Goal: Task Accomplishment & Management: Manage account settings

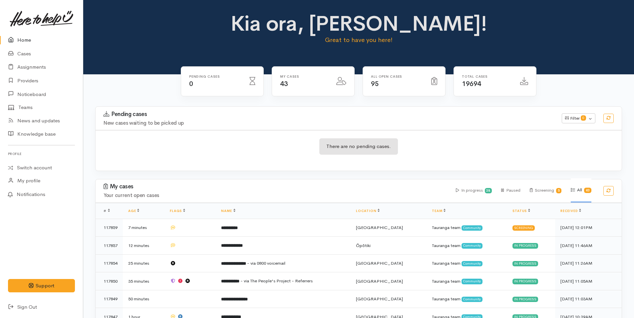
click at [21, 40] on link "Home" at bounding box center [41, 40] width 83 height 14
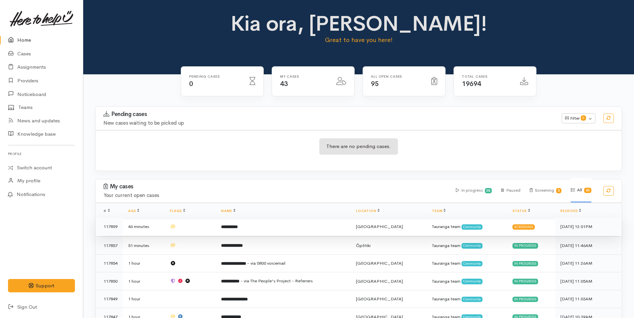
click at [259, 226] on td "**********" at bounding box center [283, 226] width 135 height 18
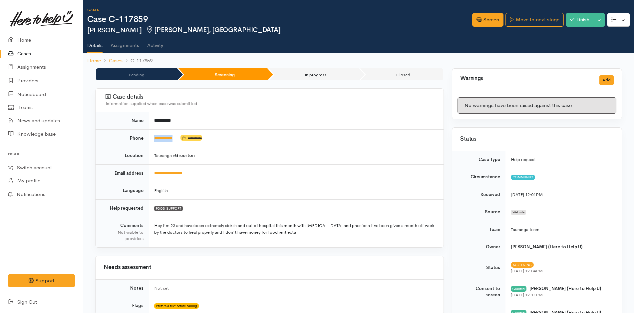
drag, startPoint x: 180, startPoint y: 138, endPoint x: 153, endPoint y: 140, distance: 26.4
click at [153, 140] on td "**********" at bounding box center [296, 138] width 295 height 18
copy td "**********"
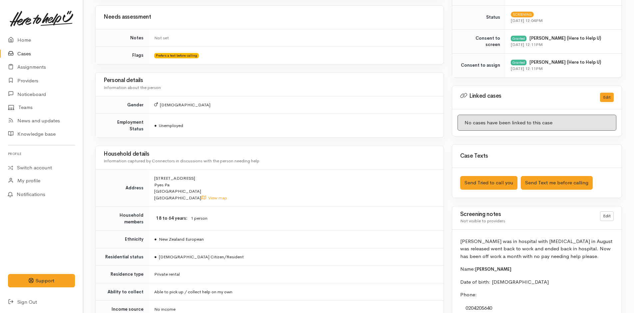
scroll to position [300, 0]
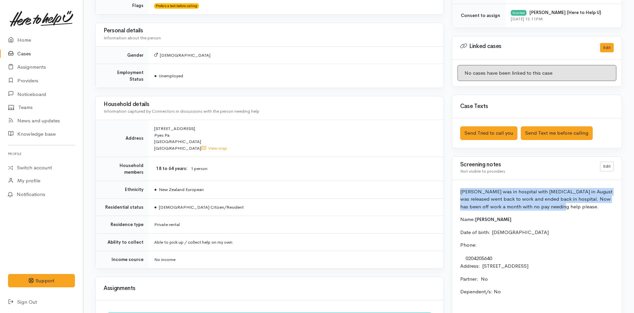
drag, startPoint x: 557, startPoint y: 207, endPoint x: 451, endPoint y: 192, distance: 107.2
click at [451, 192] on div "Warnings Add No warnings have been raised against this case Add Warning Title ●…" at bounding box center [537, 119] width 178 height 700
copy p "[PERSON_NAME] was in hospital with [MEDICAL_DATA] in August was released went b…"
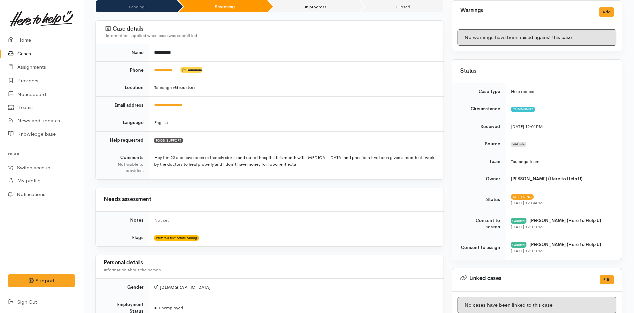
scroll to position [0, 0]
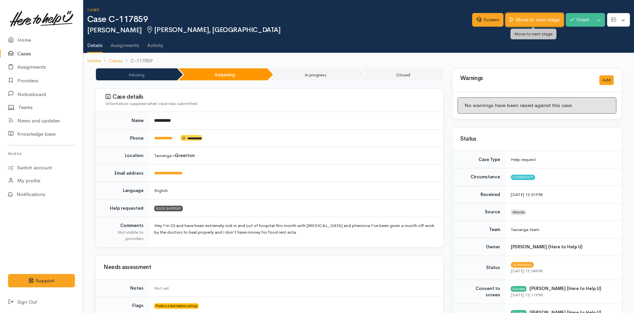
click at [552, 19] on link "Move to next stage" at bounding box center [534, 20] width 58 height 14
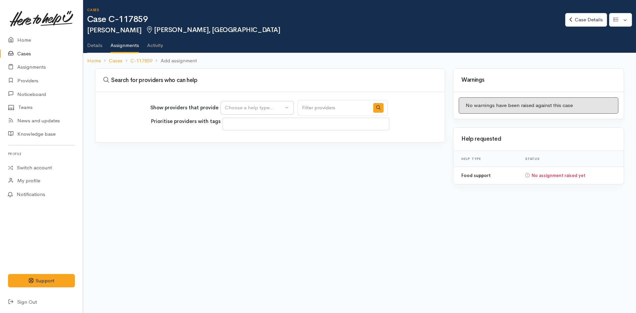
select select
click at [257, 109] on div "Choose a help type..." at bounding box center [254, 108] width 59 height 8
click at [252, 136] on span "Food support" at bounding box center [244, 140] width 31 height 8
select select "3"
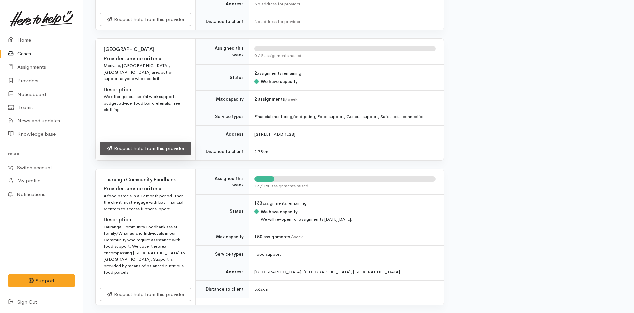
scroll to position [300, 0]
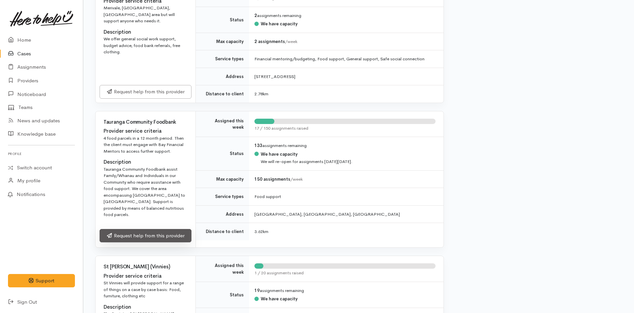
click at [172, 229] on link "Request help from this provider" at bounding box center [146, 236] width 92 height 14
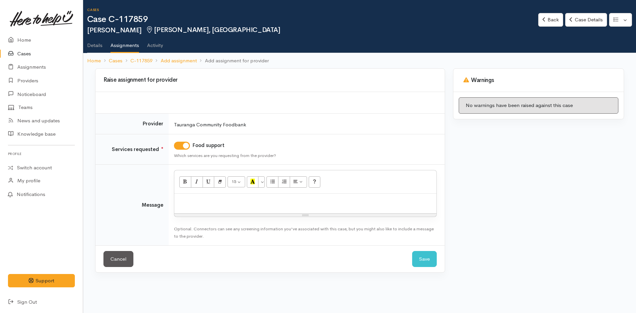
click at [198, 204] on p at bounding box center [306, 201] width 256 height 8
paste div
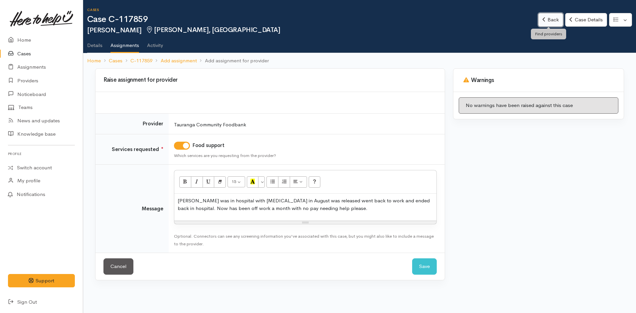
click at [553, 19] on link "Back" at bounding box center [550, 20] width 25 height 14
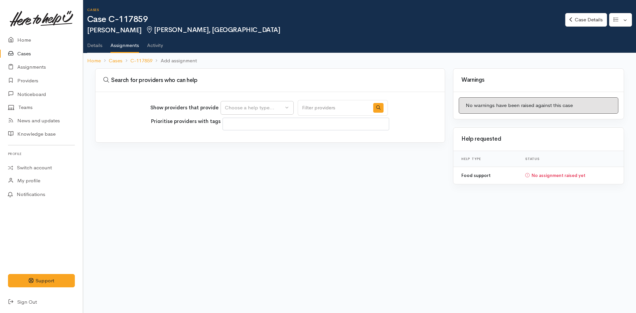
select select
click at [595, 20] on link "Case Details" at bounding box center [586, 20] width 42 height 14
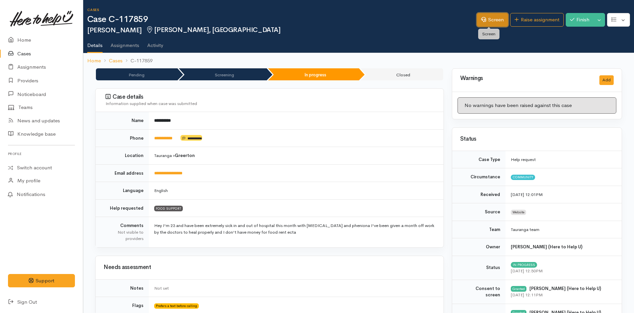
click at [494, 19] on link "Screen" at bounding box center [492, 20] width 31 height 14
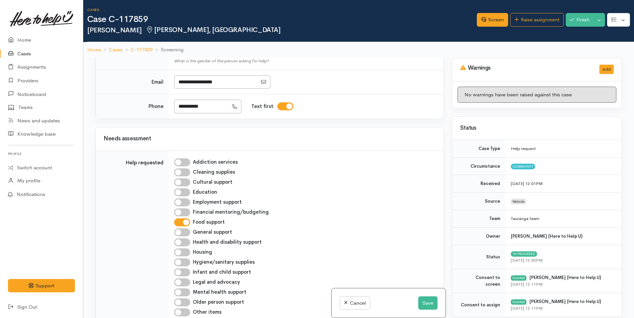
scroll to position [300, 0]
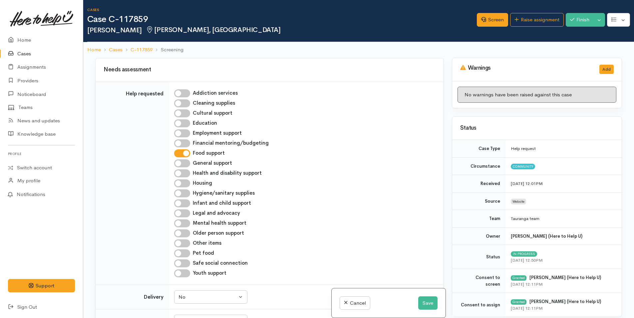
click at [186, 189] on input "Hygiene/sanitary supplies" at bounding box center [182, 193] width 16 height 8
checkbox input "true"
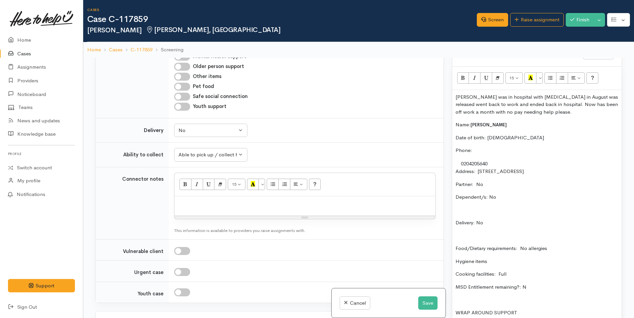
scroll to position [466, 0]
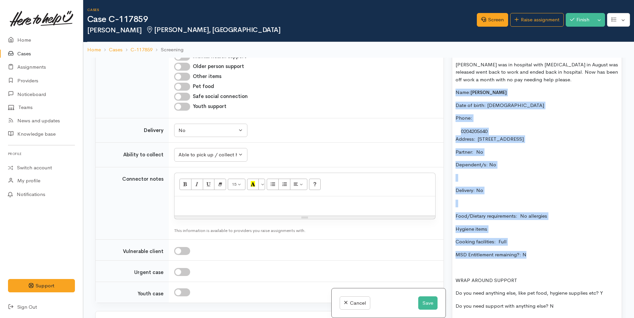
drag, startPoint x: 538, startPoint y: 254, endPoint x: 439, endPoint y: 91, distance: 190.6
click at [439, 91] on div "Related cases There are other cases potentially from the same person, address o…" at bounding box center [358, 217] width 535 height 318
copy div "Name: Coby Mccoy Date of birth: 20/2/2002 Phone:  0204205640 Address:  34B Pyes…"
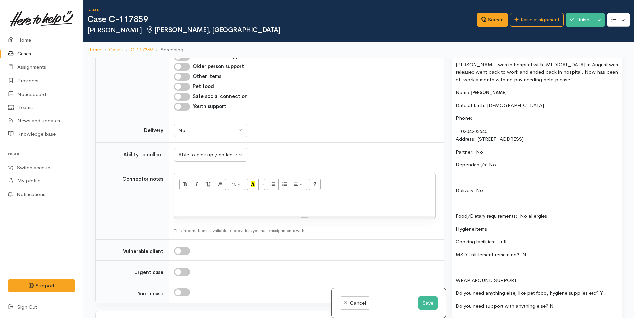
click at [273, 199] on p at bounding box center [305, 203] width 254 height 8
paste div
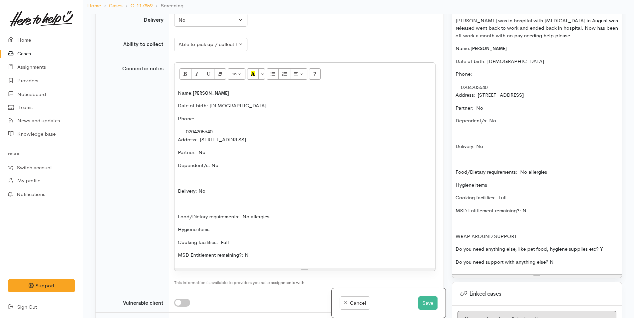
scroll to position [533, 0]
drag, startPoint x: 231, startPoint y: 222, endPoint x: 177, endPoint y: 218, distance: 54.1
click at [177, 218] on div "Name: Coby Mccoy Date of birth: 20/2/2002 Phone:  0204205640 Address:  34B Pyes…" at bounding box center [304, 176] width 261 height 181
click at [273, 70] on icon "Unordered list (CTRL+SHIFT+NUM7)" at bounding box center [273, 73] width 4 height 6
click at [425, 301] on button "Save" at bounding box center [427, 303] width 19 height 14
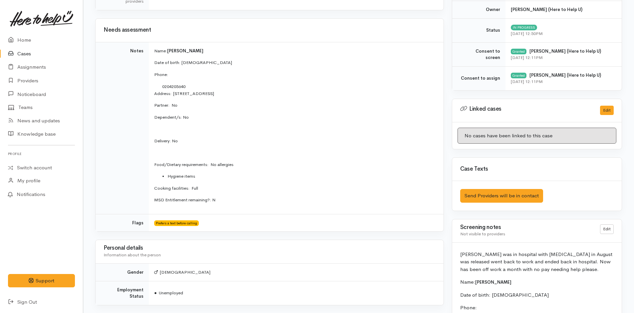
scroll to position [300, 0]
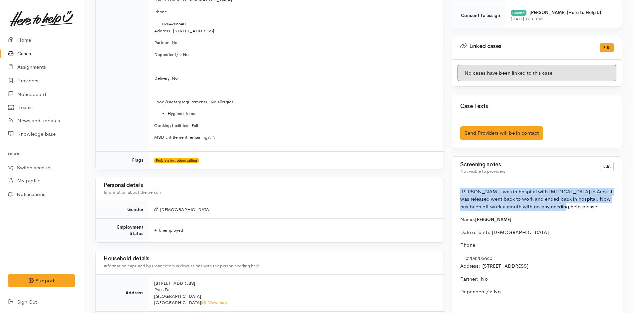
drag, startPoint x: 553, startPoint y: 205, endPoint x: 453, endPoint y: 193, distance: 101.5
click at [453, 193] on div "[PERSON_NAME] was in hospital with [MEDICAL_DATA] in August was released went b…" at bounding box center [536, 315] width 169 height 270
copy p "[PERSON_NAME] was in hospital with [MEDICAL_DATA] in August was released went b…"
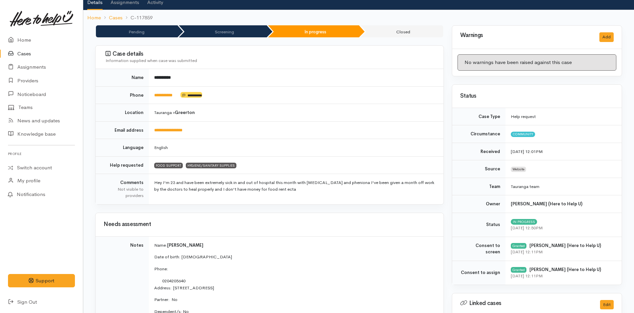
scroll to position [0, 0]
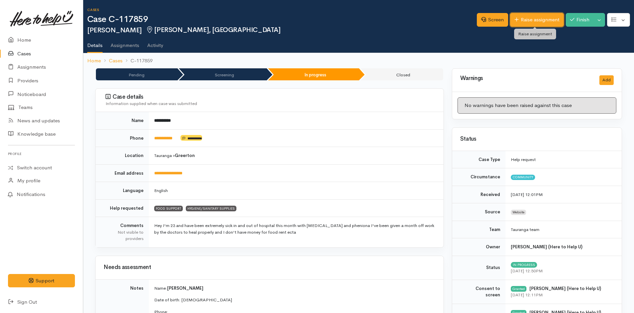
click at [526, 19] on link "Raise assignment" at bounding box center [537, 20] width 54 height 14
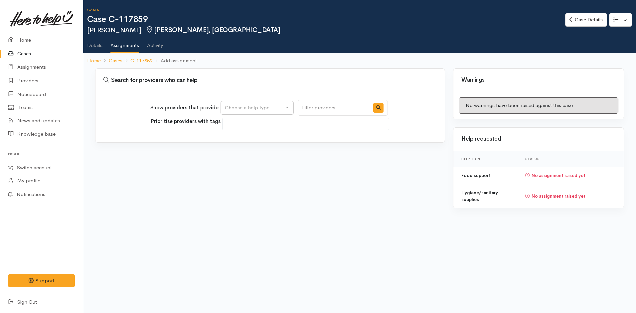
select select
click at [241, 103] on button "Choose a help type..." at bounding box center [257, 108] width 73 height 14
click at [249, 140] on span "Food support" at bounding box center [244, 140] width 31 height 8
select select "3"
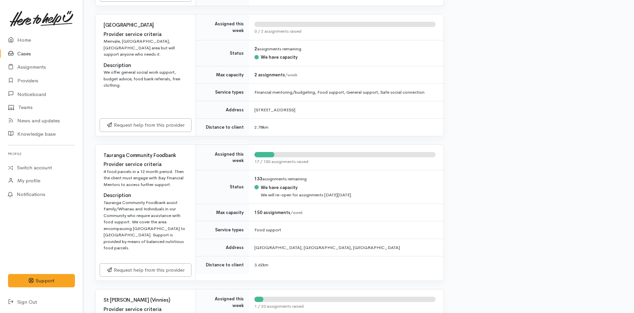
scroll to position [399, 0]
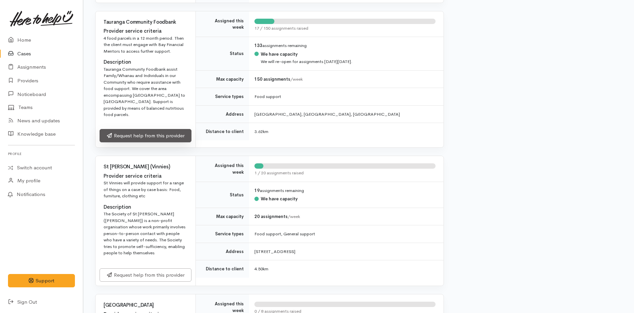
click at [178, 134] on link "Request help from this provider" at bounding box center [146, 136] width 92 height 14
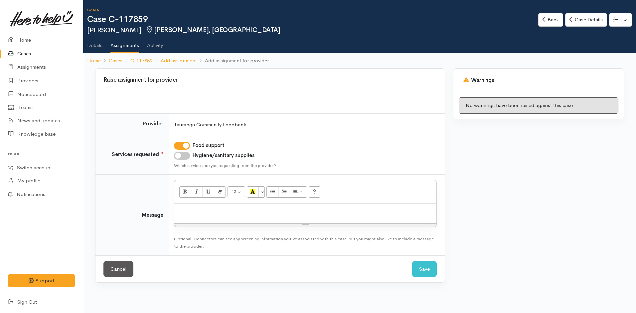
click at [186, 153] on input "Hygiene/sanitary supplies" at bounding box center [182, 155] width 16 height 8
checkbox input "true"
click at [191, 216] on div at bounding box center [305, 213] width 262 height 20
paste div
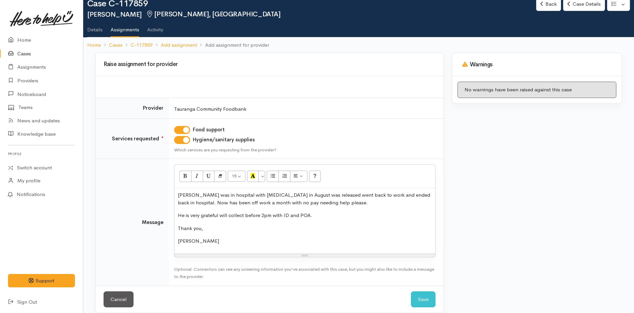
scroll to position [24, 0]
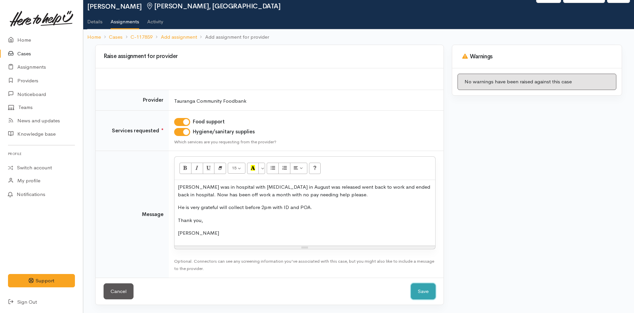
click at [427, 293] on button "Save" at bounding box center [423, 291] width 25 height 16
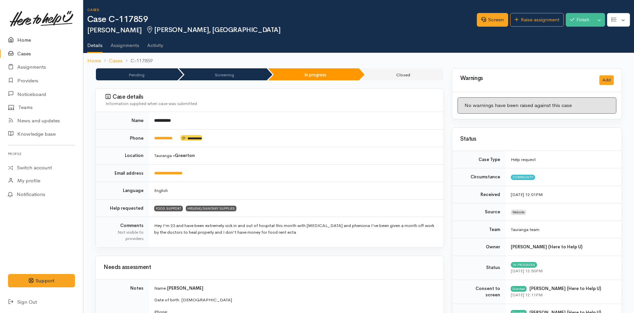
click at [28, 38] on link "Home" at bounding box center [41, 40] width 83 height 14
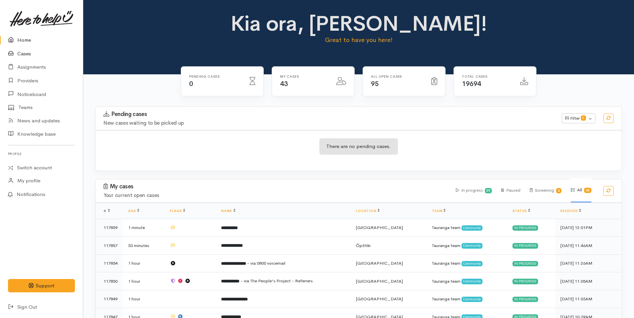
click at [26, 53] on link "Cases" at bounding box center [41, 54] width 83 height 14
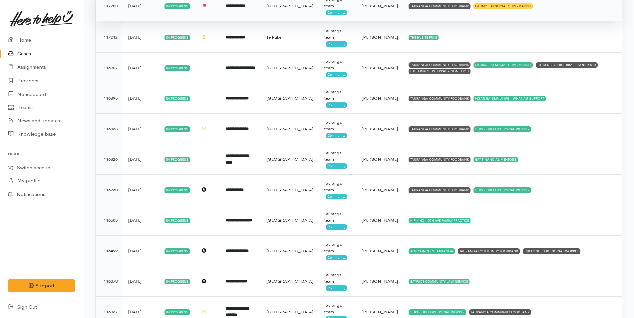
scroll to position [805, 0]
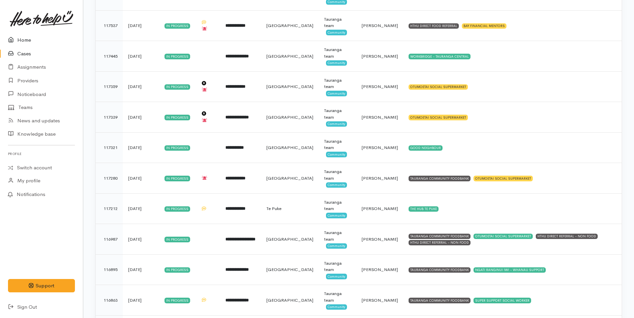
click at [20, 39] on link "Home" at bounding box center [41, 40] width 83 height 14
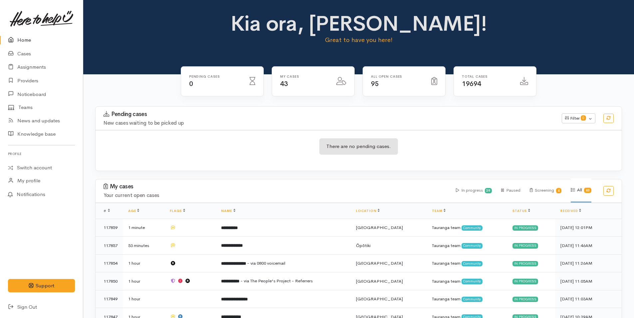
click at [28, 39] on link "Home" at bounding box center [41, 40] width 83 height 14
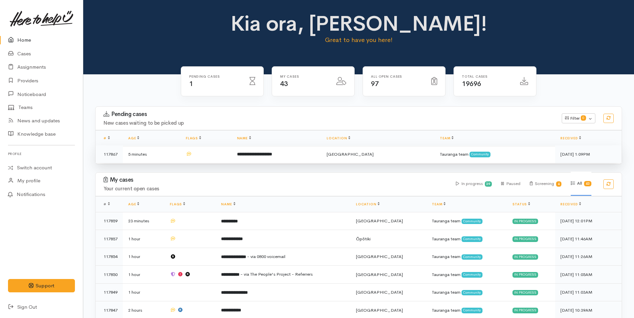
click at [301, 155] on td "**********" at bounding box center [277, 154] width 90 height 18
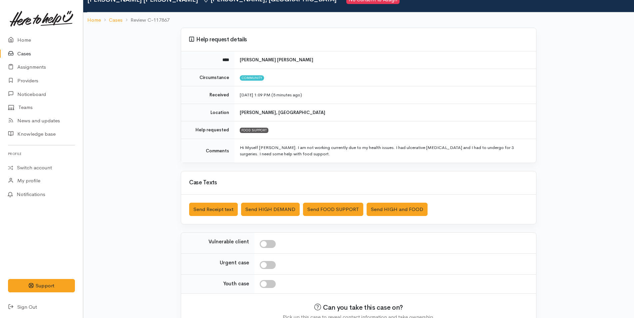
scroll to position [67, 0]
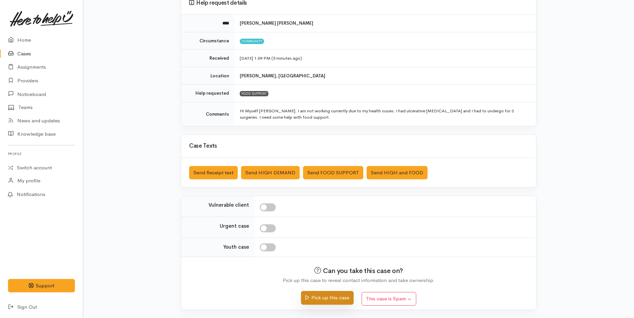
click at [347, 299] on button "Pick up this case" at bounding box center [327, 298] width 52 height 14
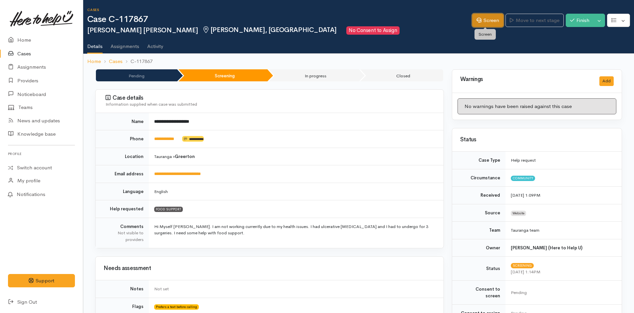
click at [486, 17] on link "Screen" at bounding box center [487, 21] width 31 height 14
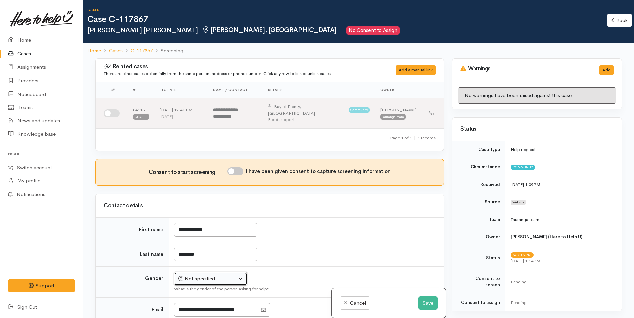
click at [222, 275] on div "Not specified" at bounding box center [207, 279] width 59 height 8
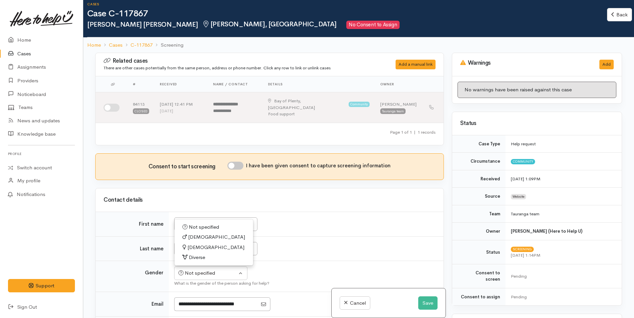
click at [201, 243] on span "Female" at bounding box center [215, 247] width 57 height 8
select select "Female"
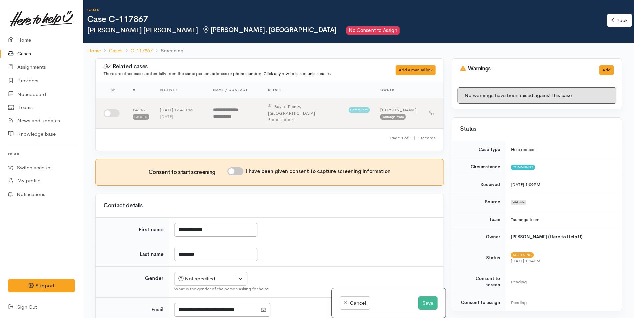
scroll to position [6, 0]
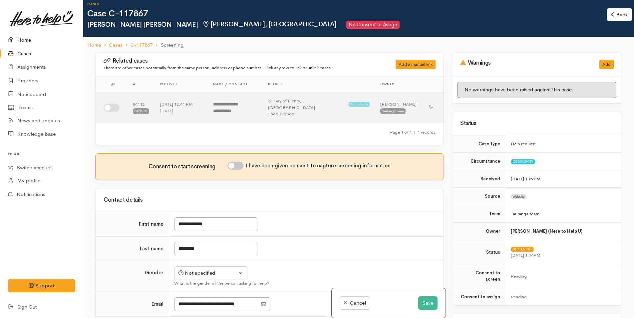
click at [22, 39] on link "Home" at bounding box center [41, 40] width 83 height 14
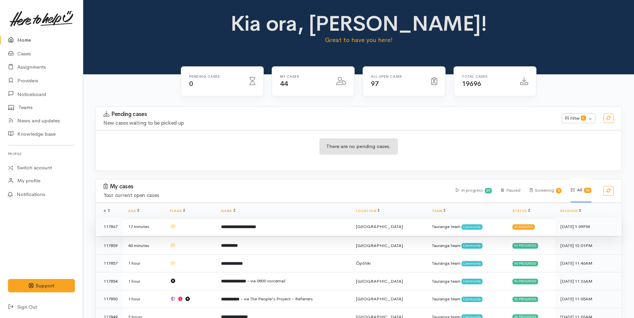
click at [255, 225] on b "**********" at bounding box center [238, 226] width 35 height 4
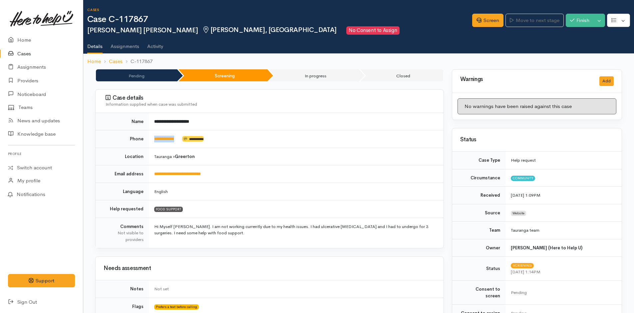
drag, startPoint x: 183, startPoint y: 141, endPoint x: 152, endPoint y: 143, distance: 31.0
click at [152, 143] on td "**********" at bounding box center [296, 139] width 295 height 18
copy td "**********"
click at [491, 18] on link "Screen" at bounding box center [487, 21] width 31 height 14
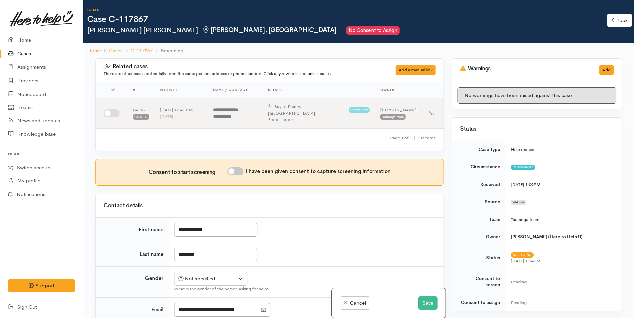
click at [242, 167] on input "I have been given consent to capture screening information" at bounding box center [235, 171] width 16 height 8
checkbox input "true"
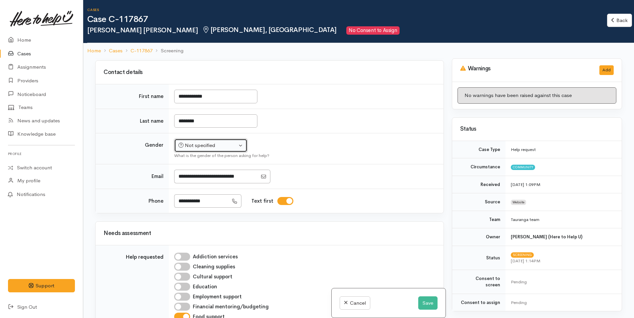
click at [217, 141] on div "Not specified" at bounding box center [207, 145] width 59 height 8
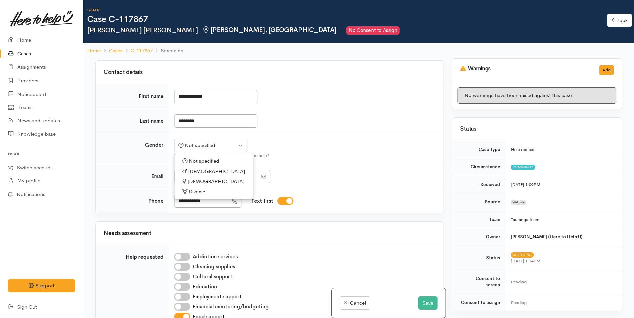
click at [197, 177] on span "Female" at bounding box center [215, 181] width 57 height 8
select select "[DEMOGRAPHIC_DATA]"
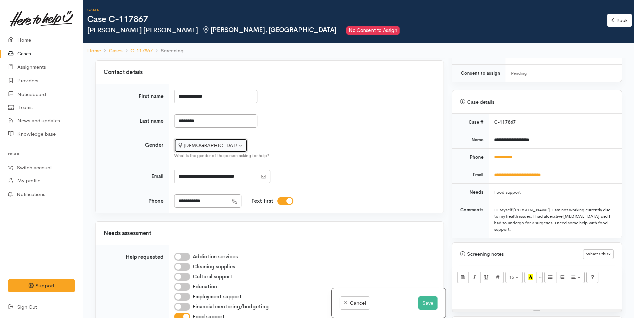
scroll to position [300, 0]
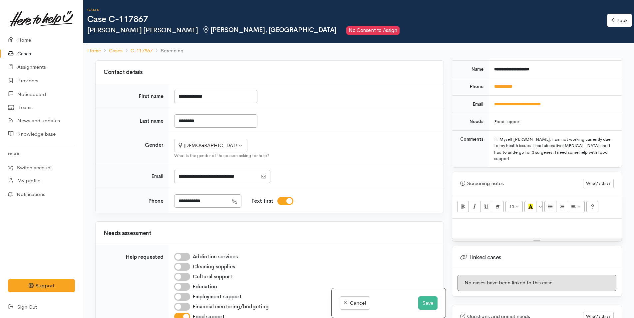
click at [491, 230] on div at bounding box center [536, 228] width 169 height 20
paste div
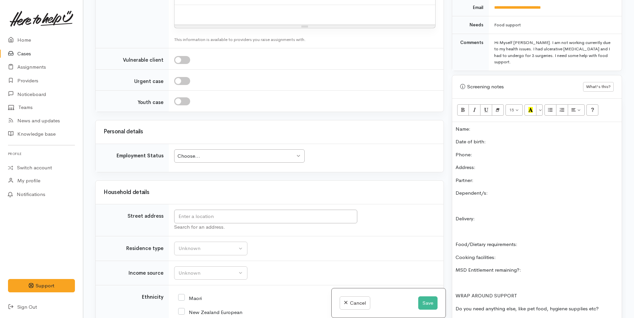
scroll to position [666, 0]
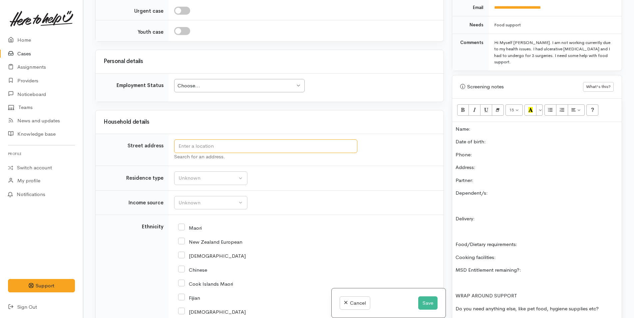
click at [234, 139] on input "text" at bounding box center [265, 146] width 183 height 14
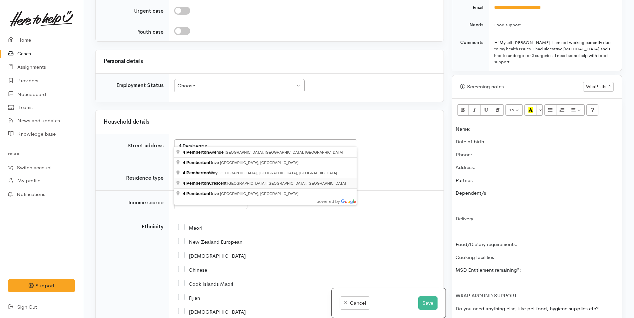
type input "4 Pemberton Crescent, Greerton, Tauranga, New Zealand"
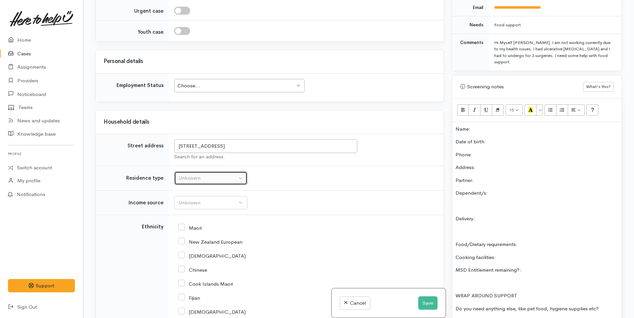
click at [215, 174] on div "Unknown" at bounding box center [207, 178] width 59 height 8
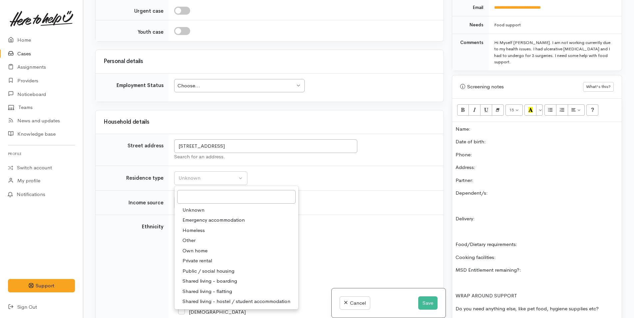
drag, startPoint x: 200, startPoint y: 251, endPoint x: 204, endPoint y: 236, distance: 15.6
click at [201, 257] on span "Private rental" at bounding box center [197, 261] width 30 height 8
select select "2"
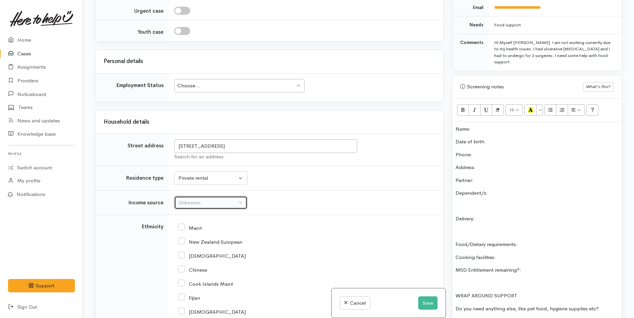
click at [200, 199] on div "Unknown" at bounding box center [207, 203] width 59 height 8
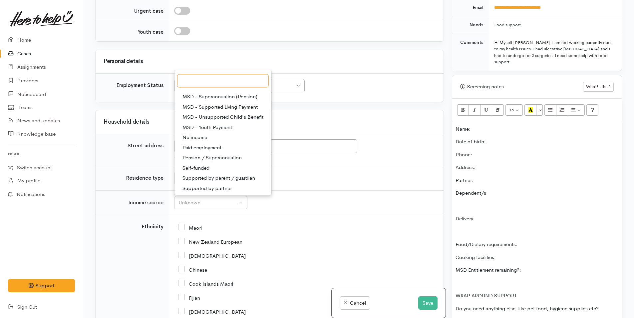
scroll to position [100, 0]
click at [206, 142] on span "Paid employment" at bounding box center [201, 146] width 39 height 8
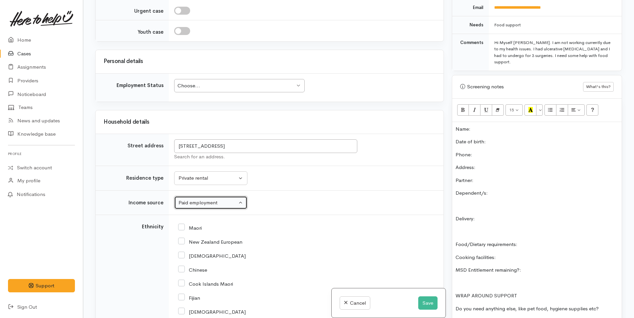
click at [211, 199] on div "Paid employment" at bounding box center [207, 203] width 59 height 8
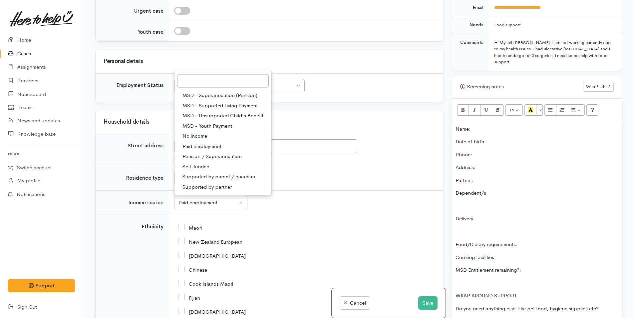
click at [200, 132] on span "No income" at bounding box center [194, 136] width 25 height 8
select select "5"
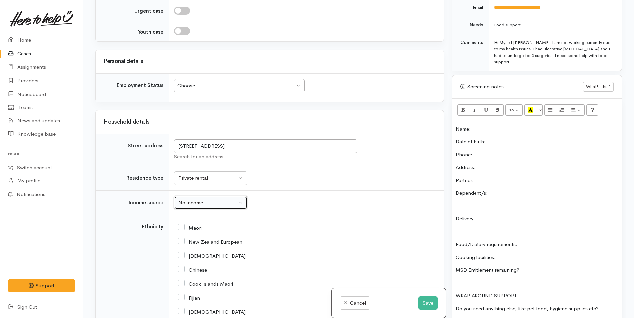
click at [219, 82] on div "Choose..." at bounding box center [235, 86] width 117 height 8
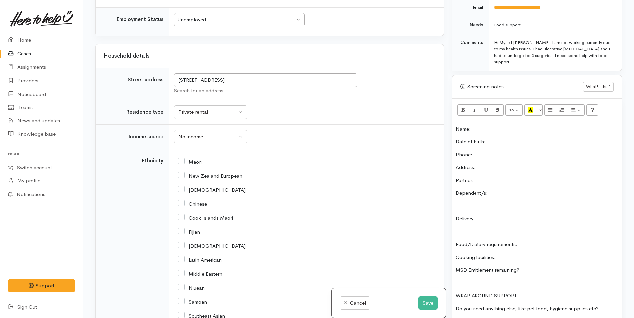
scroll to position [732, 0]
click at [181, 241] on input "[DEMOGRAPHIC_DATA]" at bounding box center [212, 244] width 68 height 6
checkbox input "true"
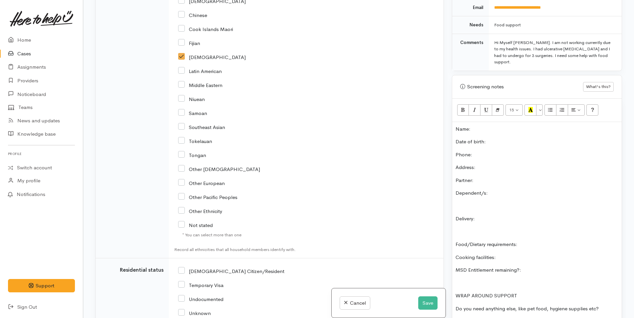
scroll to position [965, 0]
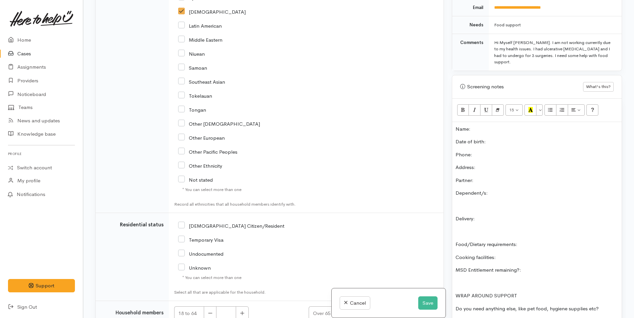
click at [181, 222] on input "[DEMOGRAPHIC_DATA] Citizen/Resident" at bounding box center [231, 225] width 106 height 6
checkbox input "true"
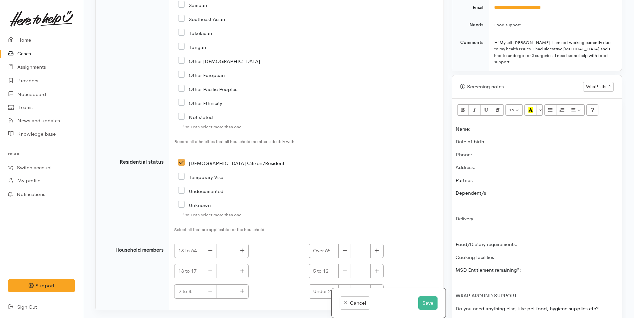
scroll to position [1089, 0]
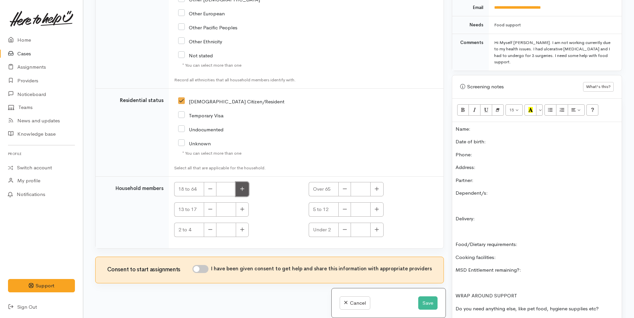
click at [244, 186] on icon "button" at bounding box center [242, 188] width 4 height 5
type input "1"
click at [204, 265] on input "I have been given consent to get help and share this information with appropria…" at bounding box center [200, 269] width 16 height 8
checkbox input "true"
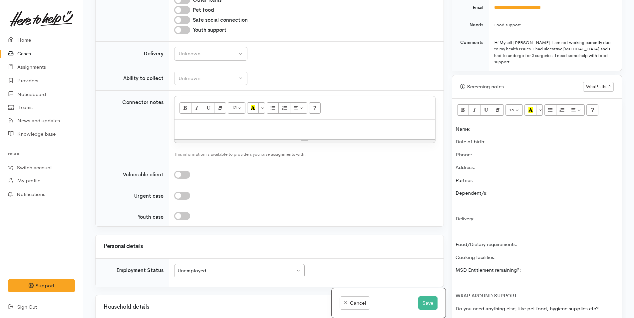
scroll to position [424, 0]
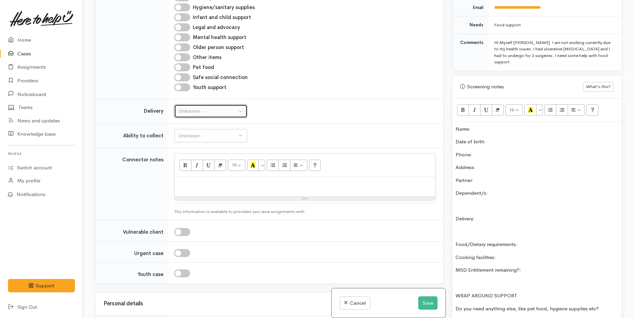
click at [207, 107] on div "Unknown" at bounding box center [207, 111] width 59 height 8
click at [187, 169] on span "No" at bounding box center [185, 173] width 7 height 8
select select "1"
click at [536, 138] on p "Date of birth:" at bounding box center [536, 142] width 163 height 8
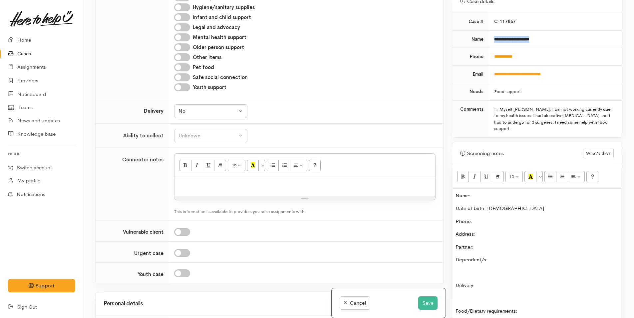
drag, startPoint x: 557, startPoint y: 32, endPoint x: 491, endPoint y: 32, distance: 65.9
click at [491, 32] on td "**********" at bounding box center [555, 39] width 133 height 18
copy b "**********"
click at [479, 192] on div "Name: Date of birth: 6/8/1984 Phone:  Address:  Partner: Dependent/s: Delivery:…" at bounding box center [536, 294] width 169 height 212
click at [482, 192] on p "Name:" at bounding box center [536, 196] width 163 height 8
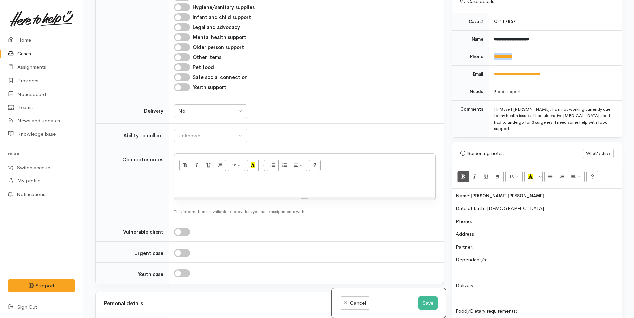
drag, startPoint x: 526, startPoint y: 50, endPoint x: 490, endPoint y: 53, distance: 36.0
click at [490, 53] on td "**********" at bounding box center [555, 57] width 133 height 18
copy link "**********"
click at [500, 217] on p "Phone:" at bounding box center [536, 221] width 163 height 8
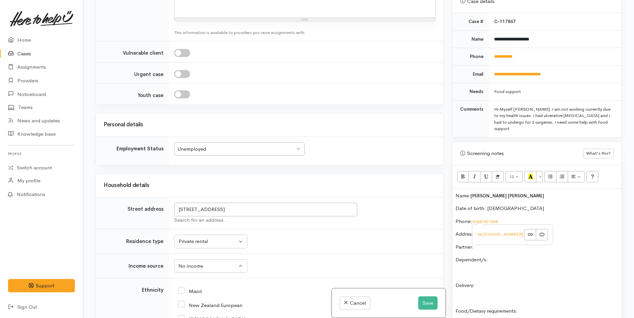
scroll to position [657, 0]
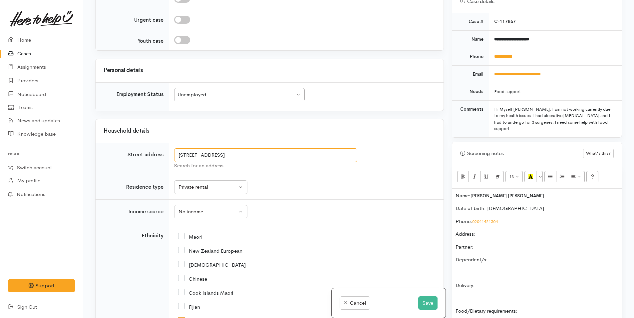
drag, startPoint x: 313, startPoint y: 146, endPoint x: 161, endPoint y: 140, distance: 152.5
click at [161, 143] on tr "Street address 4 Pemberton Crescent, Greerton, Tauranga, New Zealand Search for…" at bounding box center [270, 159] width 348 height 32
click at [540, 230] on p "Address:" at bounding box center [536, 234] width 163 height 8
click at [503, 243] on p "Partner:" at bounding box center [536, 247] width 163 height 8
click at [523, 258] on div "Name: Harjit singh Randhawa Date of birth: 6/8/1984 Phone:  02041421504 Address…" at bounding box center [536, 294] width 169 height 212
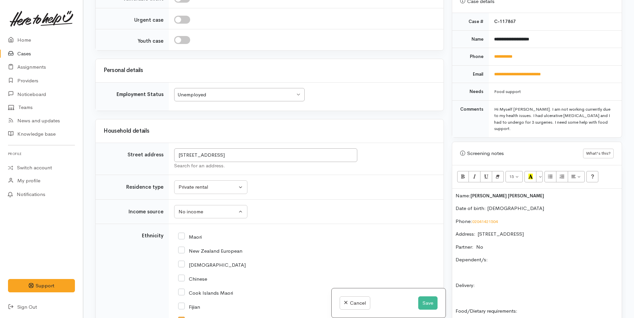
click at [523, 256] on p "Dependent/s:" at bounding box center [536, 260] width 163 height 8
click at [565, 281] on p "Delivery:" at bounding box center [536, 285] width 163 height 8
click at [555, 296] on div "Name: Harjit singh Randhawa Date of birth: 6/8/1984 Phone:  02041421504 Address…" at bounding box center [536, 294] width 169 height 212
click at [500, 256] on p "Dependent/s: No" at bounding box center [536, 260] width 163 height 8
drag, startPoint x: 550, startPoint y: 32, endPoint x: 518, endPoint y: 33, distance: 32.3
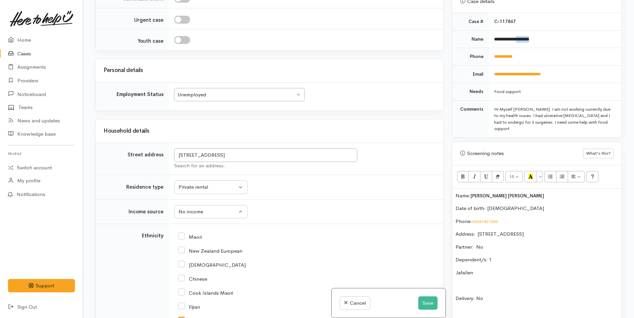
click at [518, 33] on td "**********" at bounding box center [555, 39] width 133 height 18
click at [477, 269] on p "Jafallen" at bounding box center [536, 273] width 163 height 8
drag, startPoint x: 521, startPoint y: 185, endPoint x: 498, endPoint y: 189, distance: 23.5
click at [498, 192] on p "Name: Harjit singh Randhawa" at bounding box center [536, 196] width 163 height 8
copy span "Randhawa"
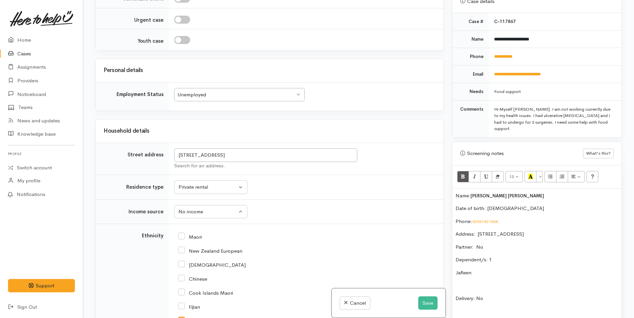
click at [496, 269] on p "Jafleen" at bounding box center [536, 273] width 163 height 8
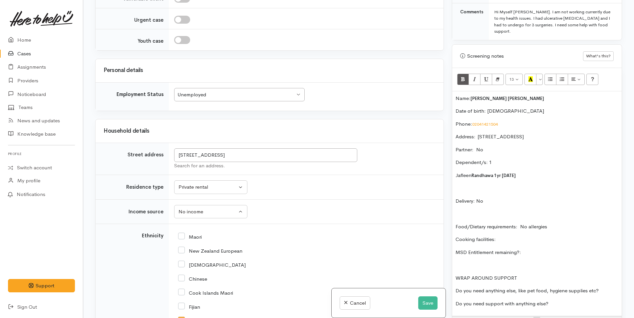
scroll to position [371, 0]
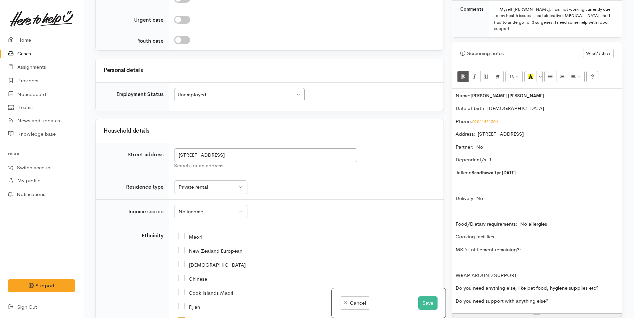
click at [526, 233] on p "Cooking facilities:" at bounding box center [536, 237] width 163 height 8
click at [567, 220] on p "Food/Dietary requirements: No allergies" at bounding box center [536, 224] width 163 height 8
click at [531, 233] on p "Cooking facilities:" at bounding box center [536, 237] width 163 height 8
click at [563, 246] on p "MSD Entitlement remaining?:" at bounding box center [536, 250] width 163 height 8
click at [565, 220] on p "Food/Dietary requirements: No allergies" at bounding box center [536, 224] width 163 height 8
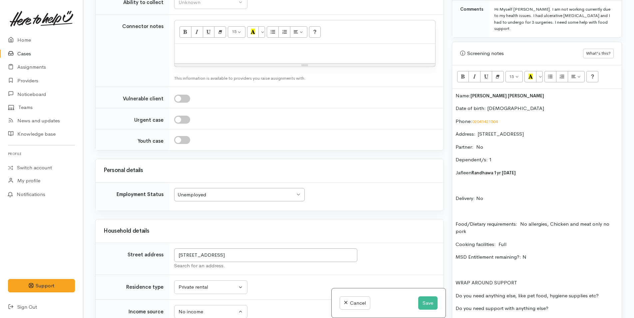
scroll to position [457, 0]
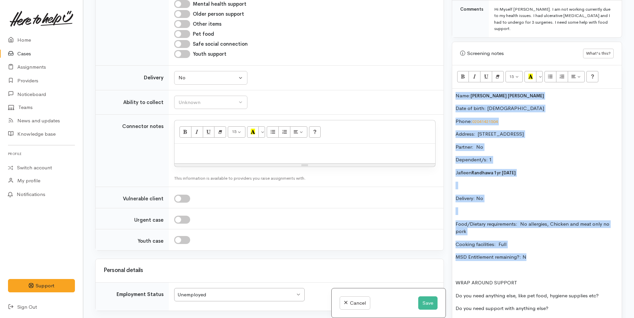
drag, startPoint x: 534, startPoint y: 252, endPoint x: 451, endPoint y: 79, distance: 191.7
click at [451, 79] on div "Warnings Add No warnings have been raised against this case Add Warning Title ●…" at bounding box center [537, 159] width 178 height 318
copy div "Name: Harjit singh Randhawa Date of birth: 6/8/1984 Phone:  02041421504 Address…"
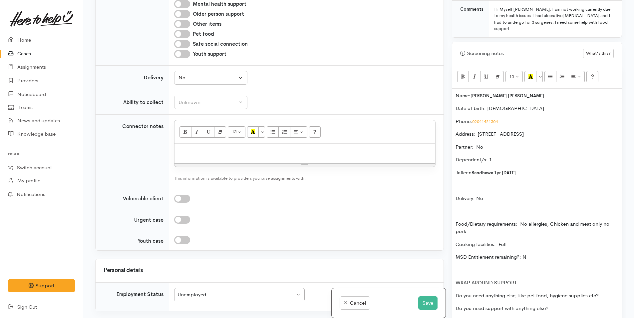
click at [264, 149] on div at bounding box center [304, 153] width 261 height 20
paste div
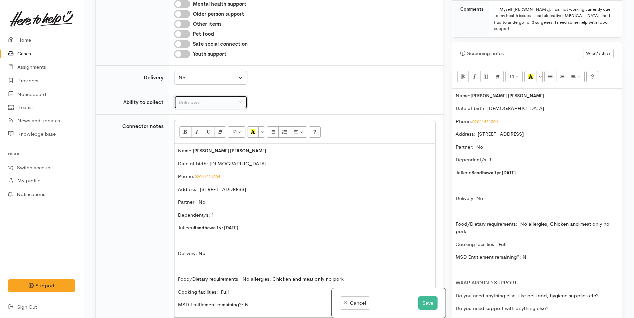
click at [193, 99] on div "Unknown" at bounding box center [207, 103] width 59 height 8
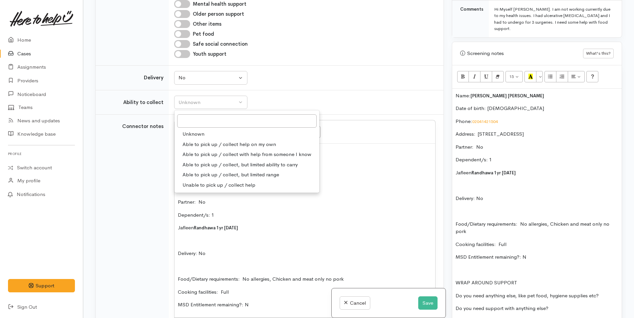
click at [210, 140] on span "Able to pick up / collect help on my own" at bounding box center [229, 144] width 94 height 8
select select "2"
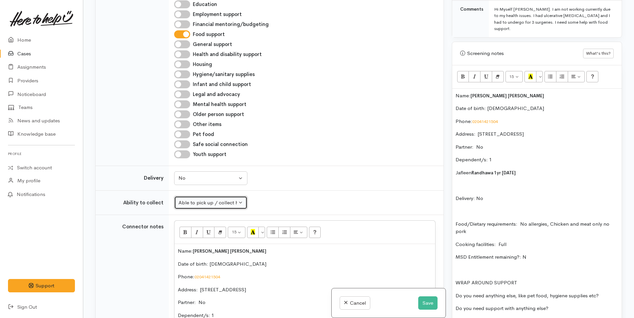
scroll to position [357, 0]
click at [185, 120] on input "Other items" at bounding box center [182, 124] width 16 height 8
checkbox input "true"
click at [183, 70] on input "Hygiene/sanitary supplies" at bounding box center [182, 74] width 16 height 8
checkbox input "true"
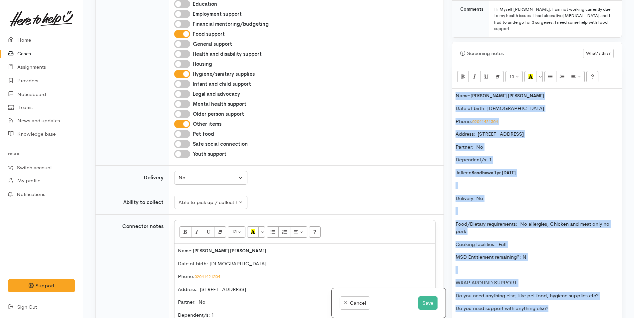
drag, startPoint x: 561, startPoint y: 302, endPoint x: 451, endPoint y: 77, distance: 250.5
click at [451, 77] on div "Warnings Add No warnings have been raised against this case Add Warning Title ●…" at bounding box center [537, 159] width 178 height 318
click at [500, 74] on icon "Remove Font Style (CTRL+\\)" at bounding box center [497, 77] width 4 height 6
click at [546, 256] on div "Name: Harjit singh Randhawa Date of birth: 6/8/1984 Phone:  02041421504 Address…" at bounding box center [536, 205] width 169 height 232
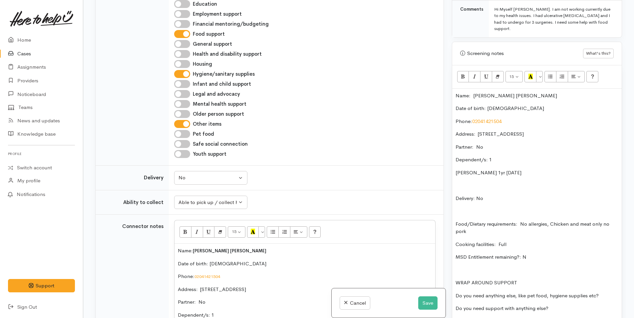
click at [608, 292] on p "Do you need anything else, like pet food, hygiene supplies etc?" at bounding box center [536, 296] width 163 height 8
click at [585, 294] on div "Name: Harjit singh Randhawa Date of birth: 6/8/1984 Phone:  02041421504 Address…" at bounding box center [536, 205] width 169 height 232
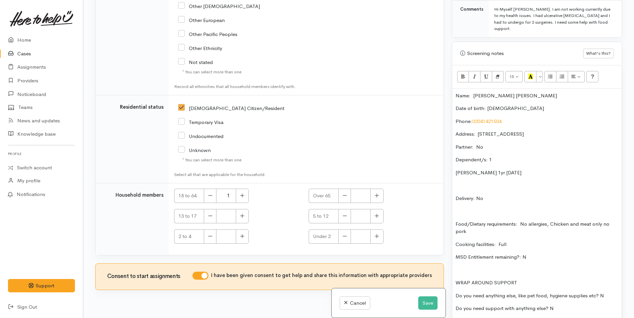
scroll to position [1243, 0]
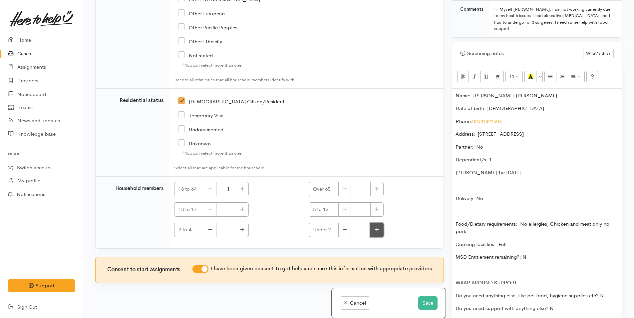
click at [379, 223] on button "button" at bounding box center [376, 229] width 13 height 14
type input "1"
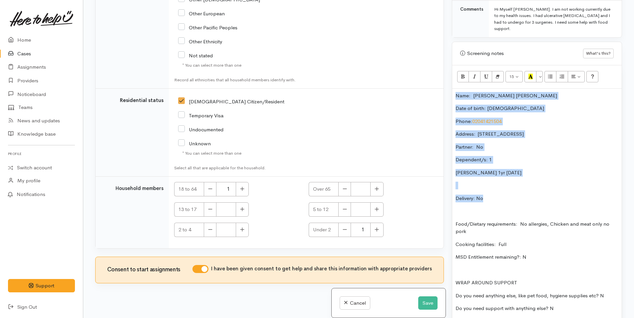
drag, startPoint x: 496, startPoint y: 193, endPoint x: 447, endPoint y: 90, distance: 114.0
click at [447, 90] on div "Related cases There are other cases potentially from the same person, address o…" at bounding box center [358, 159] width 535 height 318
copy div "Name: Harjit singh Randhawa Date of birth: 6/8/1984 Phone:  02041421504 Address…"
click at [542, 169] on p "Jafleen Randhawa 1yr 20/12/23" at bounding box center [536, 173] width 163 height 8
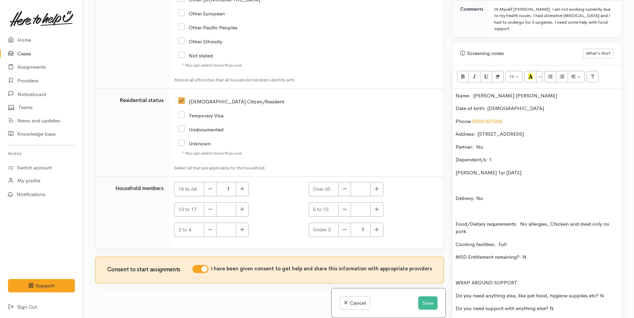
click at [521, 156] on p "Dependent/s: 1" at bounding box center [536, 160] width 163 height 8
click at [526, 134] on div "Name: Harjit singh Randhawa Date of birth: 6/8/1984 Phone:  02041421504 Address…" at bounding box center [536, 205] width 169 height 232
click at [545, 169] on p "Jafleen Randhawa 1yr 20/12/23" at bounding box center [536, 173] width 163 height 8
click at [430, 301] on button "Save" at bounding box center [427, 303] width 19 height 14
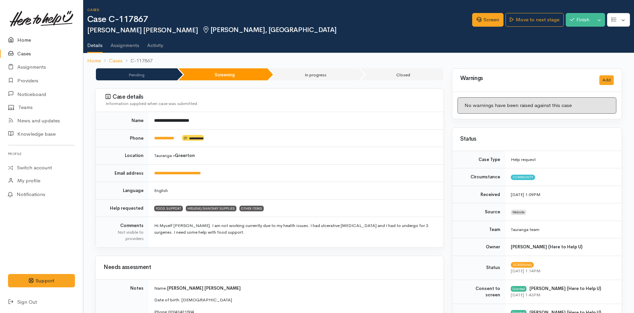
click at [26, 38] on link "Home" at bounding box center [41, 40] width 83 height 14
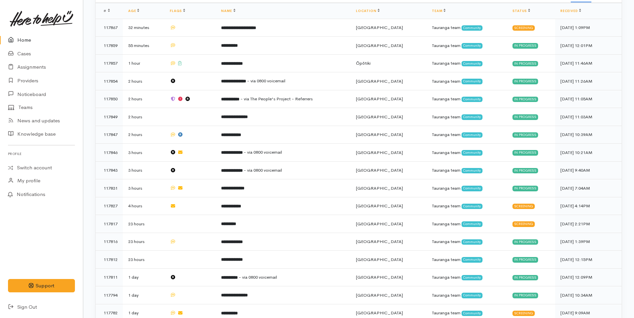
scroll to position [67, 0]
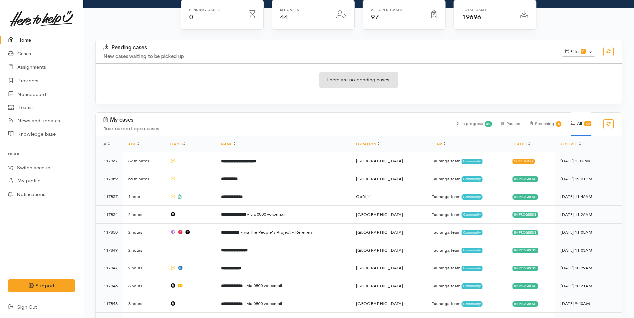
click at [21, 41] on link "Home" at bounding box center [41, 40] width 83 height 14
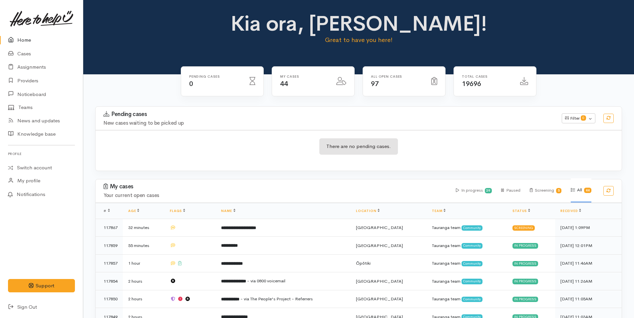
click at [144, 50] on div "Kia ora, [PERSON_NAME]! Great to have you here!" at bounding box center [358, 37] width 550 height 74
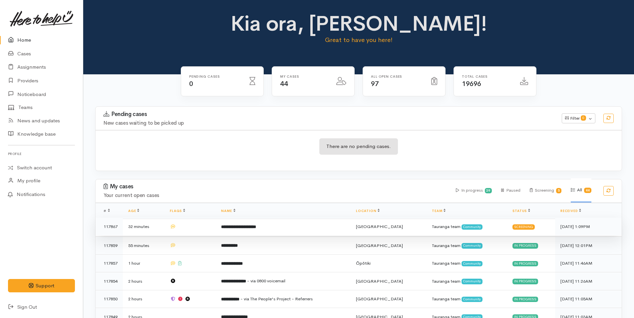
click at [275, 227] on td "**********" at bounding box center [283, 226] width 135 height 18
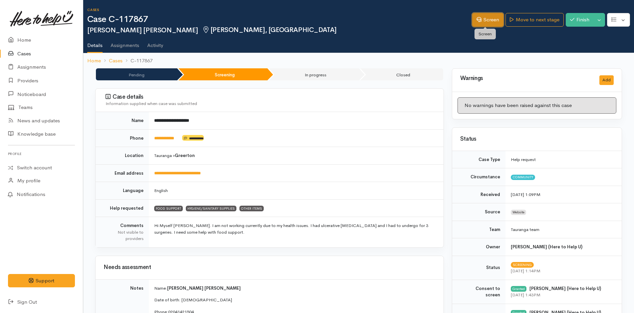
click at [490, 19] on link "Screen" at bounding box center [487, 20] width 31 height 14
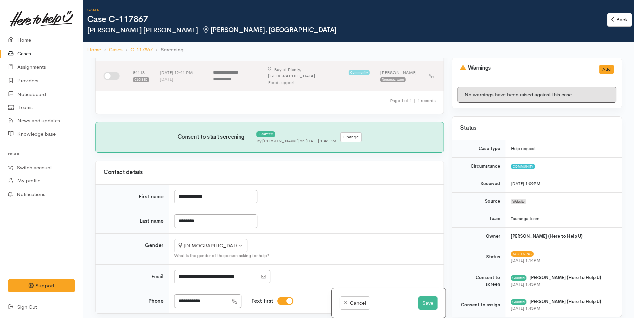
scroll to position [100, 0]
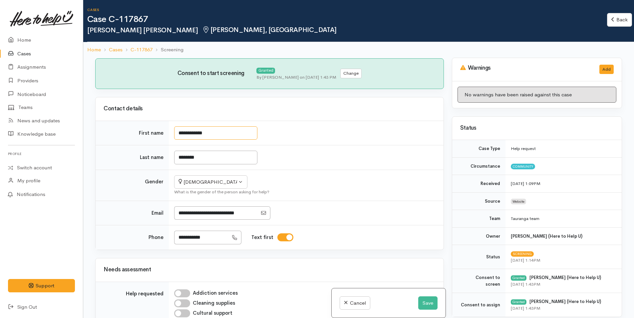
click at [194, 126] on input "**********" at bounding box center [215, 133] width 83 height 14
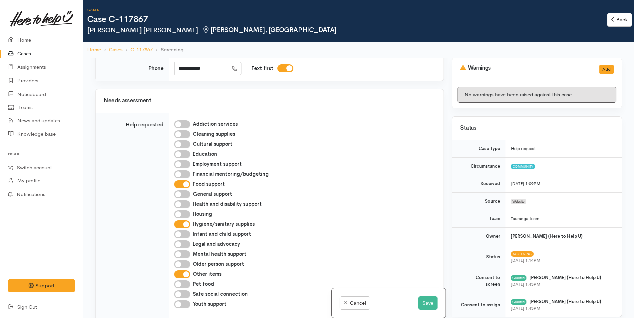
scroll to position [366, 0]
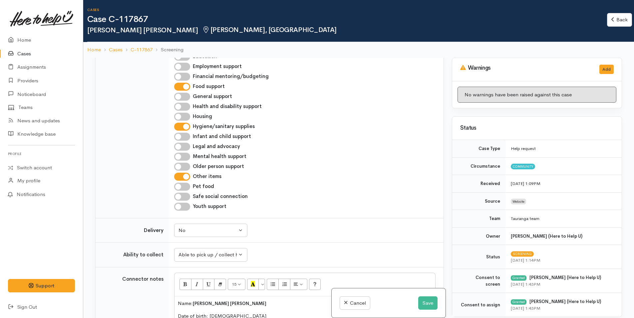
type input "**********"
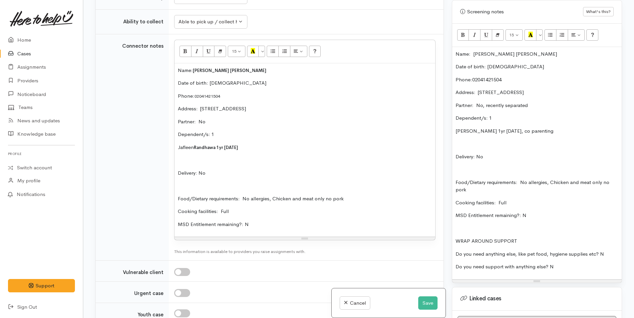
scroll to position [433, 0]
click at [427, 302] on button "Save" at bounding box center [427, 303] width 19 height 14
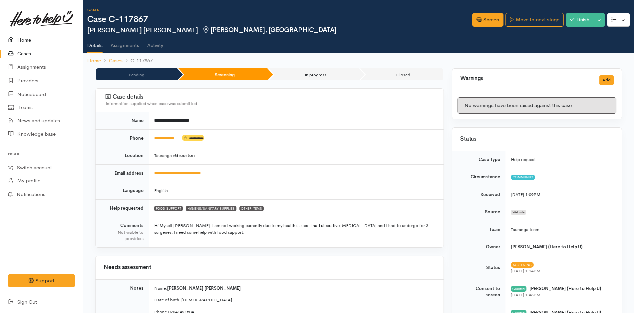
click at [25, 40] on link "Home" at bounding box center [41, 40] width 83 height 14
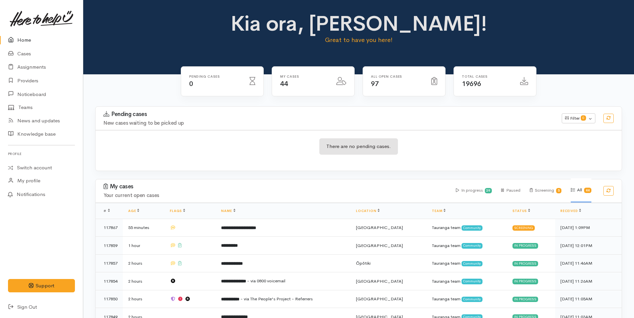
click at [122, 51] on div "Kia ora, Rachel! Great to have you here!" at bounding box center [358, 37] width 550 height 74
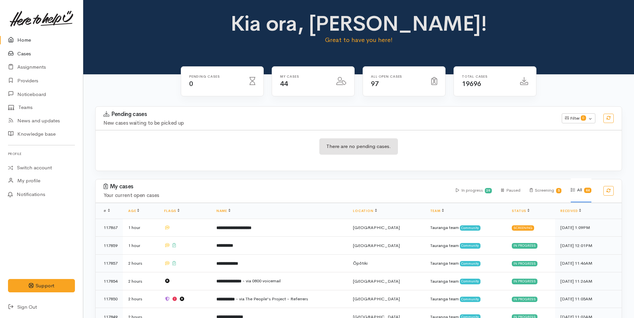
click at [22, 53] on link "Cases" at bounding box center [41, 54] width 83 height 14
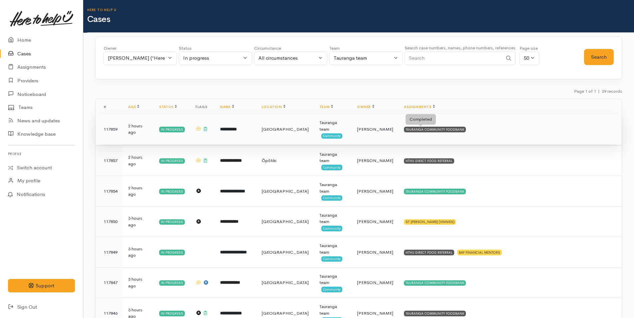
click at [429, 131] on div "TAURANGA COMMUNITY FOODBANK" at bounding box center [435, 128] width 62 height 5
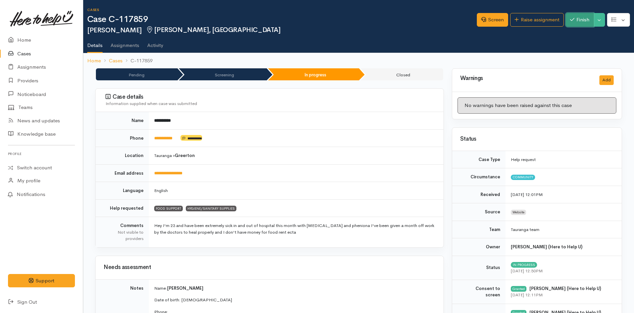
click at [576, 19] on button "Finish" at bounding box center [579, 20] width 28 height 14
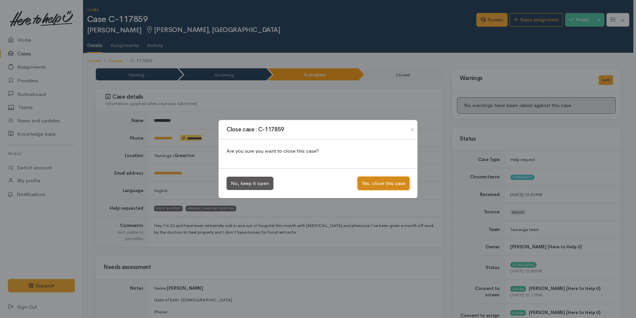
click at [368, 183] on button "Yes, close this case" at bounding box center [384, 183] width 52 height 14
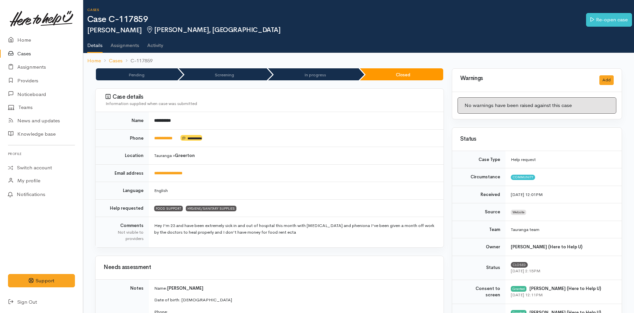
click at [28, 53] on link "Cases" at bounding box center [41, 54] width 83 height 14
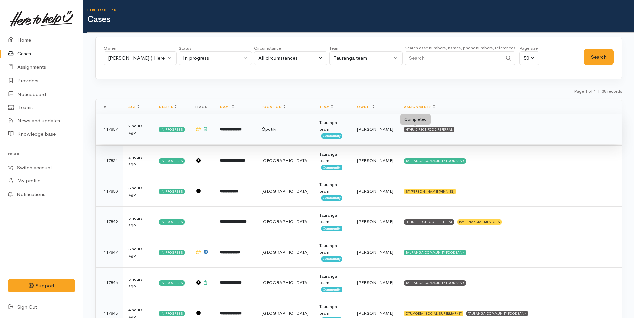
click at [421, 128] on div "HTHU DIRECT FOOD REFERRAL" at bounding box center [429, 128] width 50 height 5
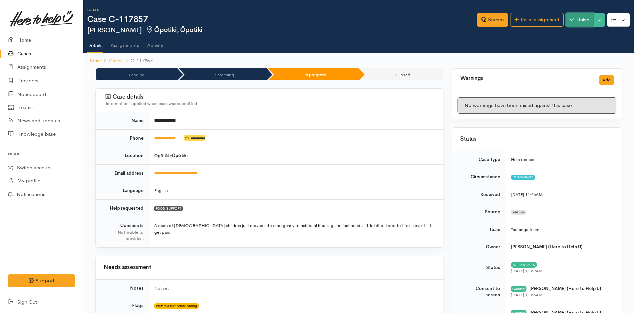
click at [576, 18] on button "Finish" at bounding box center [579, 20] width 28 height 14
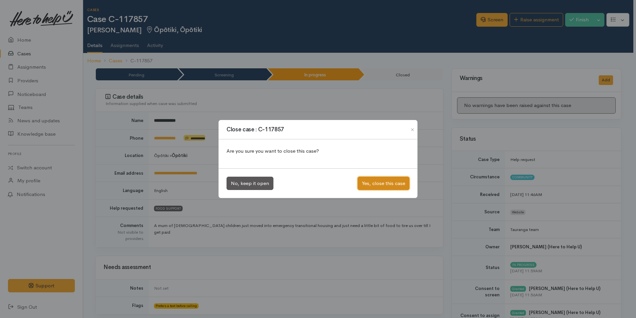
click at [391, 185] on button "Yes, close this case" at bounding box center [384, 183] width 52 height 14
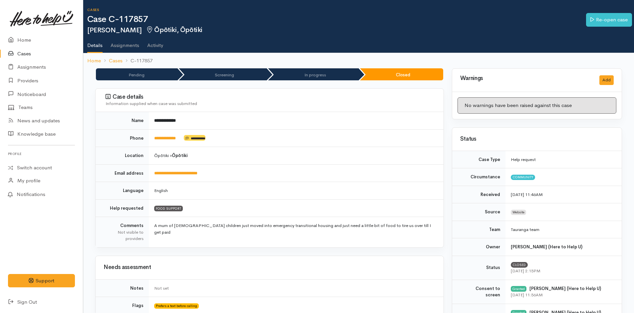
click at [26, 53] on link "Cases" at bounding box center [41, 54] width 83 height 14
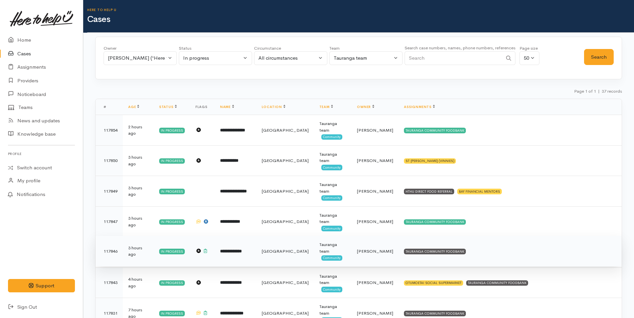
click at [458, 248] on td "TAURANGA COMMUNITY FOODBANK" at bounding box center [509, 251] width 223 height 31
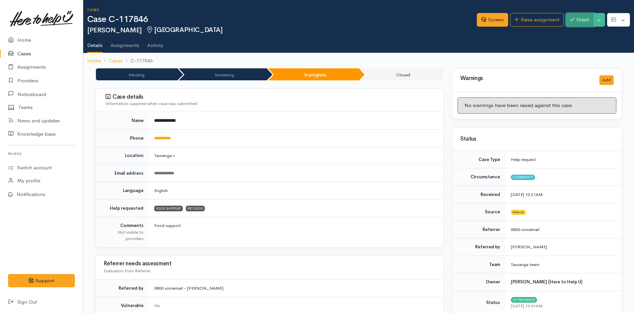
click at [579, 18] on button "Finish" at bounding box center [579, 20] width 28 height 14
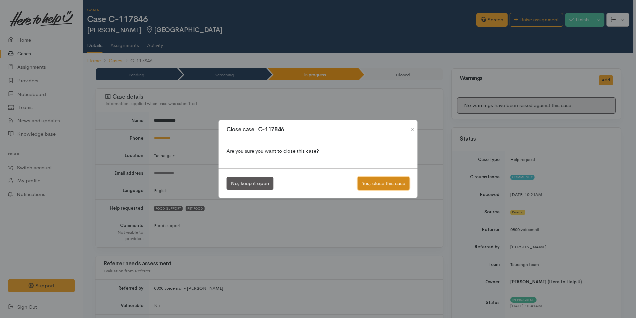
click at [393, 179] on button "Yes, close this case" at bounding box center [384, 183] width 52 height 14
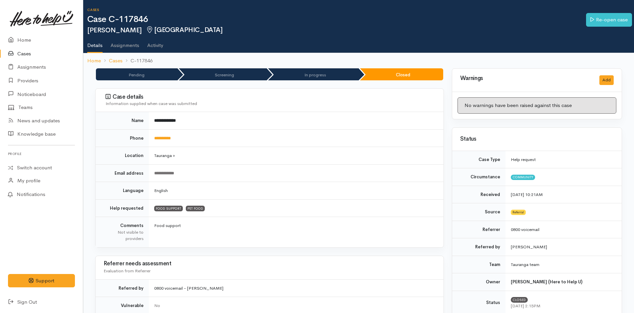
click at [25, 52] on link "Cases" at bounding box center [41, 54] width 83 height 14
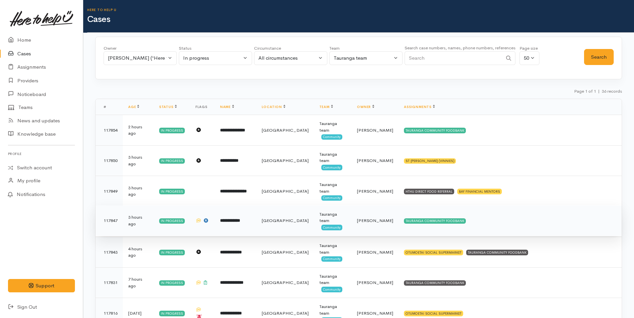
scroll to position [100, 0]
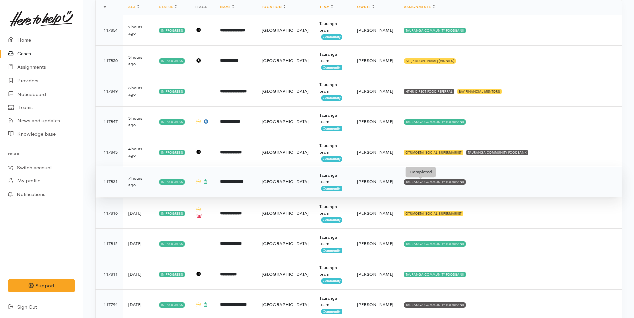
click at [414, 180] on div "TAURANGA COMMUNITY FOODBANK" at bounding box center [435, 181] width 62 height 5
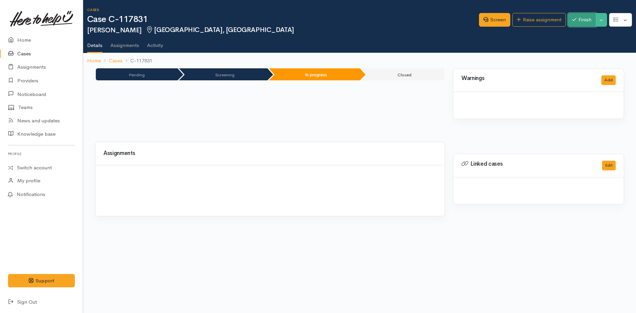
click at [588, 20] on button "Finish" at bounding box center [582, 20] width 28 height 14
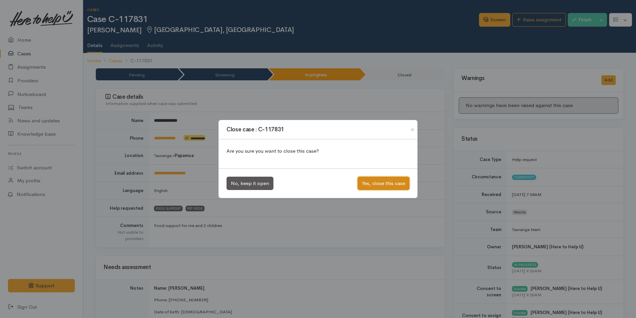
click at [386, 184] on button "Yes, close this case" at bounding box center [384, 183] width 52 height 14
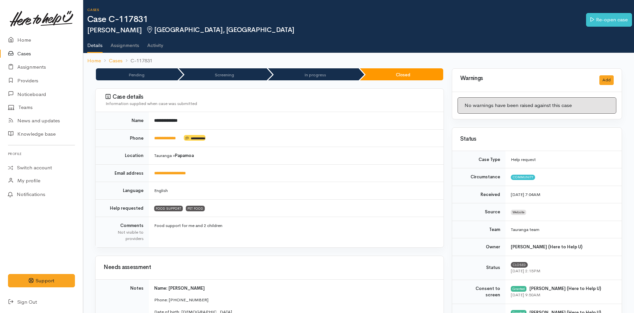
click at [22, 51] on link "Cases" at bounding box center [41, 54] width 83 height 14
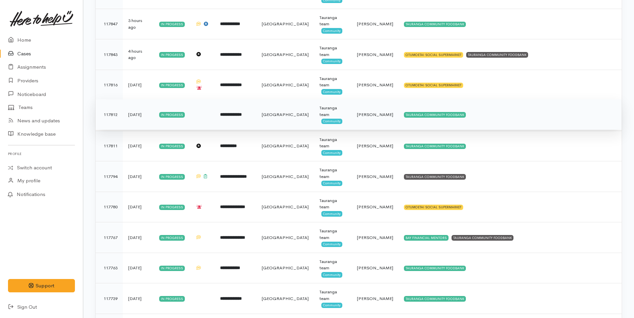
scroll to position [200, 0]
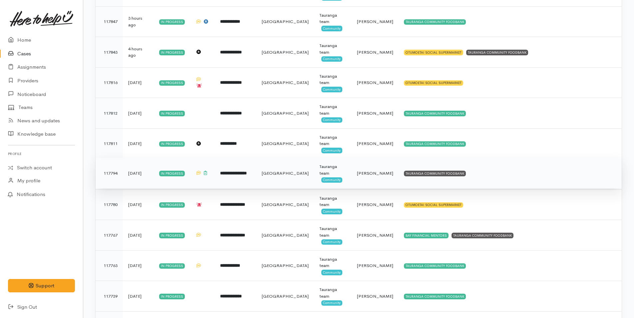
click at [457, 174] on td "TAURANGA COMMUNITY FOODBANK" at bounding box center [509, 173] width 223 height 31
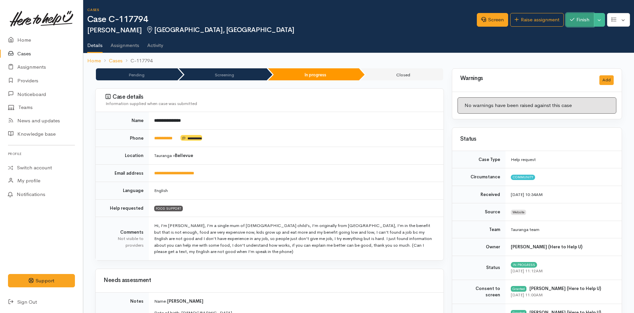
click at [579, 19] on button "Finish" at bounding box center [579, 20] width 28 height 14
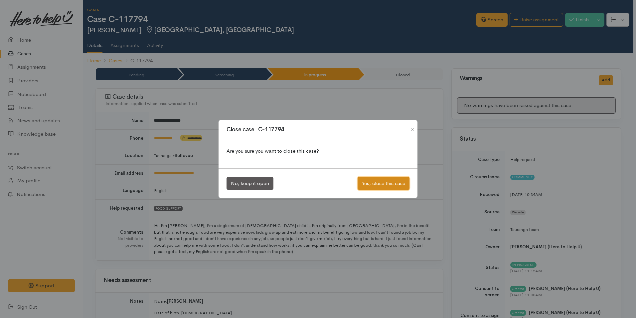
click at [395, 180] on button "Yes, close this case" at bounding box center [384, 183] width 52 height 14
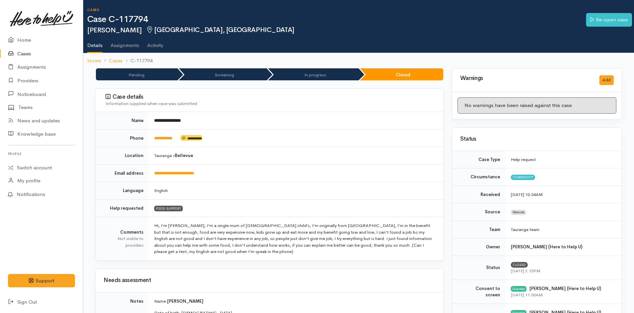
click at [25, 53] on link "Cases" at bounding box center [41, 54] width 83 height 14
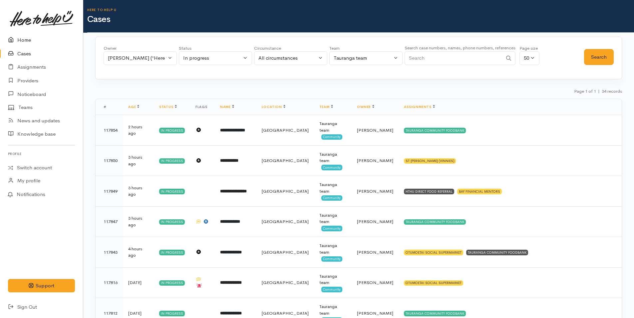
click at [30, 39] on link "Home" at bounding box center [41, 40] width 83 height 14
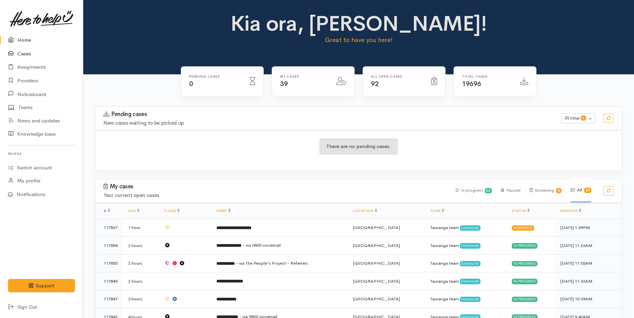
click at [19, 52] on link "Cases" at bounding box center [41, 54] width 83 height 14
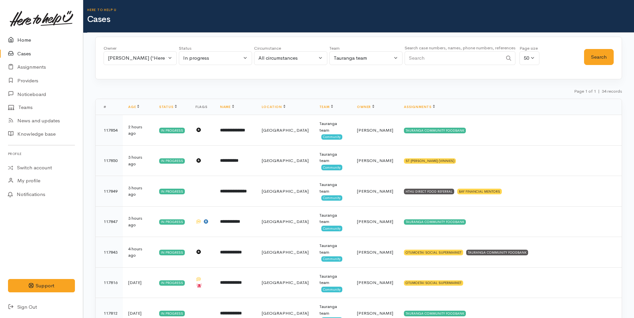
click at [27, 42] on link "Home" at bounding box center [41, 40] width 83 height 14
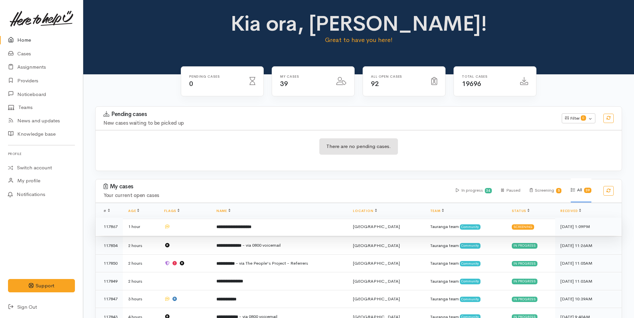
click at [273, 228] on td "**********" at bounding box center [279, 226] width 136 height 18
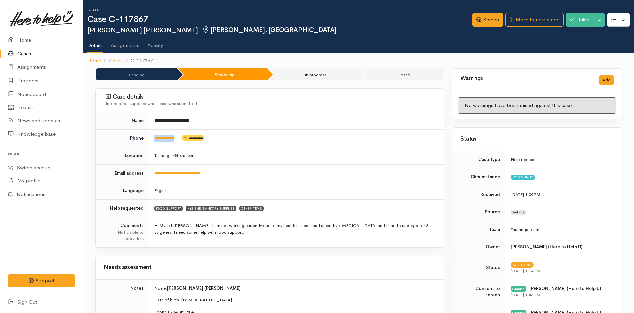
drag, startPoint x: 184, startPoint y: 139, endPoint x: 149, endPoint y: 140, distance: 35.0
click at [149, 140] on td "**********" at bounding box center [296, 138] width 295 height 18
copy td "**********"
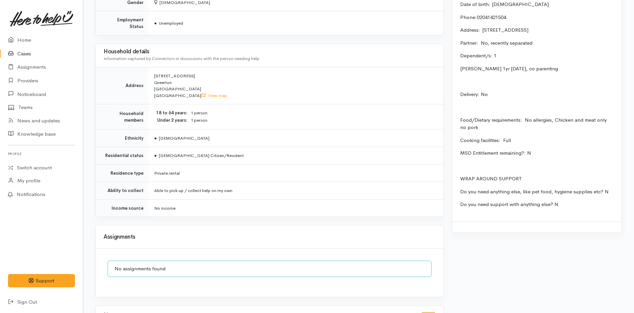
scroll to position [366, 0]
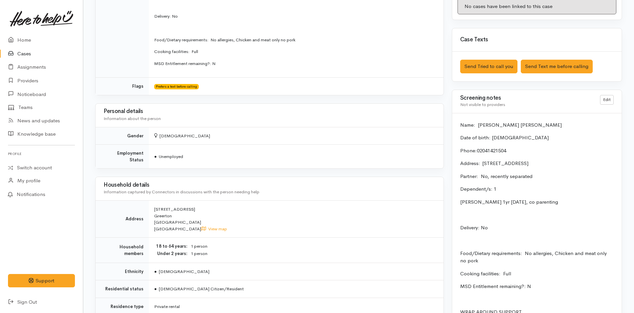
drag, startPoint x: 461, startPoint y: 124, endPoint x: 464, endPoint y: 140, distance: 16.3
click at [461, 124] on p "Name: [PERSON_NAME] [PERSON_NAME]" at bounding box center [536, 125] width 153 height 8
click at [615, 99] on div "Edit" at bounding box center [607, 101] width 22 height 13
click at [609, 99] on link "Edit" at bounding box center [607, 100] width 14 height 10
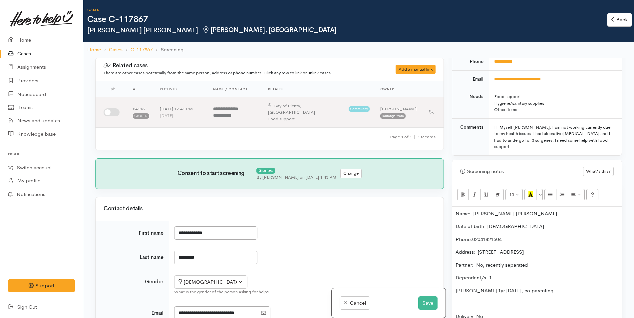
scroll to position [333, 0]
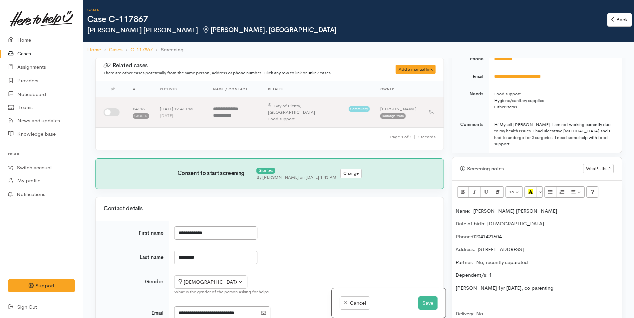
click at [454, 208] on div "Name: Harjit singh Randhawa Date of birth: 6/8/1984 Phone:  02041421504 Address…" at bounding box center [536, 320] width 169 height 232
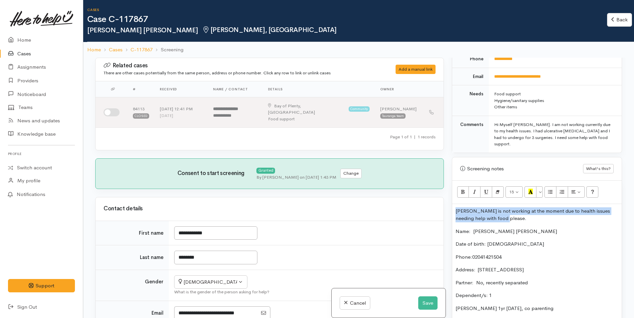
drag, startPoint x: 501, startPoint y: 216, endPoint x: 452, endPoint y: 214, distance: 49.0
copy p "Harjit is not working at the moment due to health issues needing help with food…"
click at [425, 303] on button "Save" at bounding box center [427, 303] width 19 height 14
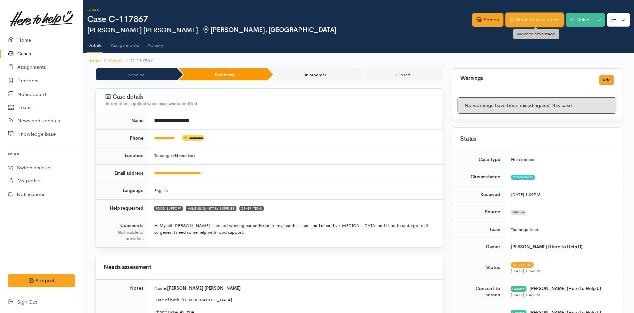
click at [534, 20] on link "Move to next stage" at bounding box center [534, 20] width 58 height 14
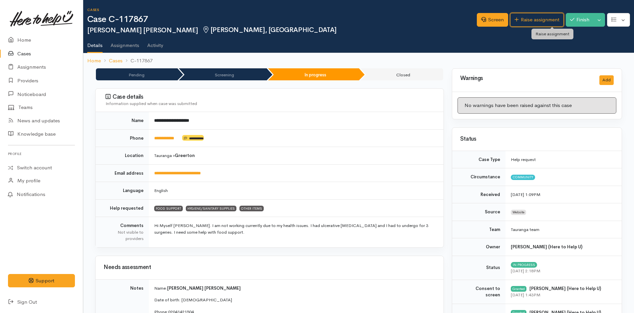
click at [534, 20] on link "Raise assignment" at bounding box center [537, 20] width 54 height 14
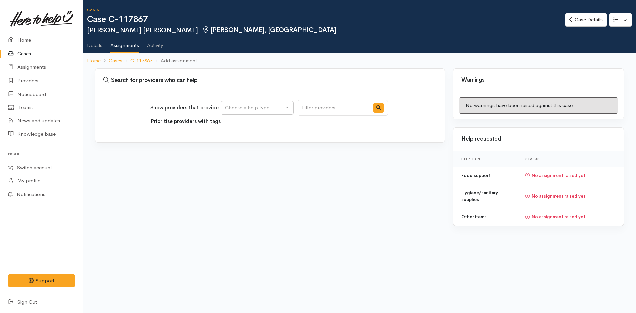
select select
click at [273, 110] on div "Choose a help type..." at bounding box center [254, 108] width 59 height 8
click at [255, 137] on span "Food support" at bounding box center [244, 140] width 31 height 8
select select "3"
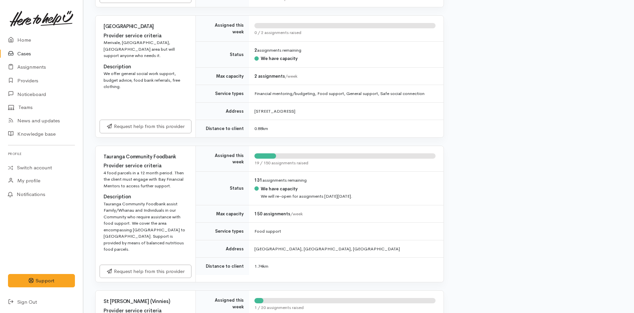
scroll to position [333, 0]
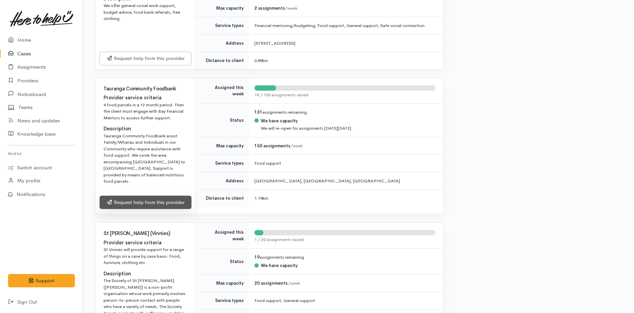
click at [174, 196] on link "Request help from this provider" at bounding box center [146, 202] width 92 height 14
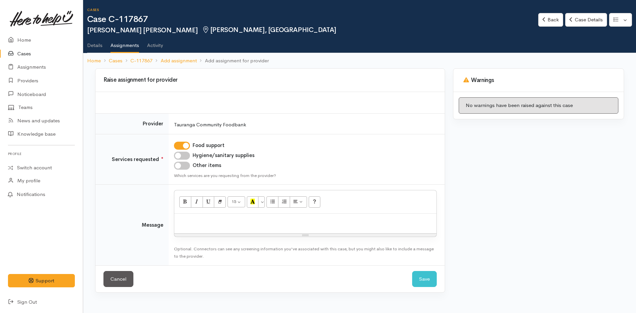
click at [184, 152] on input "Hygiene/sanitary supplies" at bounding box center [182, 155] width 16 height 8
checkbox input "true"
click at [184, 167] on input "Other items" at bounding box center [182, 165] width 16 height 8
checkbox input "true"
click at [214, 218] on p at bounding box center [306, 221] width 256 height 8
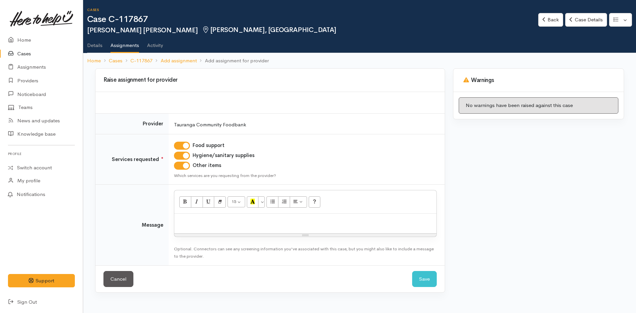
paste div
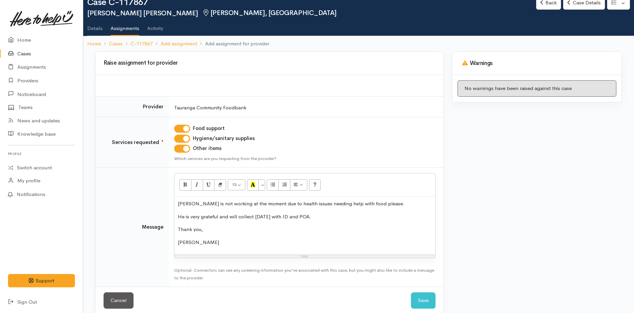
scroll to position [26, 0]
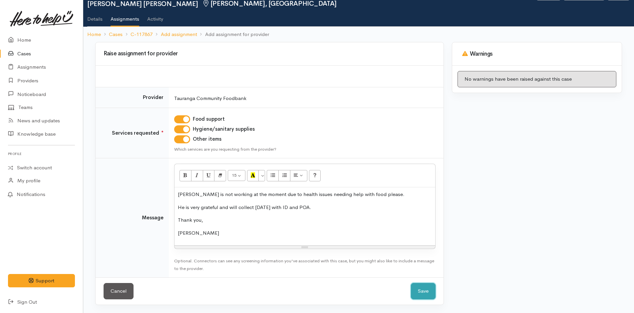
click at [422, 294] on button "Save" at bounding box center [423, 291] width 25 height 16
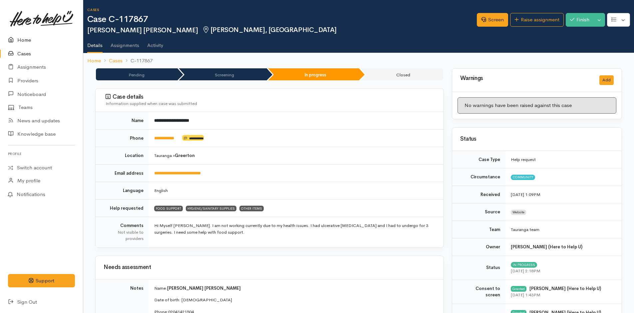
click at [23, 38] on link "Home" at bounding box center [41, 40] width 83 height 14
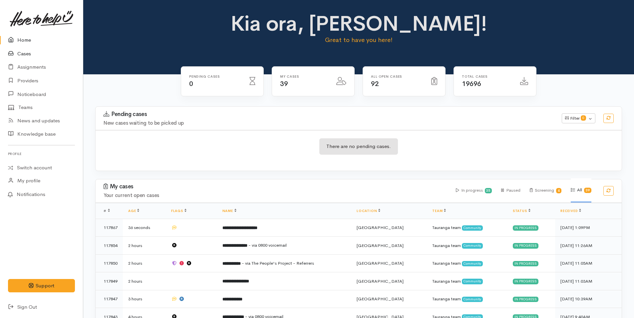
click at [24, 55] on link "Cases" at bounding box center [41, 54] width 83 height 14
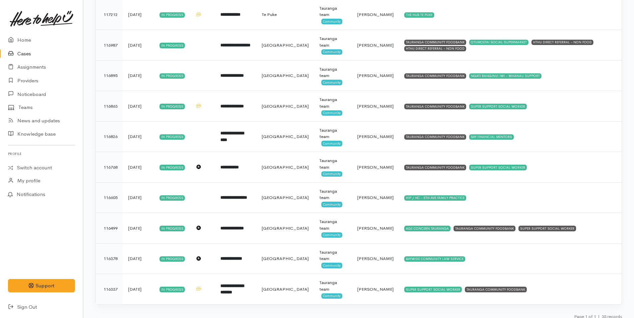
scroll to position [883, 0]
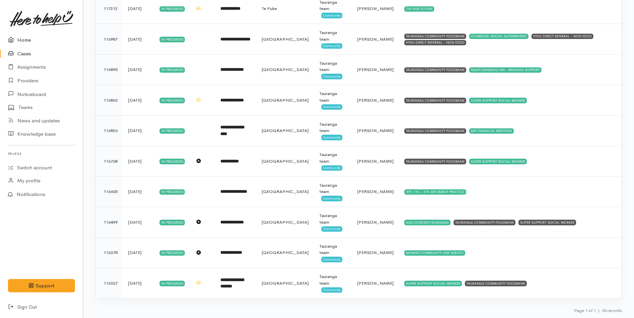
click at [22, 37] on link "Home" at bounding box center [41, 40] width 83 height 14
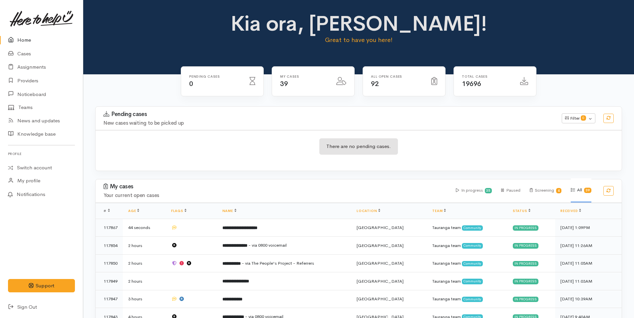
click at [25, 41] on link "Home" at bounding box center [41, 40] width 83 height 14
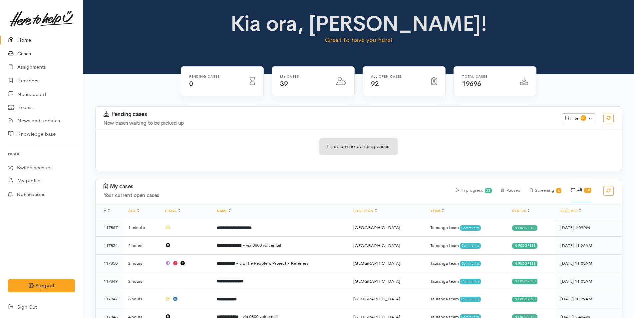
click at [26, 54] on link "Cases" at bounding box center [41, 54] width 83 height 14
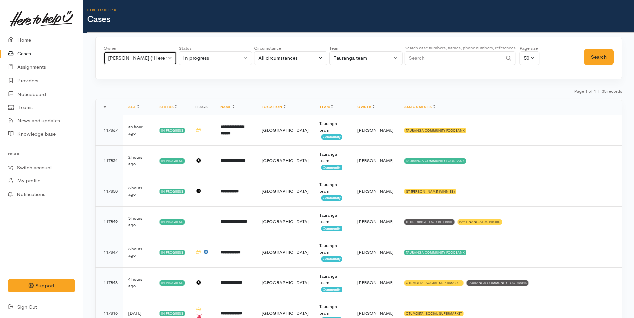
click at [169, 58] on button "Rachel Proctor ('Here to help u')" at bounding box center [140, 58] width 73 height 14
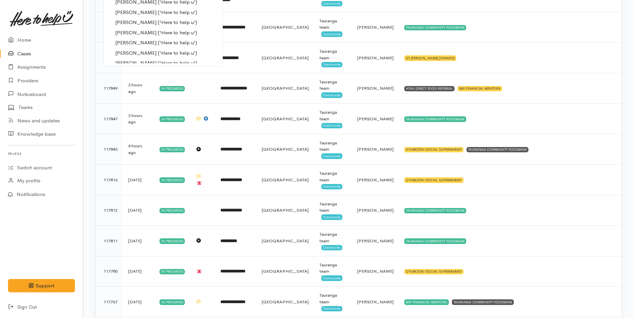
scroll to position [96, 0]
click at [134, 34] on span "[PERSON_NAME] ('Here to help u')" at bounding box center [156, 34] width 82 height 8
select select "435"
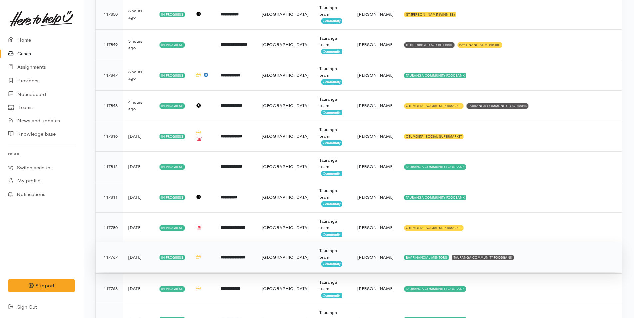
scroll to position [233, 0]
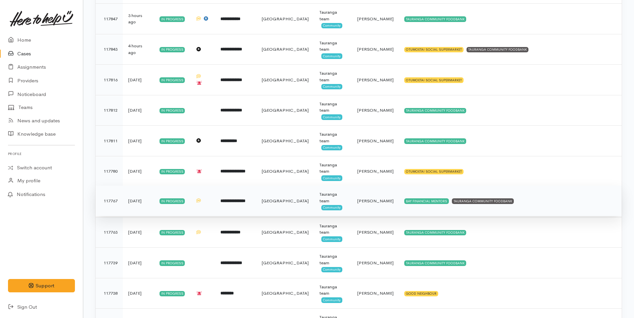
click at [231, 199] on b "**********" at bounding box center [232, 200] width 25 height 4
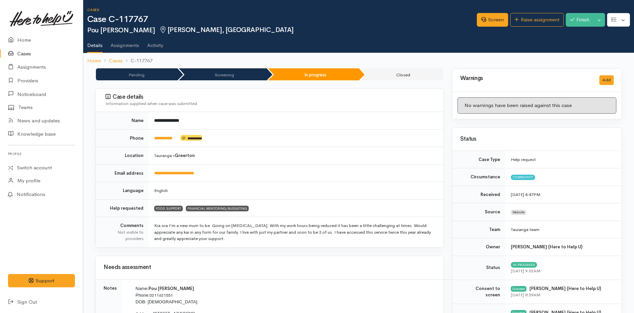
click at [31, 54] on link "Cases" at bounding box center [41, 54] width 83 height 14
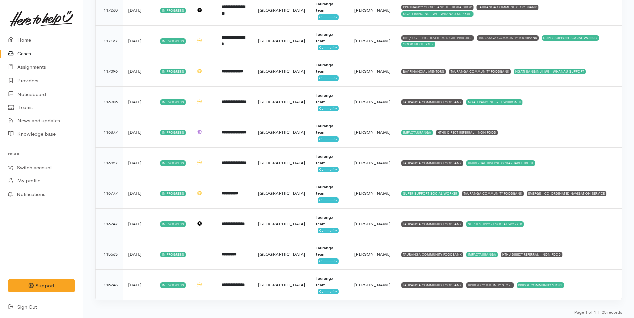
scroll to position [578, 0]
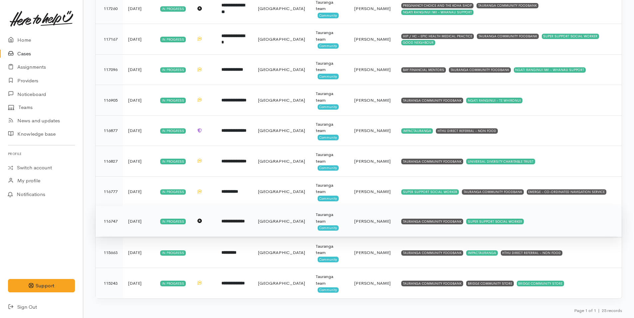
click at [142, 220] on td "[DATE]" at bounding box center [139, 221] width 32 height 31
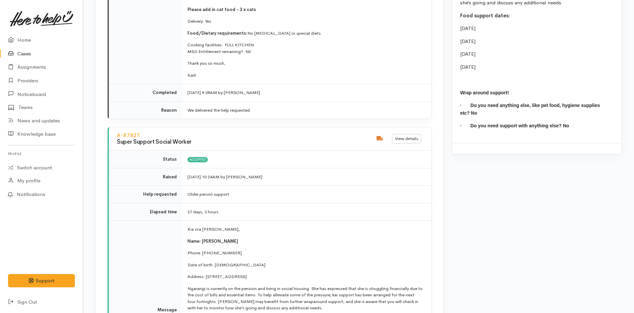
scroll to position [1065, 0]
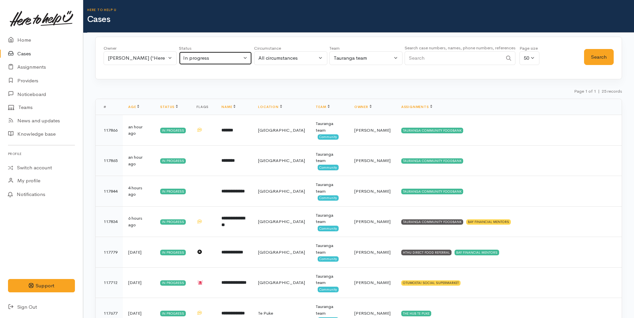
click at [246, 59] on button "In progress" at bounding box center [215, 58] width 73 height 14
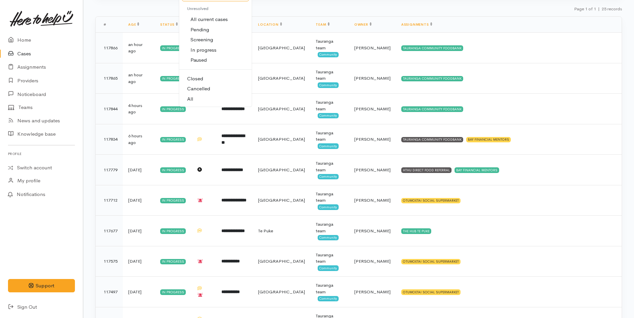
scroll to position [67, 0]
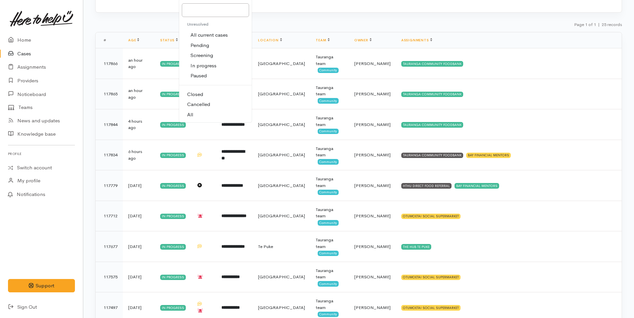
click at [208, 103] on span "Cancelled" at bounding box center [198, 105] width 23 height 8
select select "Cancelled"
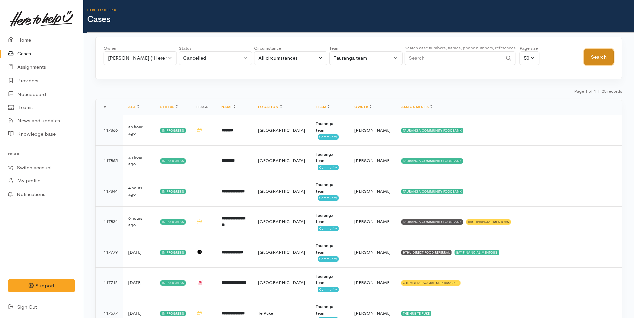
click at [599, 59] on button "Search" at bounding box center [599, 57] width 30 height 16
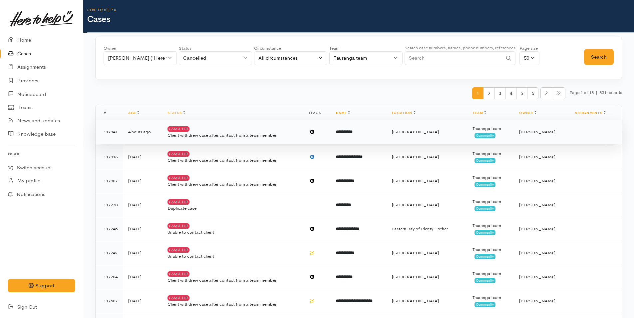
click at [212, 132] on div "Client withdrew case after contact from a team member" at bounding box center [232, 135] width 131 height 7
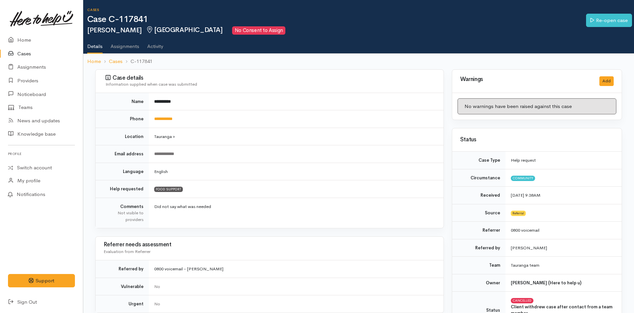
click at [25, 51] on link "Cases" at bounding box center [41, 54] width 83 height 14
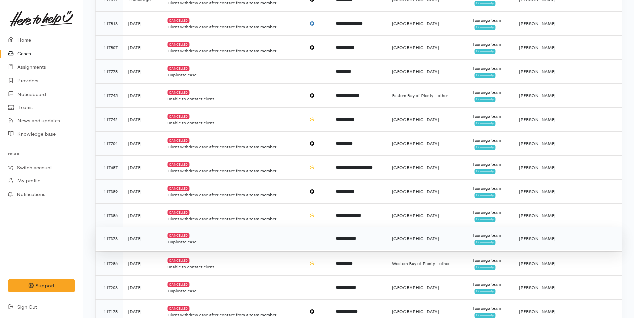
scroll to position [300, 0]
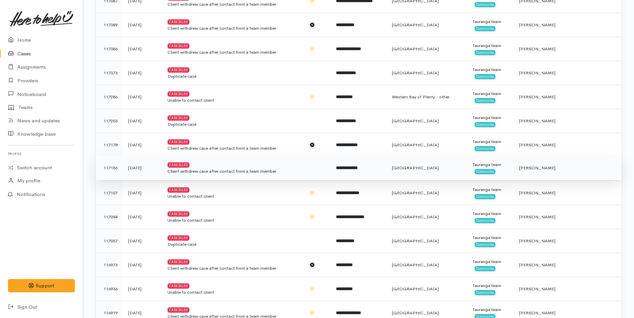
click at [142, 164] on td "17 days ago" at bounding box center [142, 168] width 39 height 24
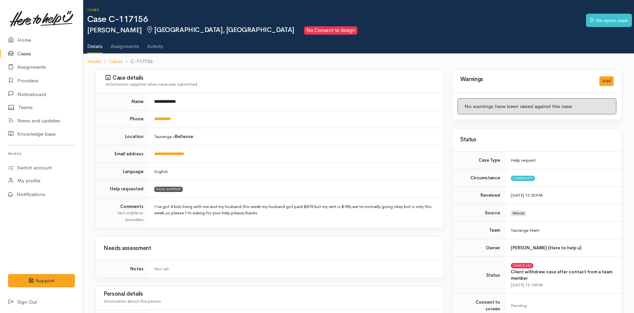
click at [20, 56] on link "Cases" at bounding box center [41, 54] width 83 height 14
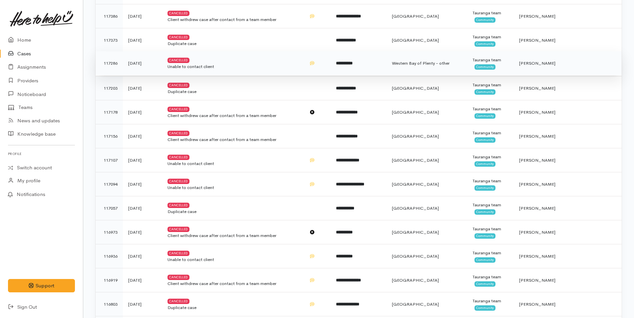
scroll to position [333, 0]
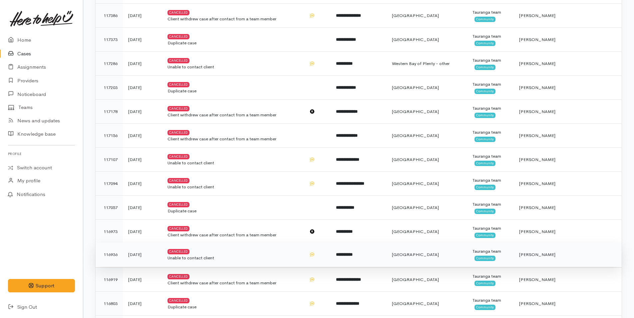
click at [184, 255] on div "Unable to contact client" at bounding box center [232, 257] width 131 height 7
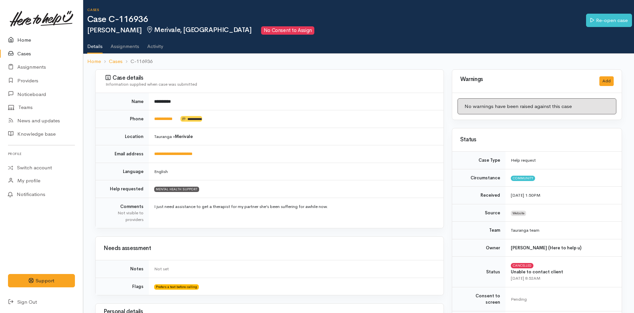
click at [25, 40] on link "Home" at bounding box center [41, 40] width 83 height 14
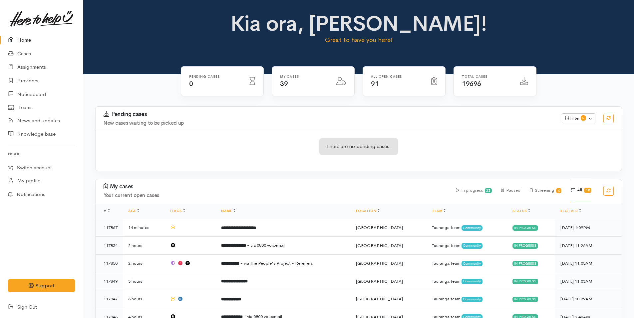
click at [28, 40] on link "Home" at bounding box center [41, 40] width 83 height 14
click at [27, 52] on link "Cases" at bounding box center [41, 54] width 83 height 14
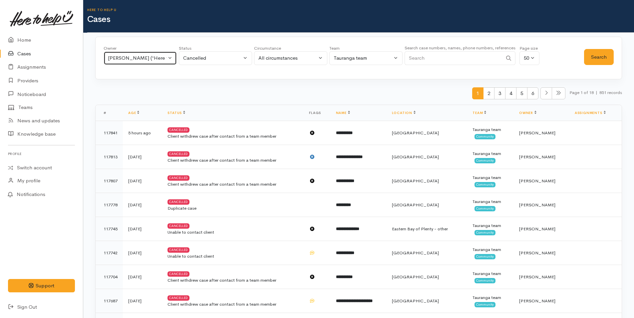
click at [168, 57] on button "[PERSON_NAME] ('Here to help u')" at bounding box center [140, 58] width 73 height 14
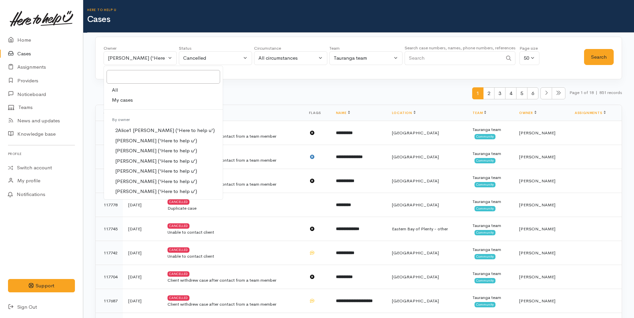
click at [122, 101] on span "My cases" at bounding box center [122, 100] width 21 height 8
select select "1612"
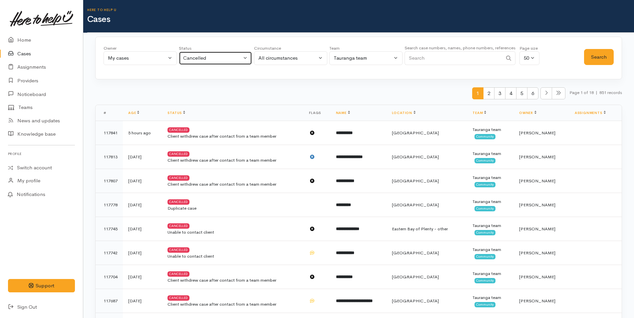
click at [242, 57] on button "Cancelled" at bounding box center [215, 58] width 73 height 14
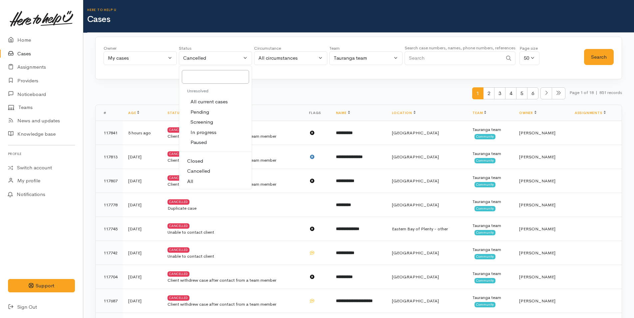
click at [203, 129] on span "In progress" at bounding box center [203, 132] width 26 height 8
select select "Open"
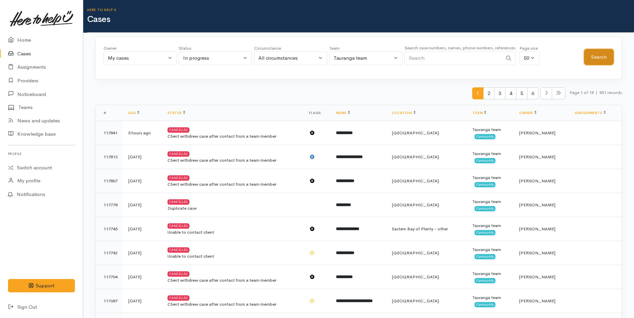
click at [600, 56] on button "Search" at bounding box center [599, 57] width 30 height 16
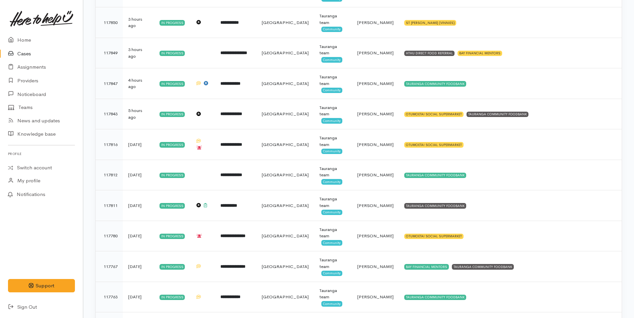
scroll to position [200, 0]
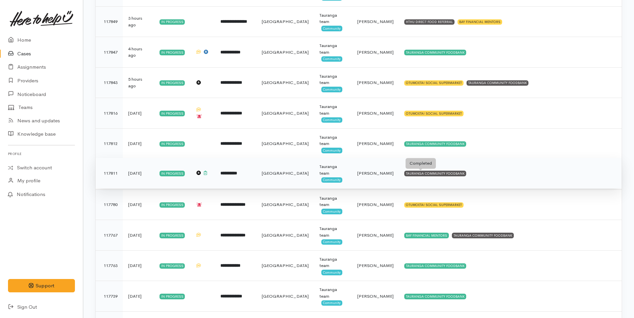
click at [440, 172] on div "TAURANGA COMMUNITY FOODBANK" at bounding box center [435, 172] width 62 height 5
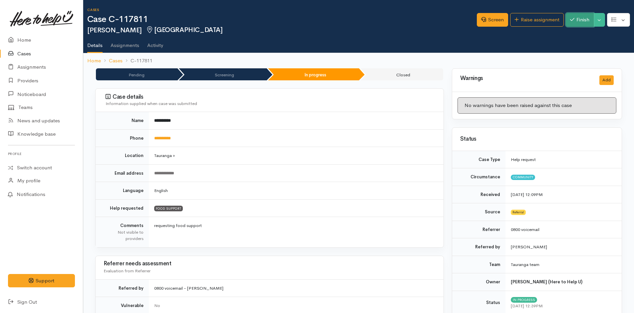
click at [586, 20] on button "Finish" at bounding box center [579, 20] width 28 height 14
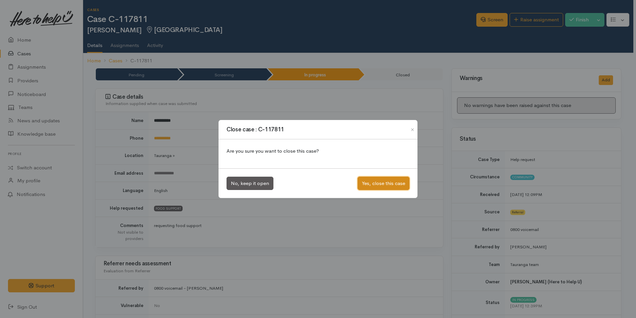
click at [395, 181] on button "Yes, close this case" at bounding box center [384, 183] width 52 height 14
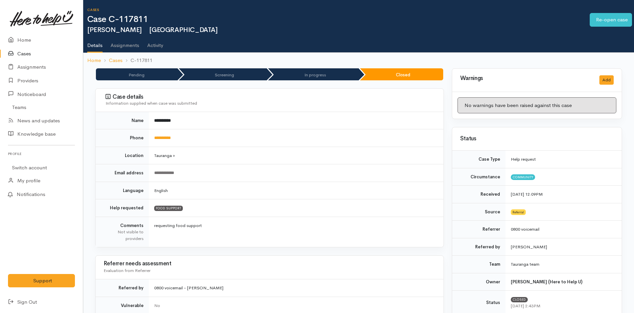
click at [26, 53] on link "Cases" at bounding box center [41, 54] width 83 height 14
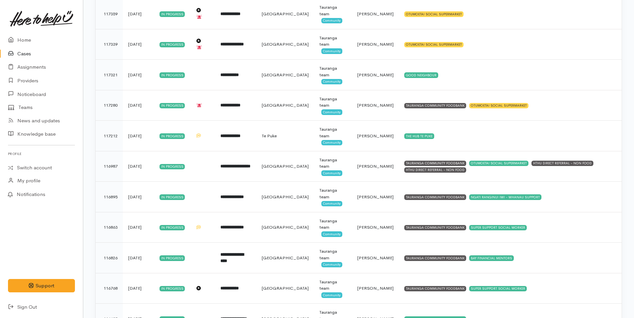
scroll to position [852, 0]
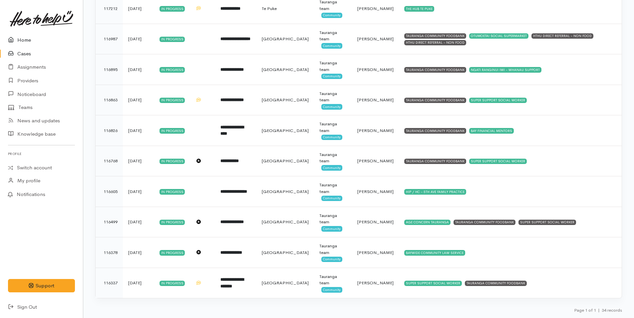
click at [25, 40] on link "Home" at bounding box center [41, 40] width 83 height 14
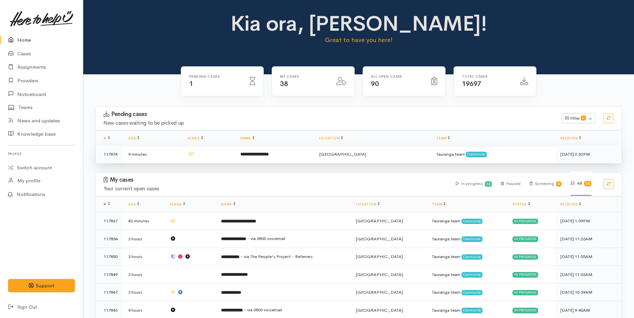
click at [269, 148] on td "**********" at bounding box center [274, 154] width 79 height 18
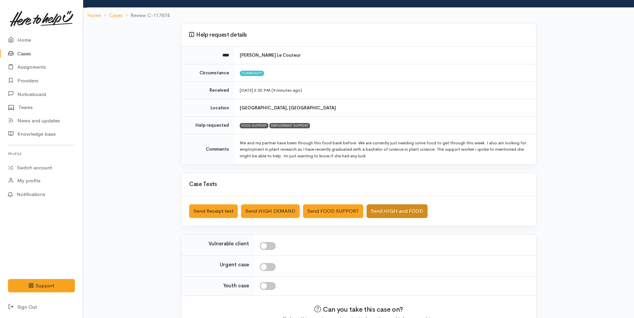
scroll to position [74, 0]
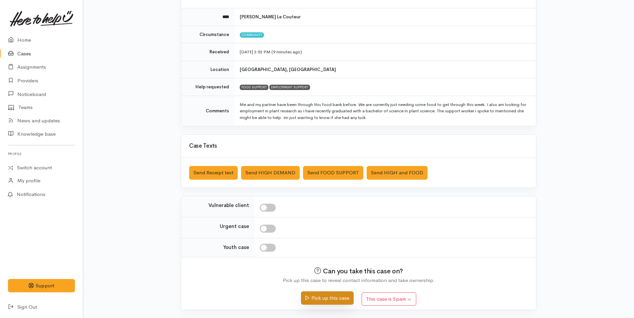
click at [337, 294] on button "Pick up this case" at bounding box center [327, 298] width 52 height 14
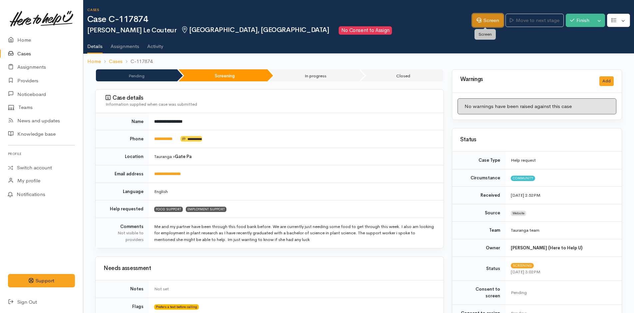
click at [496, 19] on link "Screen" at bounding box center [487, 21] width 31 height 14
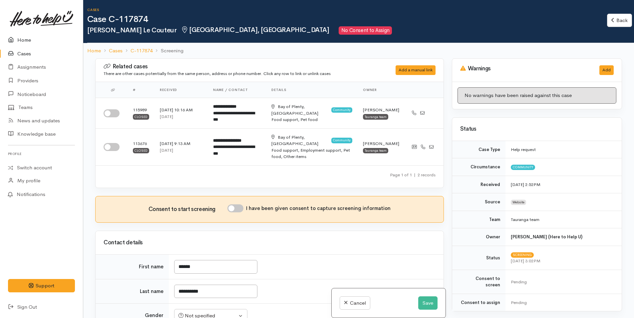
click at [27, 39] on link "Home" at bounding box center [41, 40] width 83 height 14
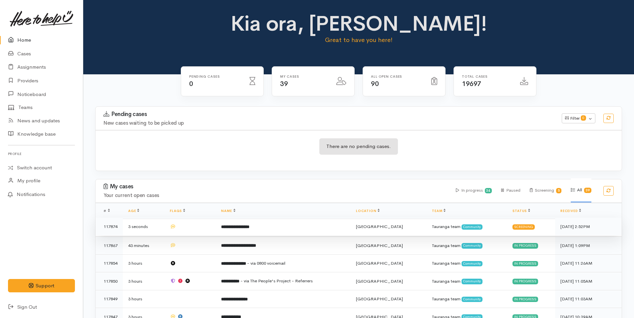
click at [278, 228] on td "**********" at bounding box center [283, 226] width 135 height 18
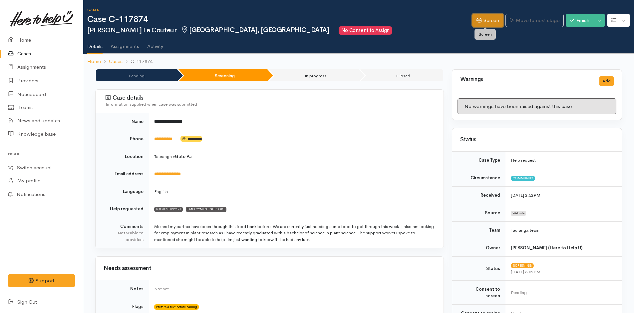
click at [484, 21] on link "Screen" at bounding box center [487, 21] width 31 height 14
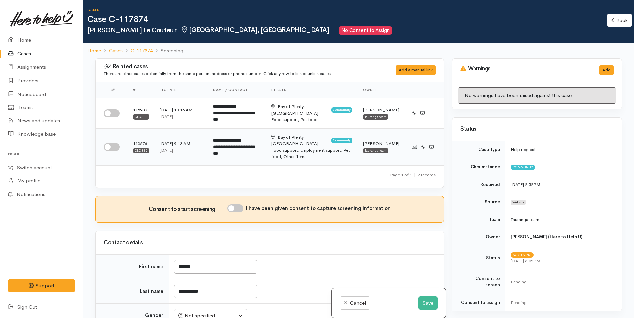
click at [112, 143] on input "checkbox" at bounding box center [112, 147] width 16 height 8
checkbox input "true"
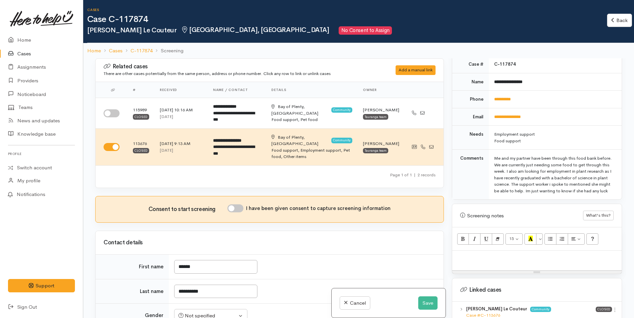
scroll to position [300, 0]
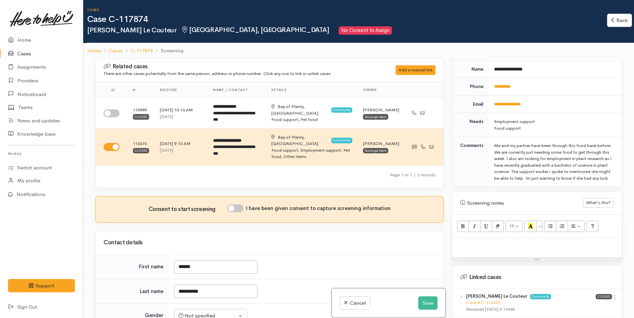
click at [612, 297] on icon at bounding box center [615, 297] width 6 height 6
click at [581, 272] on link "View case" at bounding box center [590, 275] width 53 height 10
click at [487, 245] on p at bounding box center [536, 245] width 163 height 8
paste div
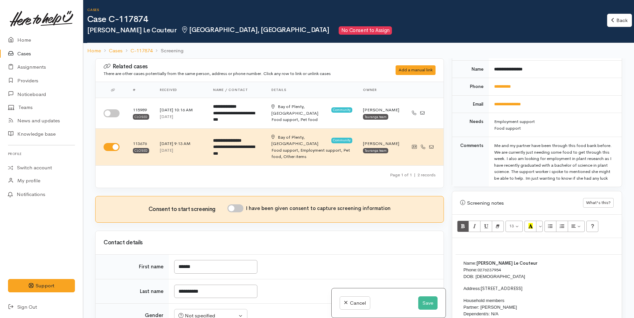
scroll to position [42, 0]
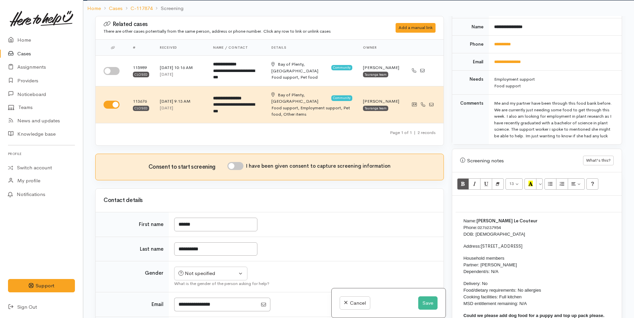
click at [237, 162] on input "I have been given consent to capture screening information" at bounding box center [235, 166] width 16 height 8
checkbox input "true"
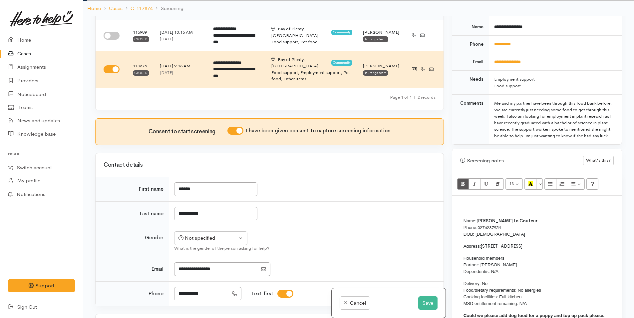
scroll to position [133, 0]
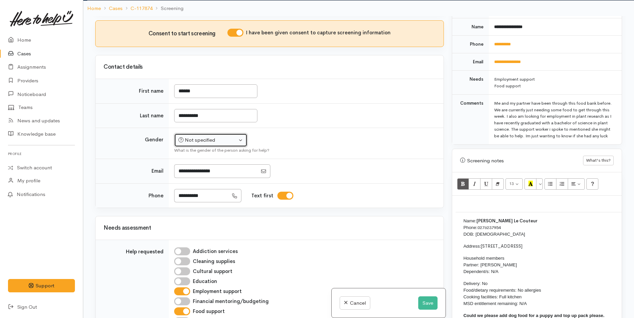
click at [215, 136] on div "Not specified" at bounding box center [207, 140] width 59 height 8
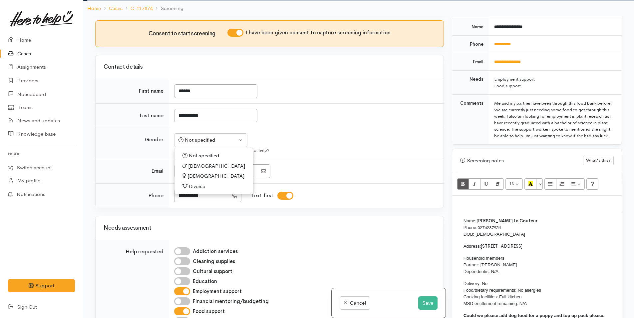
click at [197, 172] on span "Female" at bounding box center [215, 176] width 57 height 8
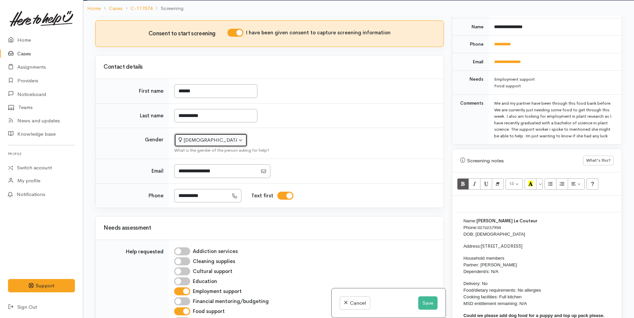
click at [191, 136] on div "Female" at bounding box center [207, 140] width 59 height 8
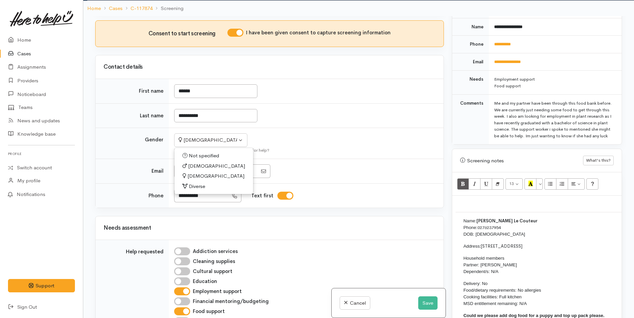
click at [196, 162] on span "Male" at bounding box center [216, 166] width 57 height 8
select select "Male"
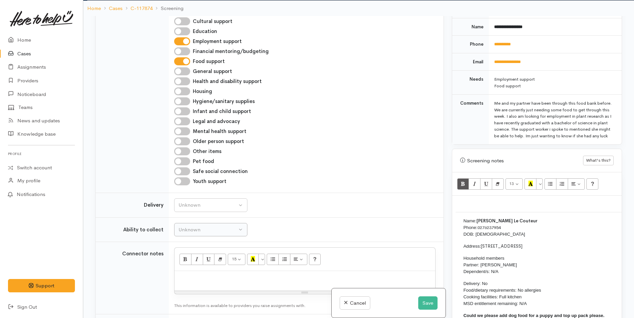
scroll to position [399, 0]
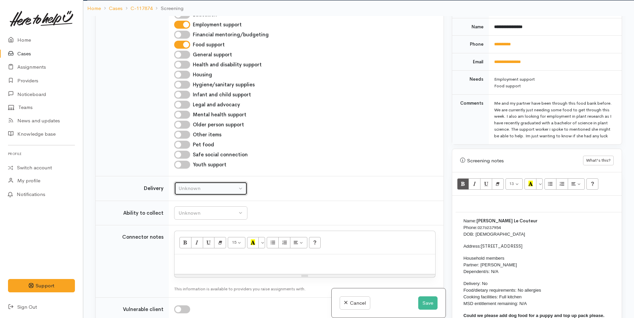
click at [194, 184] on div "Unknown" at bounding box center [207, 188] width 59 height 8
click at [186, 247] on span "No" at bounding box center [185, 251] width 7 height 8
select select "1"
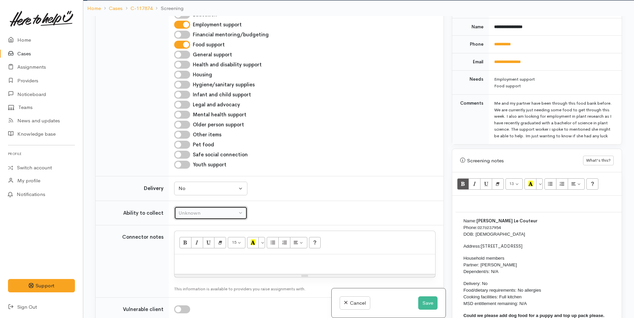
click at [204, 209] on div "Unknown" at bounding box center [207, 213] width 59 height 8
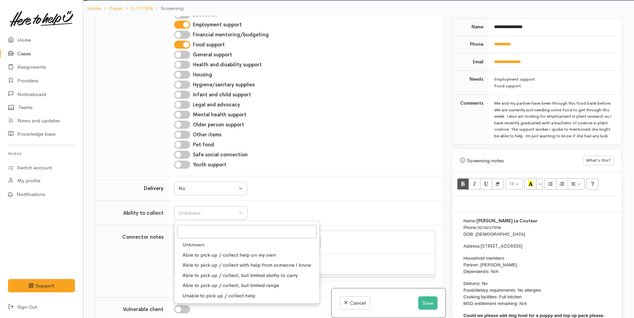
click at [218, 251] on span "Able to pick up / collect help on my own" at bounding box center [229, 255] width 94 height 8
select select "2"
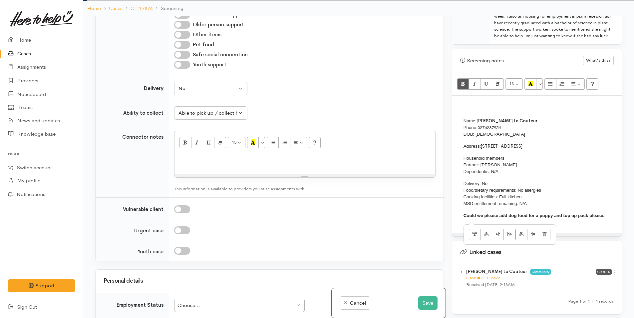
drag, startPoint x: 606, startPoint y: 216, endPoint x: 451, endPoint y: 124, distance: 180.7
click at [451, 124] on div "Warnings Add No warnings have been raised against this case Add Warning Title ●…" at bounding box center [537, 175] width 178 height 318
copy div "Name: Keelan Le Couteur Phone: 0276237954 DOB: 25/06/1998 Address: 251 Papamoa …"
click at [284, 159] on div at bounding box center [304, 164] width 261 height 20
paste div
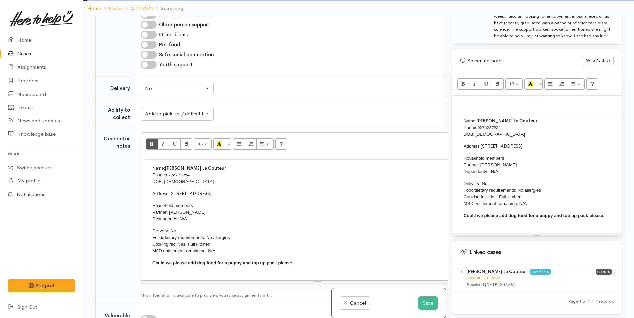
scroll to position [501, 0]
drag, startPoint x: 151, startPoint y: 221, endPoint x: 327, endPoint y: 262, distance: 180.9
click at [327, 262] on td "Name: Keelan Le Couteur Phone: 0276237954 DOB: 25/06/1998 Address: 251 Papamoa …" at bounding box center [318, 216] width 348 height 117
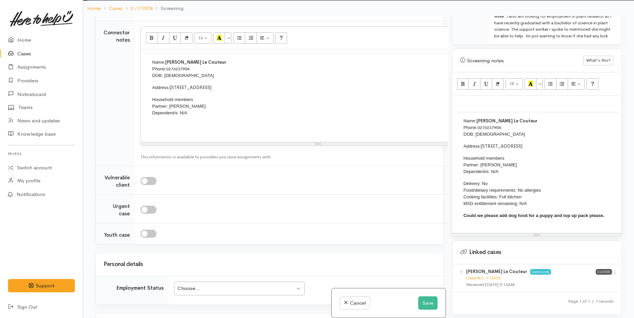
scroll to position [667, 0]
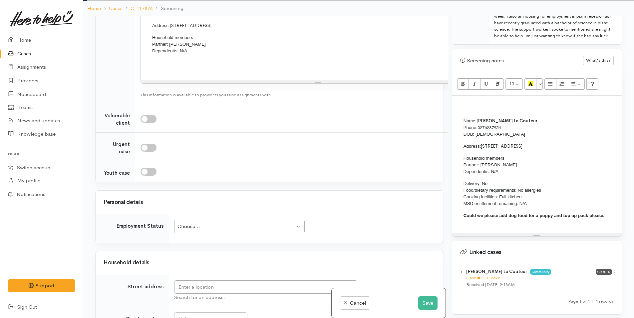
click at [221, 225] on div "Choose..." at bounding box center [235, 226] width 117 height 8
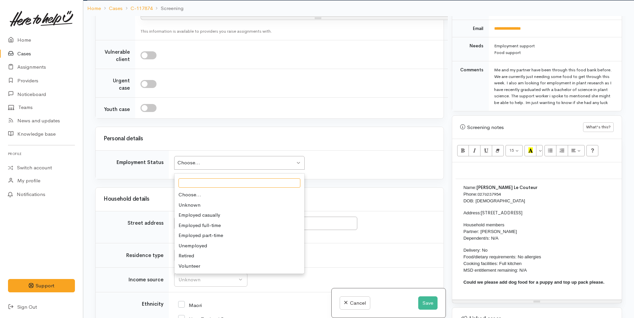
scroll to position [734, 0]
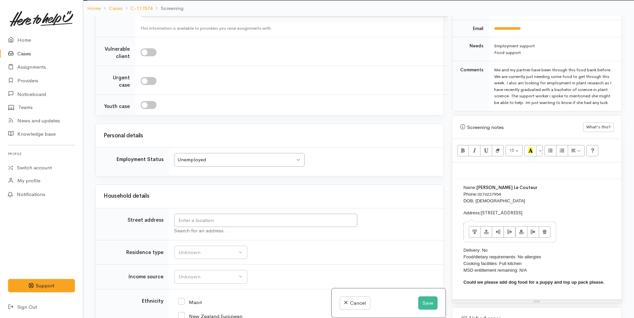
drag, startPoint x: 575, startPoint y: 210, endPoint x: 483, endPoint y: 211, distance: 91.5
click at [483, 211] on p "Address: 251 Papamoa Beach Road, Papamoa Beach" at bounding box center [629, 212] width 332 height 7
click at [483, 211] on span "251 Papamoa Beach Road, Papamoa Beach" at bounding box center [502, 213] width 42 height 6
drag, startPoint x: 575, startPoint y: 211, endPoint x: 483, endPoint y: 211, distance: 92.5
click at [483, 211] on p "Address: 251 Papamoa Beach Road, Papamoa Beach" at bounding box center [629, 212] width 332 height 7
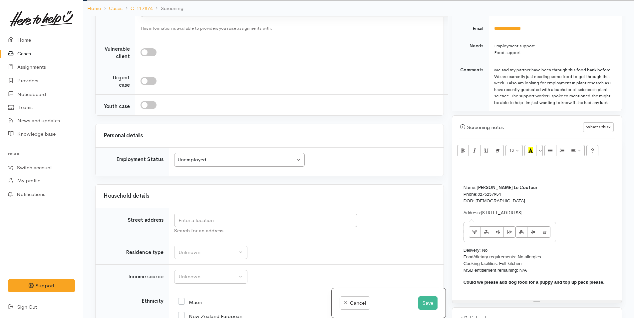
copy span "251 Papamoa Beach Road, Papamoa Beach"
click at [297, 224] on input "text" at bounding box center [265, 220] width 183 height 14
paste input "251 Papamoa Beach Road, Papamoa Beach"
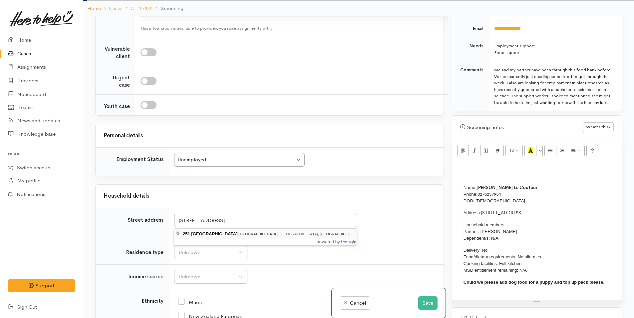
type input "251 Papamoa Beach Road, Papamoa Beach, Tauranga, New Zealand"
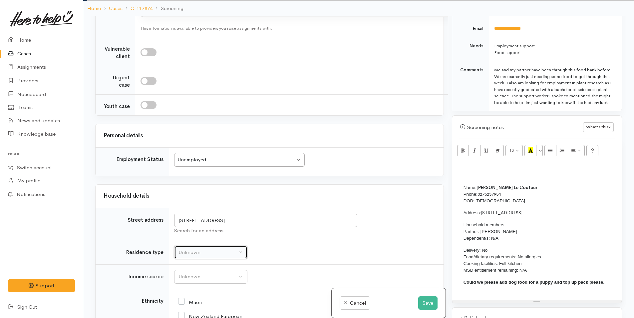
click at [204, 254] on div "Unknown" at bounding box center [207, 252] width 59 height 8
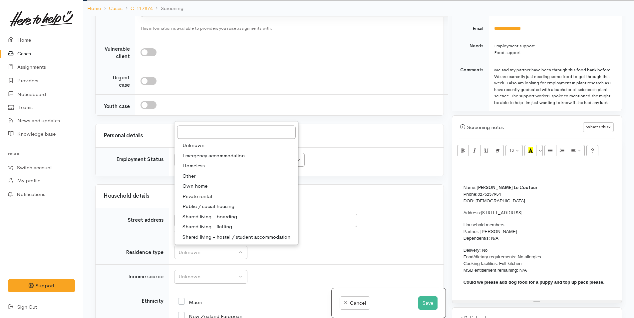
click at [207, 197] on span "Private rental" at bounding box center [197, 196] width 30 height 8
select select "2"
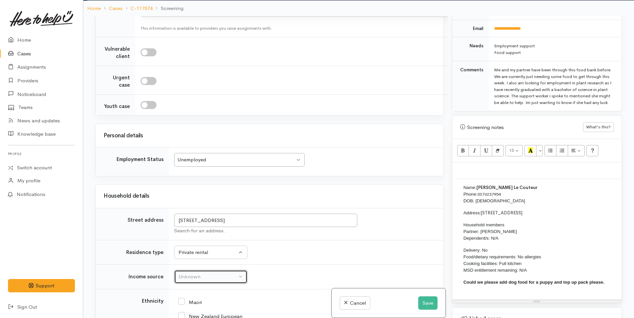
click at [209, 279] on div "Unknown" at bounding box center [207, 277] width 59 height 8
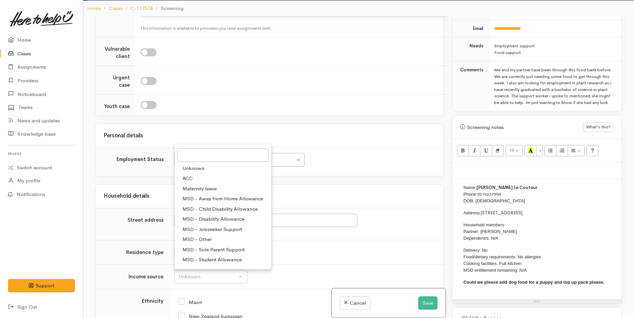
click at [214, 229] on span "MSD - Jobseeker Support" at bounding box center [212, 229] width 60 height 8
select select "4"
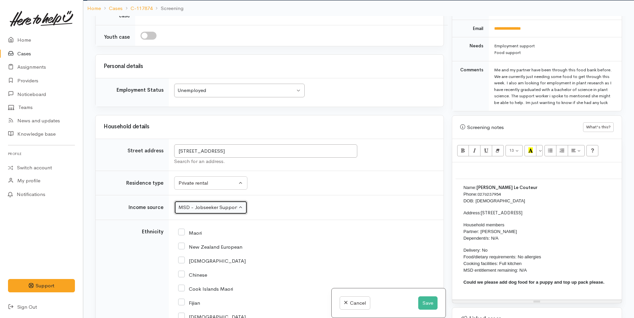
scroll to position [900, 0]
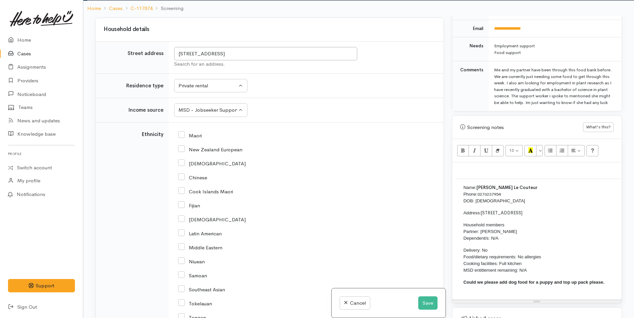
click at [181, 148] on input "New Zealand European" at bounding box center [210, 149] width 64 height 6
checkbox input "true"
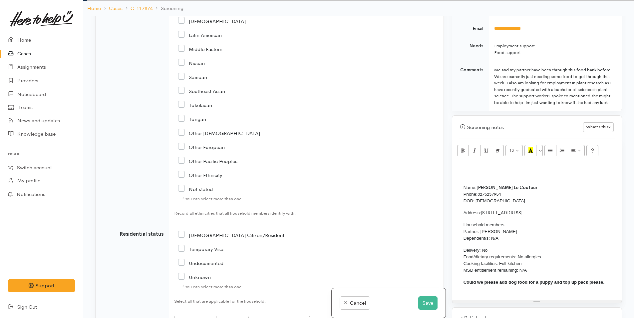
scroll to position [1100, 0]
click at [181, 234] on input "[DEMOGRAPHIC_DATA] Citizen/Resident" at bounding box center [231, 233] width 106 height 6
checkbox input "true"
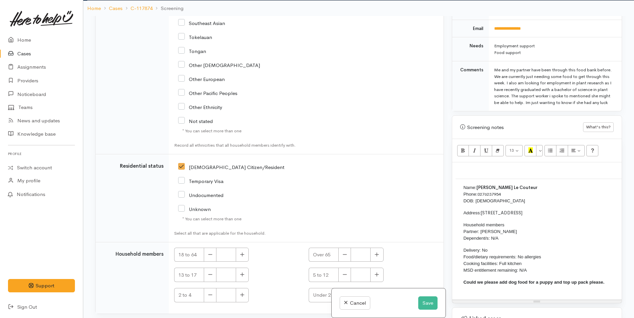
scroll to position [1166, 0]
click at [242, 250] on button "button" at bounding box center [242, 254] width 13 height 14
click at [244, 256] on icon "button" at bounding box center [242, 253] width 4 height 5
type input "2"
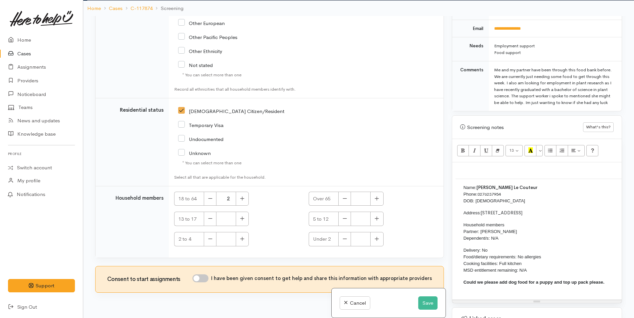
click at [203, 275] on input "I have been given consent to get help and share this information with appropria…" at bounding box center [200, 278] width 16 height 8
checkbox input "true"
click at [426, 304] on button "Save" at bounding box center [427, 303] width 19 height 14
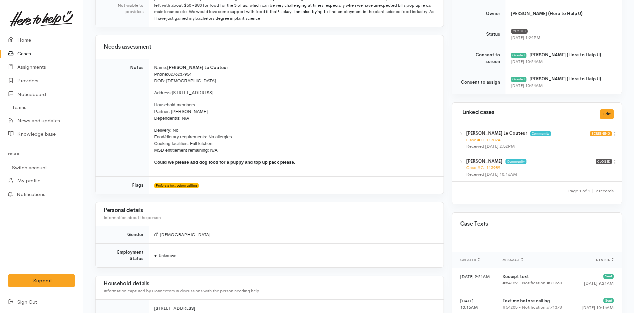
scroll to position [233, 0]
drag, startPoint x: 302, startPoint y: 165, endPoint x: 147, endPoint y: 70, distance: 181.8
click at [147, 70] on tr "Notes Name: [PERSON_NAME] Le Couteur Phone: [PHONE_NUMBER] DOB: [DEMOGRAPHIC_DA…" at bounding box center [270, 117] width 348 height 117
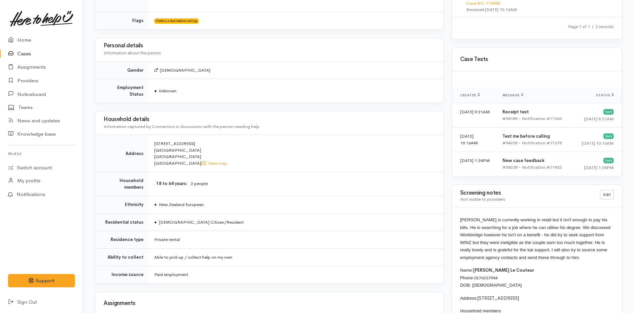
copy tr "Name: [PERSON_NAME] Le Couteur Phone: [PHONE_NUMBER] DOB: [DEMOGRAPHIC_DATA] Ad…"
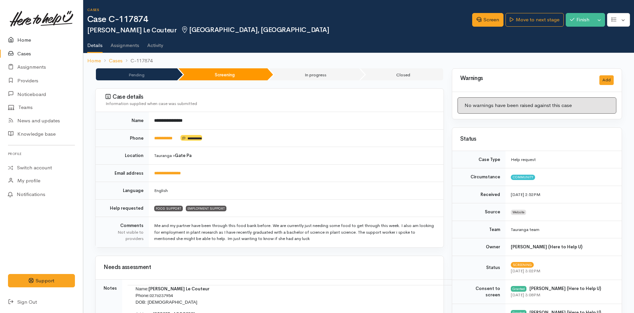
click at [28, 39] on link "Home" at bounding box center [41, 40] width 83 height 14
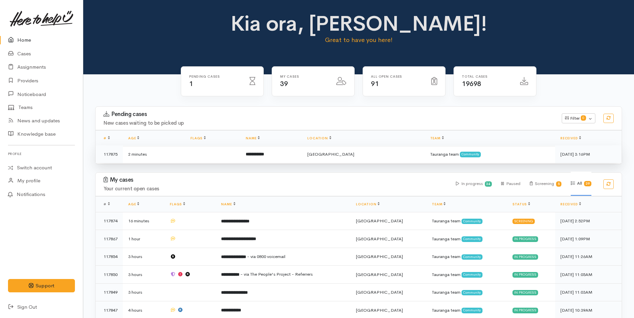
click at [258, 152] on b "**********" at bounding box center [255, 154] width 18 height 4
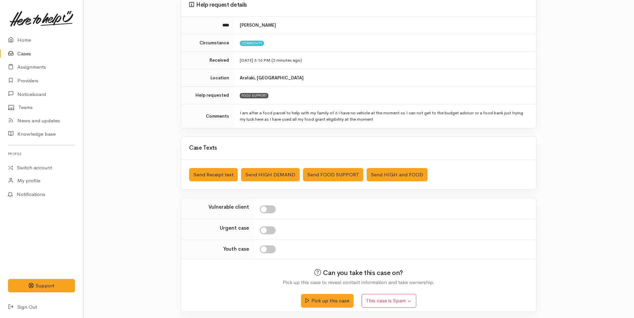
scroll to position [67, 0]
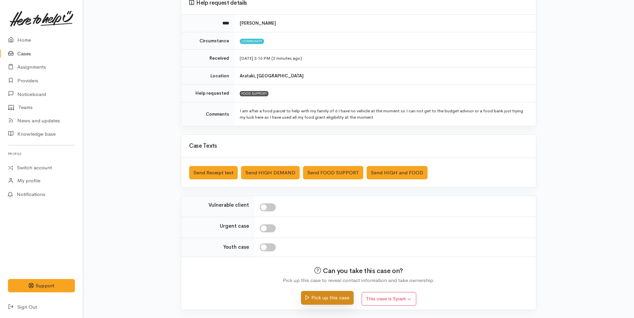
click at [338, 296] on button "Pick up this case" at bounding box center [327, 298] width 52 height 14
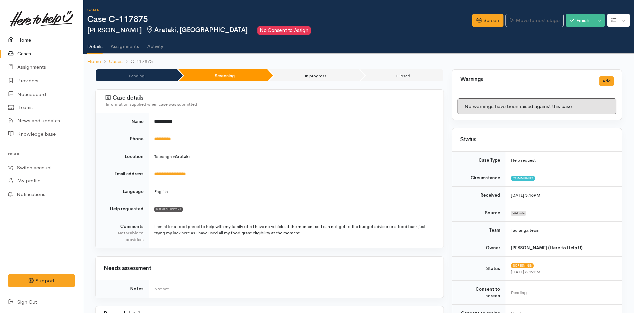
click at [22, 38] on link "Home" at bounding box center [41, 40] width 83 height 14
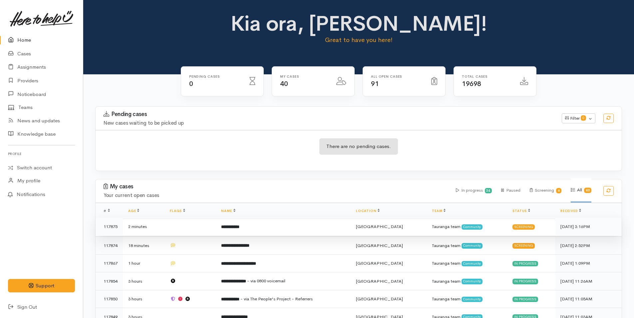
click at [239, 229] on b "**********" at bounding box center [230, 226] width 18 height 4
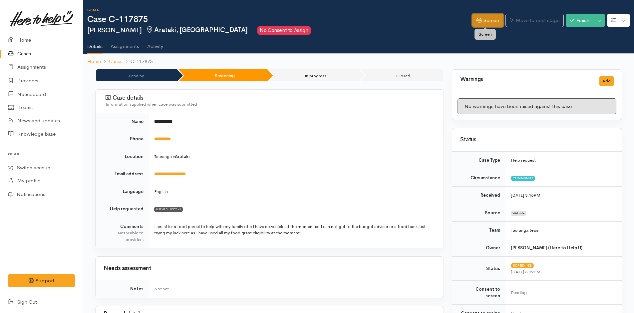
click at [491, 16] on link "Screen" at bounding box center [487, 21] width 31 height 14
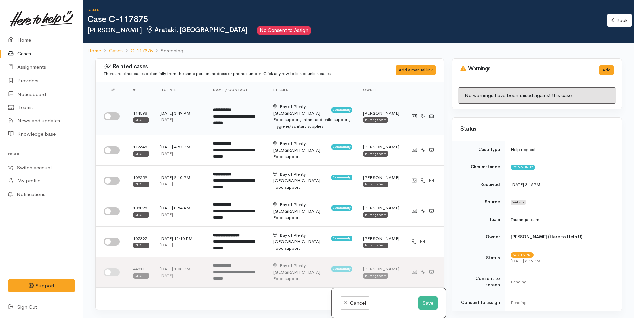
click at [111, 113] on input "checkbox" at bounding box center [112, 116] width 16 height 8
checkbox input "true"
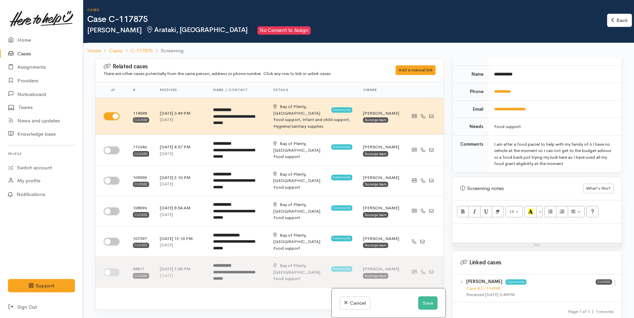
scroll to position [333, 0]
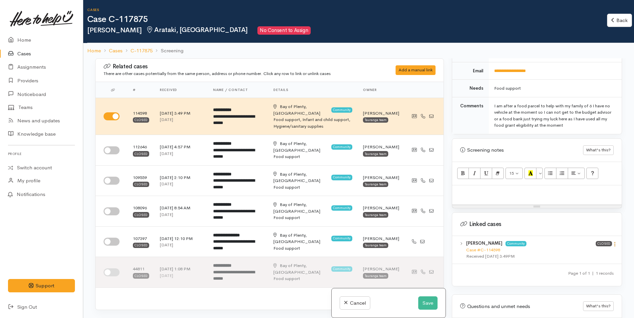
click at [612, 241] on icon at bounding box center [615, 244] width 6 height 6
click at [579, 252] on link "View case" at bounding box center [590, 257] width 53 height 10
click at [499, 189] on p at bounding box center [536, 192] width 163 height 8
paste div
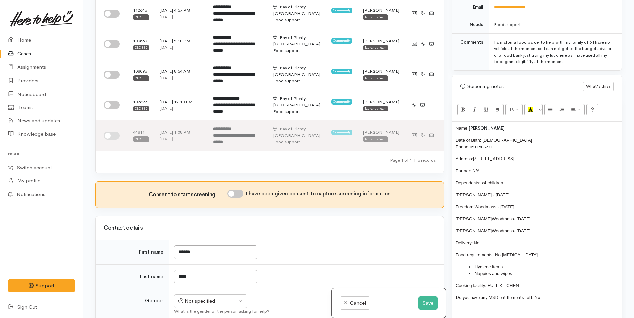
scroll to position [133, 0]
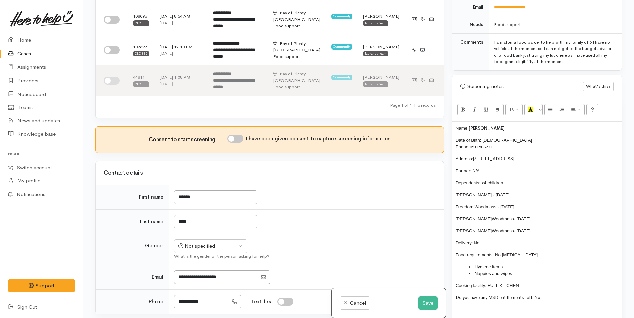
click at [241, 134] on input "I have been given consent to capture screening information" at bounding box center [235, 138] width 16 height 8
checkbox input "true"
click at [194, 242] on div "Not specified" at bounding box center [207, 246] width 59 height 8
click at [196, 278] on span "[DEMOGRAPHIC_DATA]" at bounding box center [215, 282] width 57 height 8
select select "[DEMOGRAPHIC_DATA]"
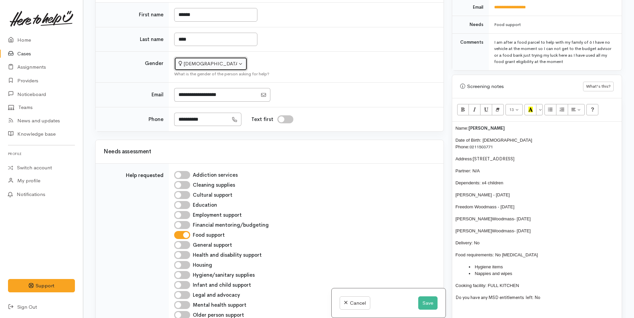
scroll to position [366, 0]
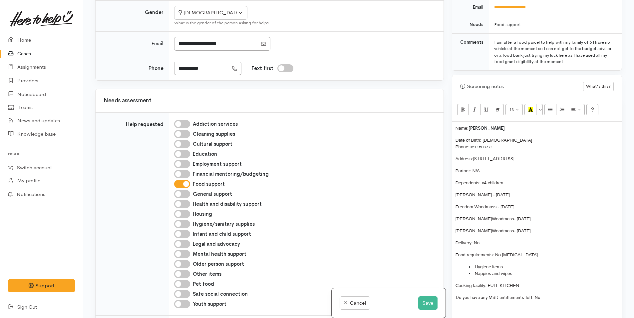
click at [455, 125] on span "Name:" at bounding box center [461, 127] width 13 height 5
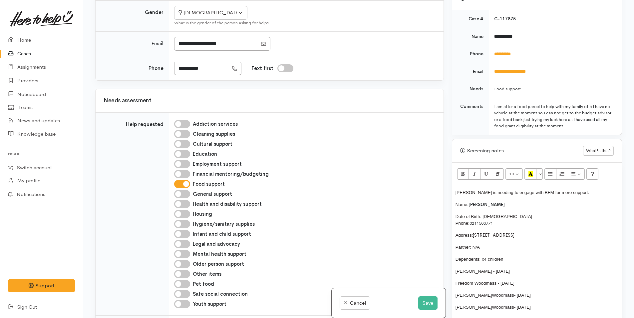
scroll to position [172, 0]
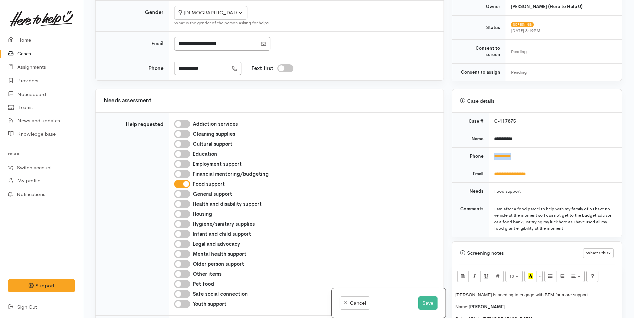
drag, startPoint x: 523, startPoint y: 148, endPoint x: 487, endPoint y: 150, distance: 36.0
click at [487, 150] on tr "**********" at bounding box center [536, 156] width 169 height 18
copy tr "**********"
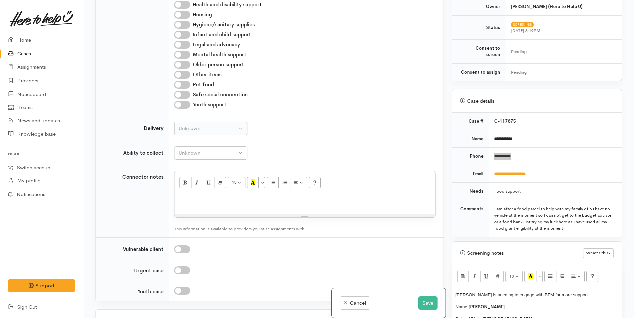
scroll to position [566, 0]
click at [204, 124] on div "Unknown" at bounding box center [207, 128] width 59 height 8
drag, startPoint x: 184, startPoint y: 181, endPoint x: 188, endPoint y: 171, distance: 11.6
click at [184, 186] on span "No" at bounding box center [185, 190] width 7 height 8
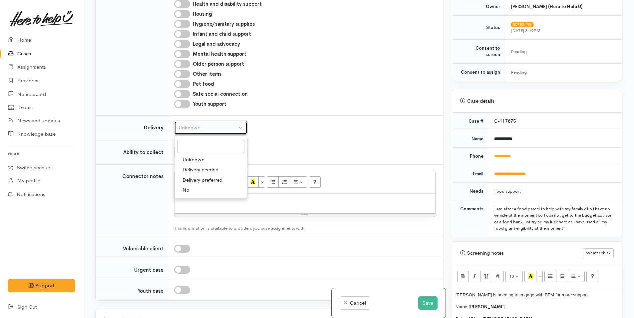
select select "1"
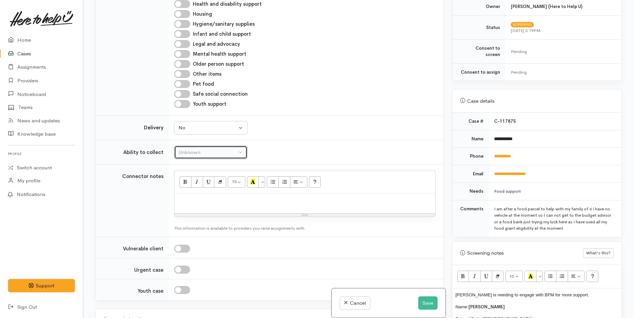
click at [199, 148] on div "Unknown" at bounding box center [207, 152] width 59 height 8
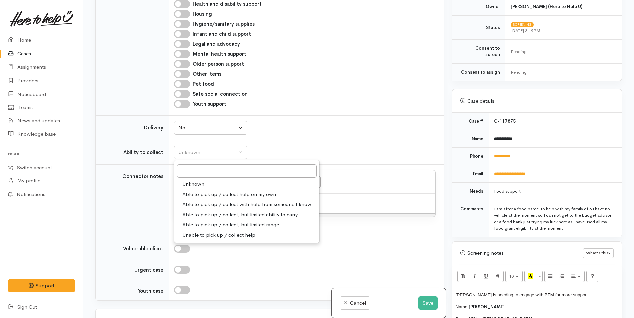
click at [211, 190] on span "Able to pick up / collect help on my own" at bounding box center [229, 194] width 94 height 8
select select "2"
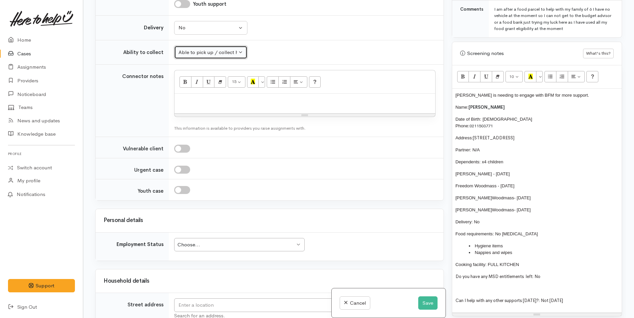
scroll to position [371, 0]
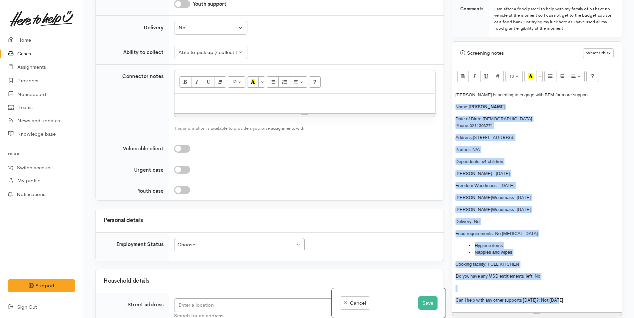
drag, startPoint x: 569, startPoint y: 293, endPoint x: 444, endPoint y: 100, distance: 229.9
click at [444, 100] on div "Related cases There are other cases potentially from the same person, address o…" at bounding box center [358, 159] width 535 height 318
copy div "Name: Stacey Tawa Date of Birth: 30/12/1986 Phone: 0211503771 Address: 52 Grena…"
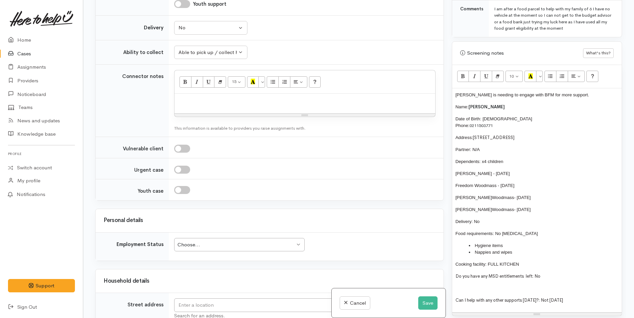
click at [216, 99] on div at bounding box center [304, 104] width 261 height 20
paste div
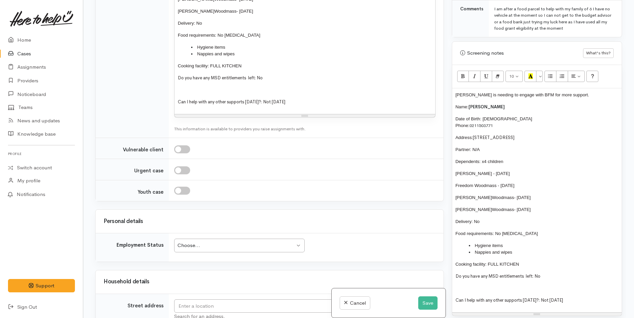
scroll to position [899, 0]
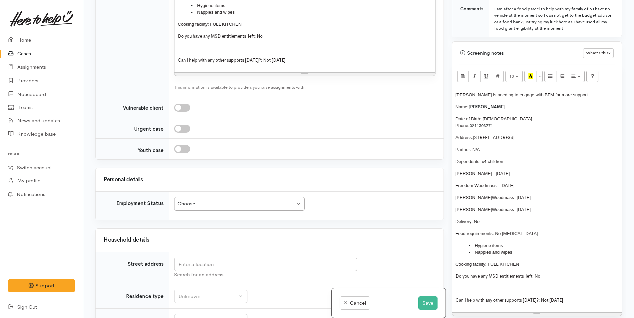
click at [238, 201] on div "Choose... Choose..." at bounding box center [239, 204] width 130 height 14
drag, startPoint x: 567, startPoint y: 128, endPoint x: 475, endPoint y: 133, distance: 93.0
click at [475, 134] on p "Address: 52 Grenada Street, Mount Maunganui" at bounding box center [536, 137] width 163 height 7
copy font "52 Grenada Street, Mount Maunganui"
click at [312, 259] on input "text" at bounding box center [265, 264] width 183 height 14
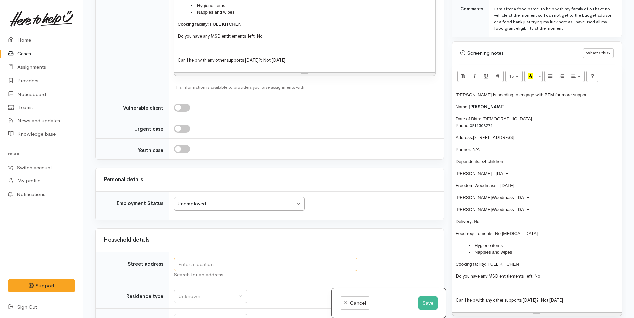
paste input "52 Grenada Street, Mount Maunganui"
type input "52 Grenada Street, Mount Maunganui, New Zealand"
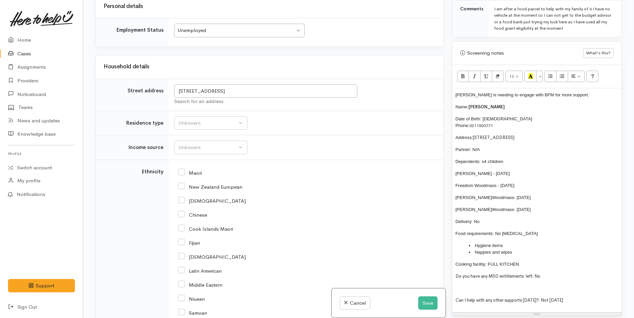
scroll to position [1065, 0]
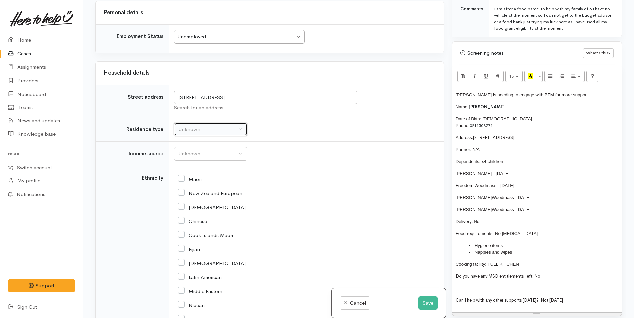
click at [197, 125] on div "Unknown" at bounding box center [207, 129] width 59 height 8
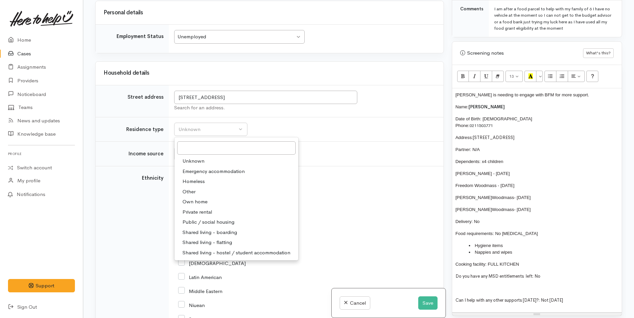
click at [201, 208] on span "Private rental" at bounding box center [197, 212] width 30 height 8
select select "2"
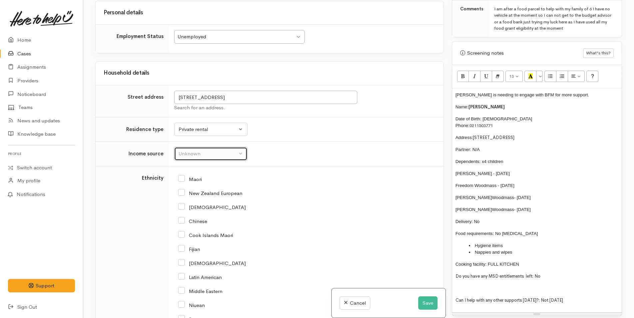
click at [191, 150] on div "Unknown" at bounding box center [207, 154] width 59 height 8
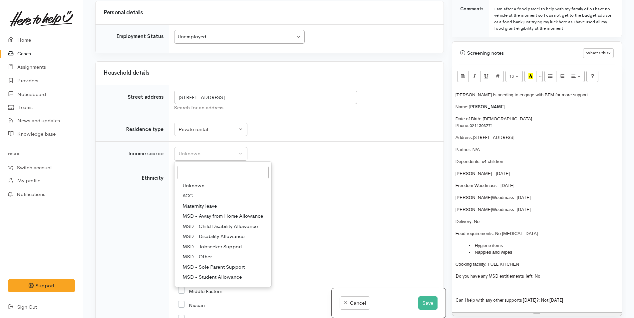
click at [230, 243] on span "MSD - Jobseeker Support" at bounding box center [212, 247] width 60 height 8
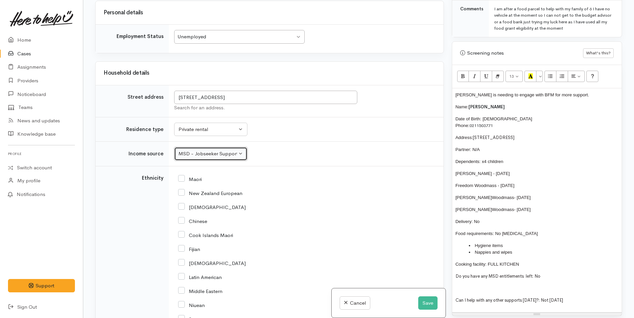
click at [209, 150] on div "MSD - Jobseeker Support" at bounding box center [207, 154] width 59 height 8
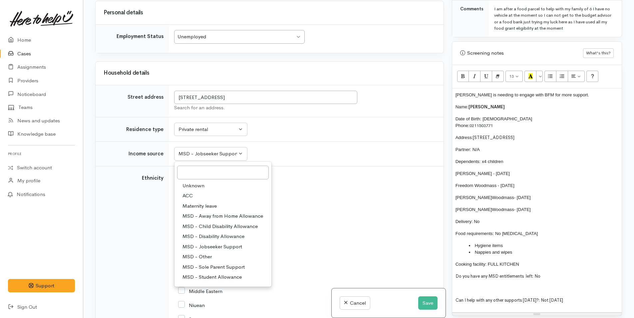
click at [217, 263] on span "MSD - Sole Parent Support" at bounding box center [213, 267] width 62 height 8
select select "7"
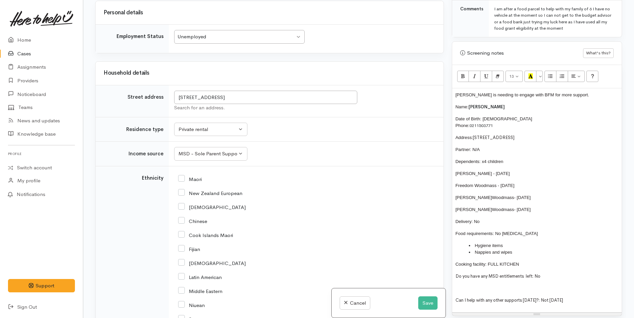
click at [184, 175] on input "Maori" at bounding box center [190, 178] width 24 height 6
checkbox input "true"
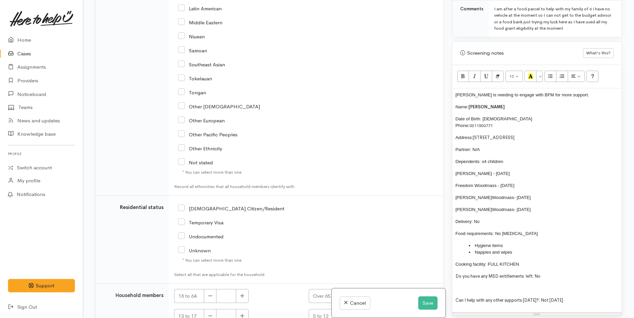
scroll to position [1431, 0]
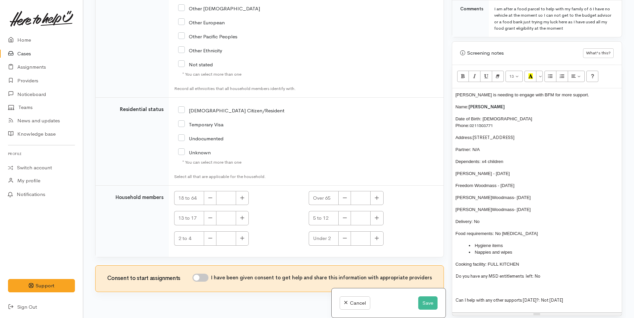
click at [182, 107] on input "NZ Citizen/Resident" at bounding box center [231, 110] width 106 height 6
checkbox input "true"
drag, startPoint x: 244, startPoint y: 191, endPoint x: 240, endPoint y: 269, distance: 78.3
click at [244, 195] on icon "button" at bounding box center [242, 197] width 4 height 5
type input "1"
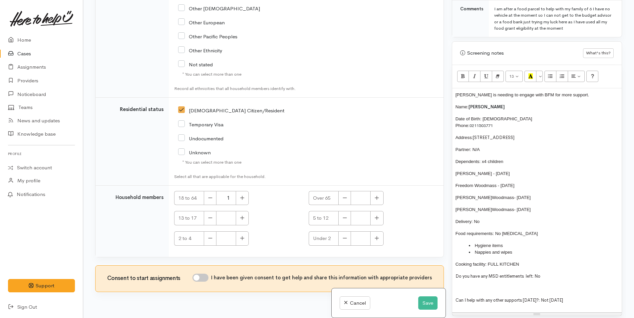
click at [205, 273] on input "I have been given consent to get help and share this information with appropria…" at bounding box center [200, 277] width 16 height 8
checkbox input "true"
click at [376, 215] on icon "button" at bounding box center [376, 217] width 4 height 5
type input "1"
click at [246, 233] on button "button" at bounding box center [242, 238] width 13 height 14
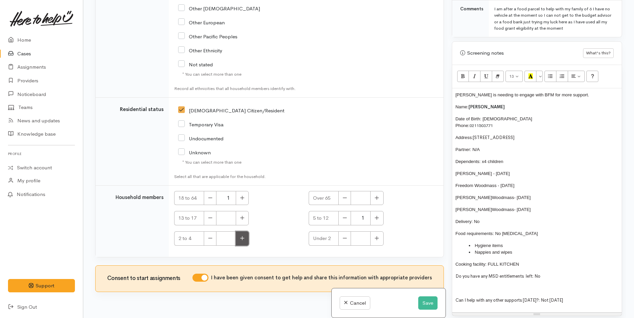
type input "1"
click at [378, 215] on button "button" at bounding box center [376, 218] width 13 height 14
click at [340, 214] on button "button" at bounding box center [344, 218] width 13 height 14
click at [377, 215] on icon "button" at bounding box center [376, 217] width 4 height 5
type input "2"
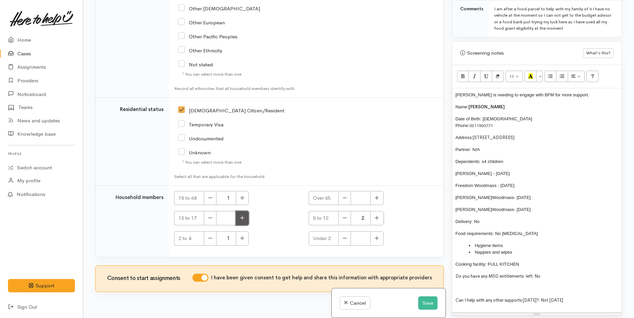
click at [245, 212] on button "button" at bounding box center [242, 218] width 13 height 14
type input "1"
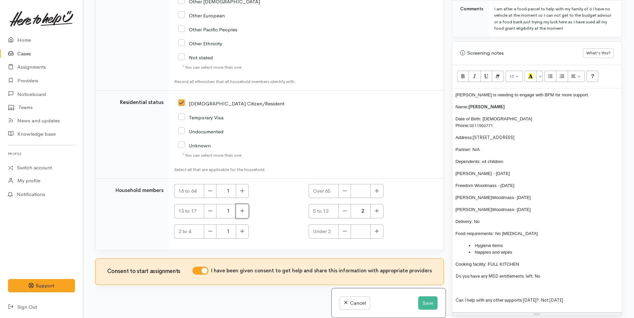
scroll to position [1440, 0]
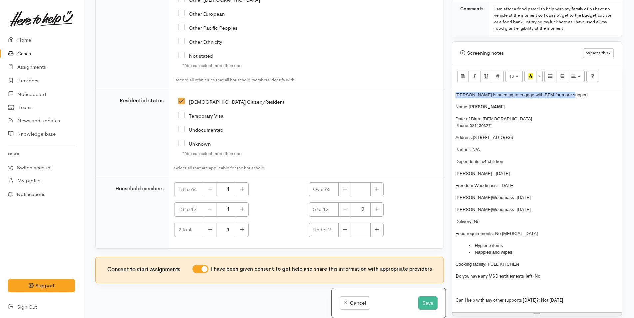
drag, startPoint x: 569, startPoint y: 88, endPoint x: 445, endPoint y: 88, distance: 124.5
click at [445, 88] on div "Related cases There are other cases potentially from the same person, address o…" at bounding box center [358, 159] width 535 height 318
copy span "Stacey is needing to engage with BFM for more support."
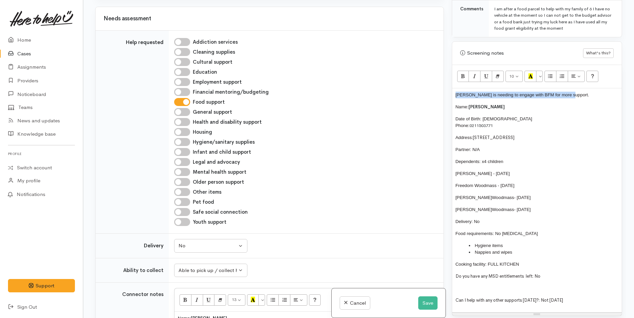
scroll to position [442, 0]
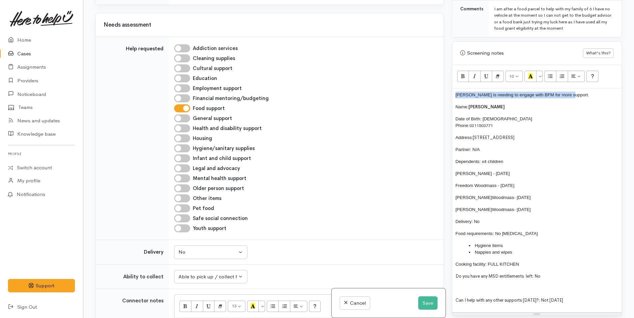
click at [184, 94] on input "Financial mentoring/budgeting" at bounding box center [182, 98] width 16 height 8
checkbox input "true"
click at [425, 303] on button "Save" at bounding box center [427, 303] width 19 height 14
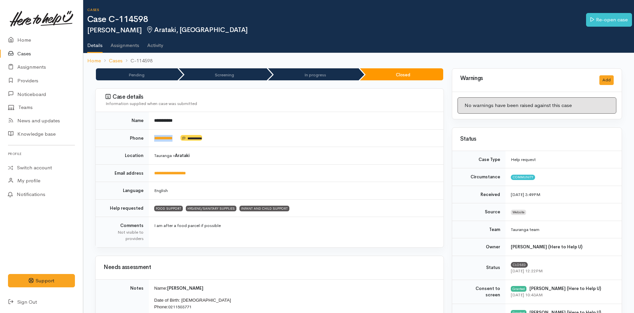
drag, startPoint x: 182, startPoint y: 143, endPoint x: 151, endPoint y: 143, distance: 31.3
click at [151, 143] on td "**********" at bounding box center [296, 138] width 295 height 18
copy td "**********"
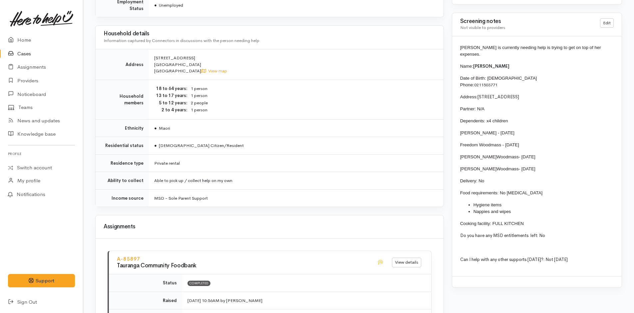
scroll to position [535, 0]
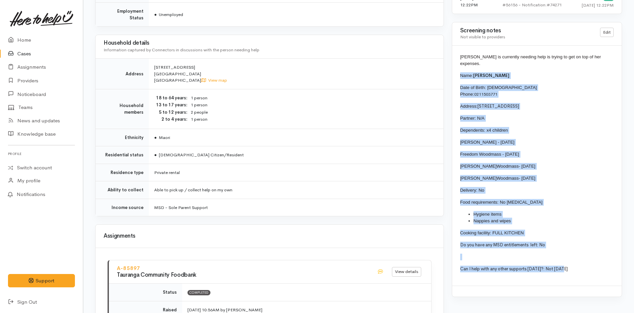
drag, startPoint x: 579, startPoint y: 169, endPoint x: 449, endPoint y: 70, distance: 163.2
click at [450, 70] on div "Warnings Add No warnings have been raised against this case Add Warning Title ●…" at bounding box center [537, 57] width 178 height 1048
copy div "Name: [PERSON_NAME] Date of Birth: [DEMOGRAPHIC_DATA] Phone: 0211503771 Address…"
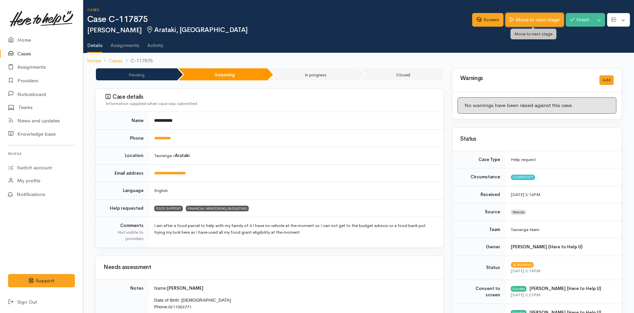
click at [538, 21] on link "Move to next stage" at bounding box center [534, 20] width 58 height 14
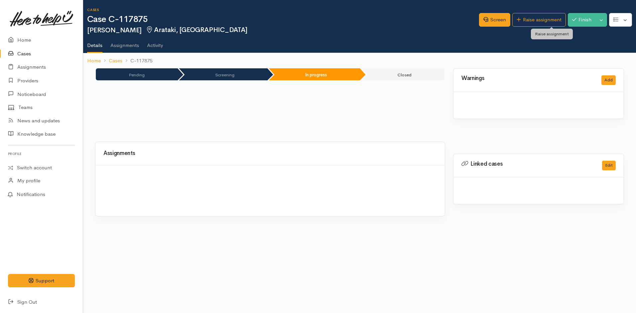
click at [537, 19] on link "Raise assignment" at bounding box center [540, 20] width 54 height 14
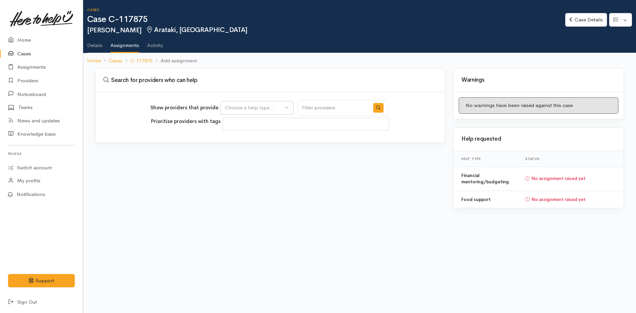
select select
click at [260, 108] on div "Choose a help type..." at bounding box center [254, 108] width 59 height 8
click at [255, 139] on span "Food support" at bounding box center [244, 140] width 31 height 8
select select "3"
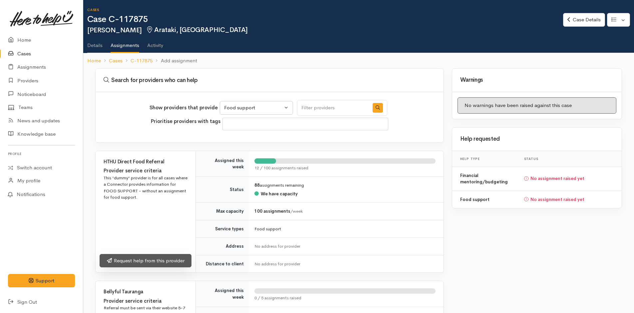
click at [177, 257] on link "Request help from this provider" at bounding box center [146, 261] width 92 height 14
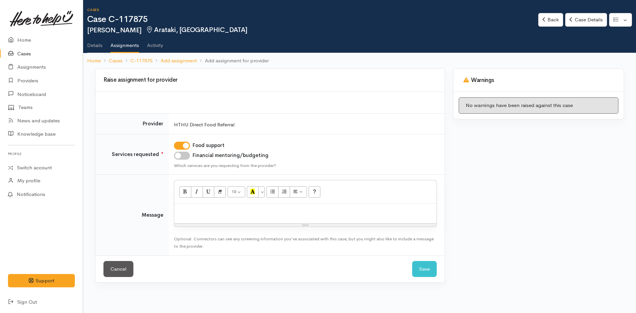
click at [185, 156] on input "Financial mentoring/budgeting" at bounding box center [182, 155] width 16 height 8
checkbox input "true"
click at [225, 213] on p at bounding box center [306, 211] width 256 height 8
paste div
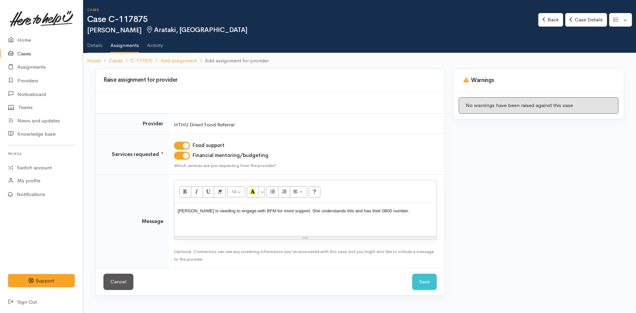
click at [317, 220] on p at bounding box center [306, 224] width 256 height 8
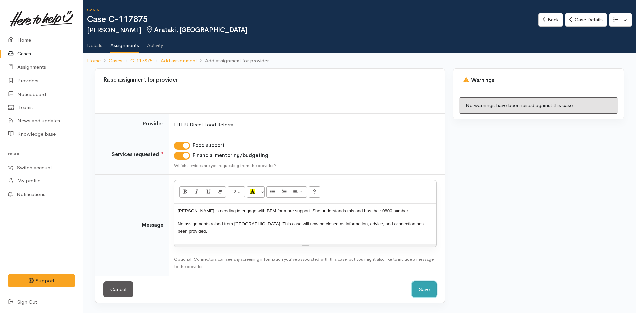
click at [433, 281] on button "Save" at bounding box center [424, 289] width 25 height 16
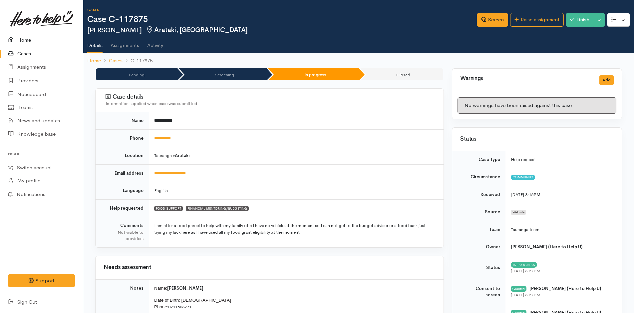
click at [30, 39] on link "Home" at bounding box center [41, 40] width 83 height 14
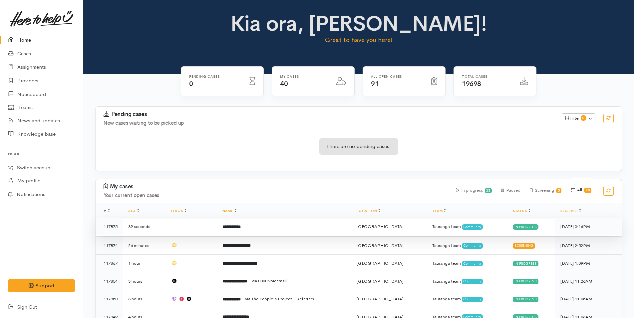
click at [237, 226] on b "**********" at bounding box center [231, 226] width 18 height 4
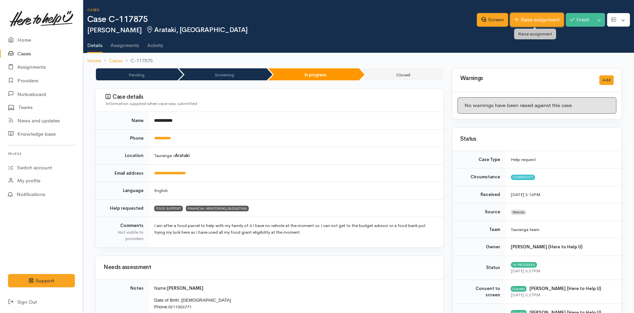
click at [546, 17] on link "Raise assignment" at bounding box center [537, 20] width 54 height 14
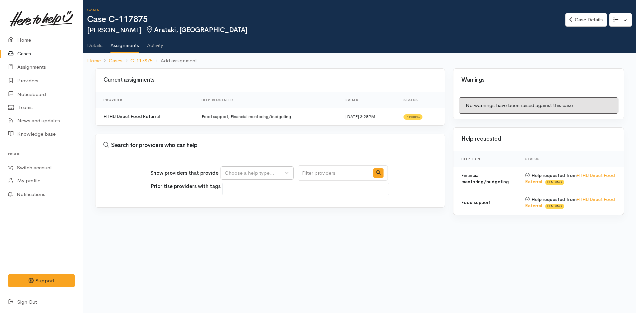
select select
click at [278, 174] on div "Choose a help type..." at bounding box center [254, 173] width 59 height 8
click at [246, 214] on span "Financial mentoring/budgeting" at bounding box center [264, 215] width 70 height 8
select select "9"
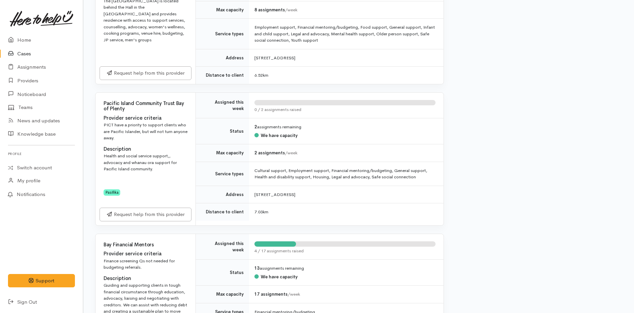
scroll to position [666, 0]
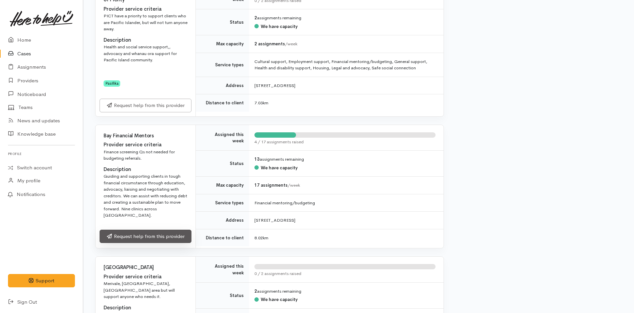
click at [185, 231] on link "Request help from this provider" at bounding box center [146, 236] width 92 height 14
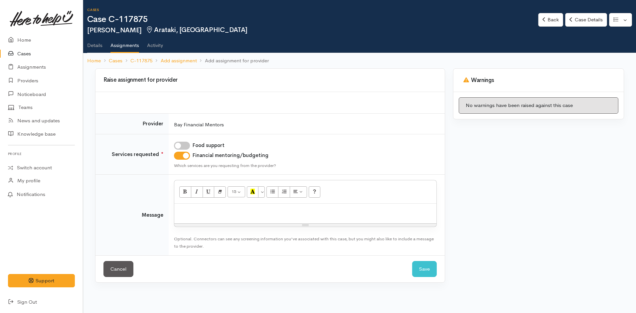
click at [199, 214] on p at bounding box center [306, 211] width 256 height 8
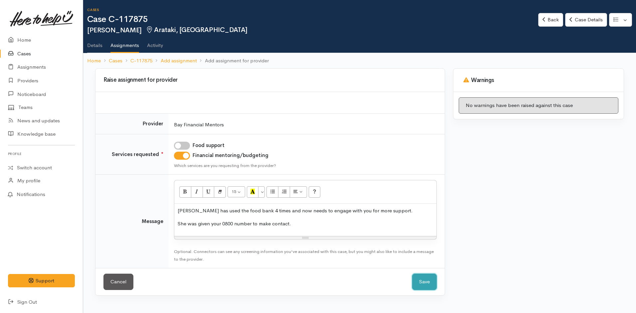
click at [430, 281] on button "Save" at bounding box center [424, 281] width 25 height 16
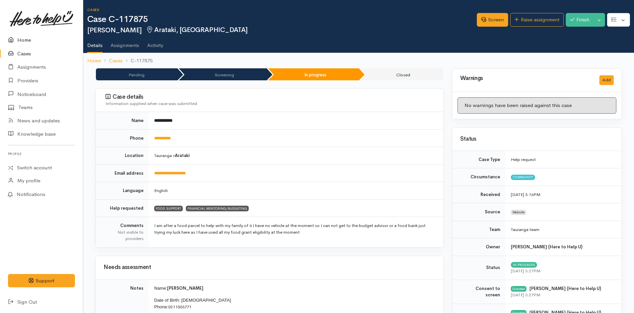
click at [25, 37] on link "Home" at bounding box center [41, 40] width 83 height 14
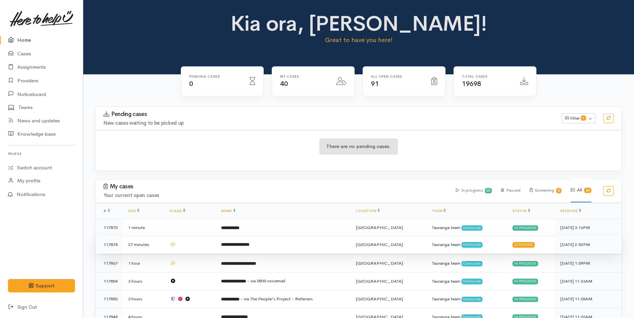
click at [249, 243] on b "**********" at bounding box center [235, 244] width 28 height 4
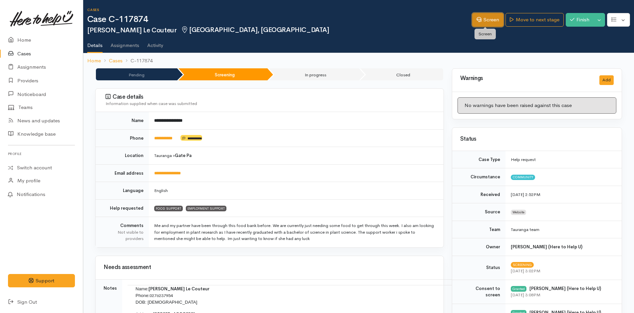
click at [489, 15] on link "Screen" at bounding box center [487, 20] width 31 height 14
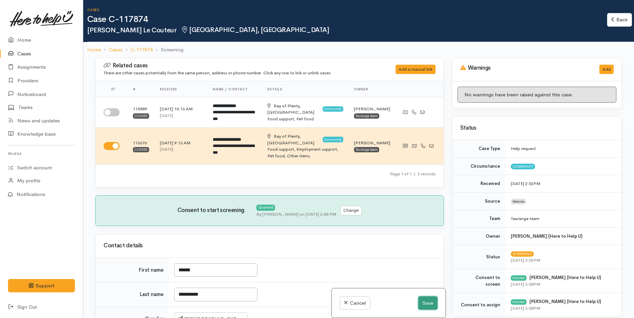
click at [418, 301] on button "Save" at bounding box center [427, 303] width 19 height 14
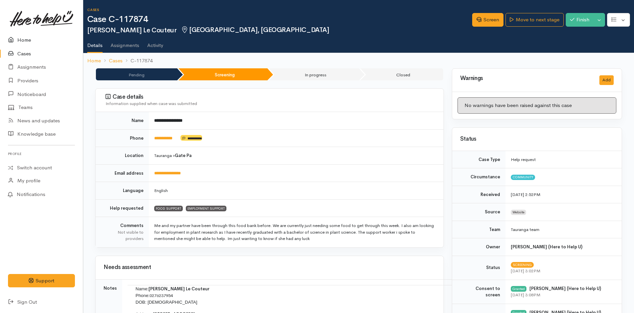
click at [24, 39] on link "Home" at bounding box center [41, 40] width 83 height 14
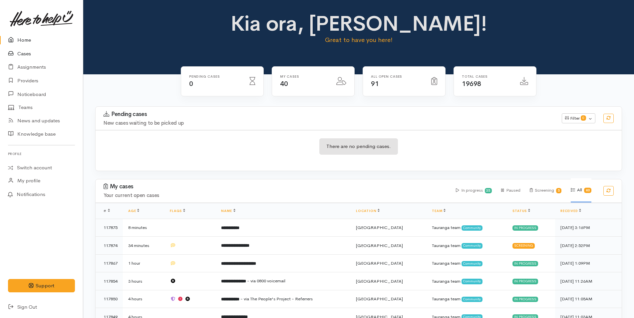
click at [32, 53] on link "Cases" at bounding box center [41, 54] width 83 height 14
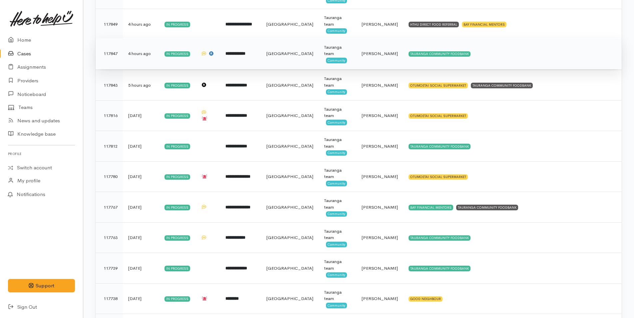
scroll to position [166, 0]
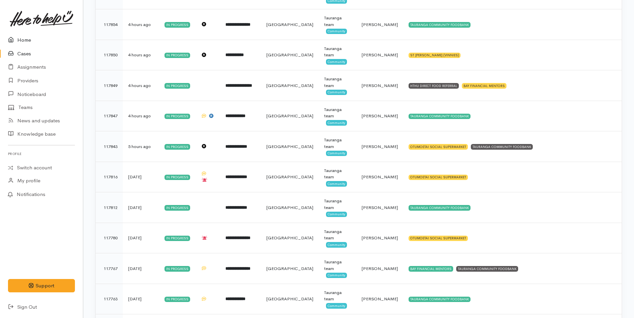
click at [23, 40] on link "Home" at bounding box center [41, 40] width 83 height 14
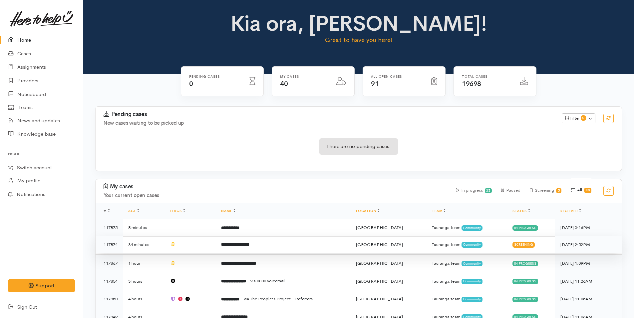
click at [275, 245] on td "**********" at bounding box center [283, 244] width 135 height 18
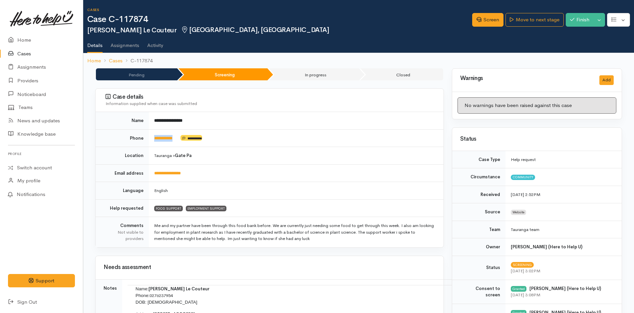
drag, startPoint x: 186, startPoint y: 137, endPoint x: 148, endPoint y: 140, distance: 37.8
click at [148, 140] on tr "**********" at bounding box center [270, 138] width 348 height 18
copy tr "**********"
click at [482, 18] on link "Screen" at bounding box center [487, 20] width 31 height 14
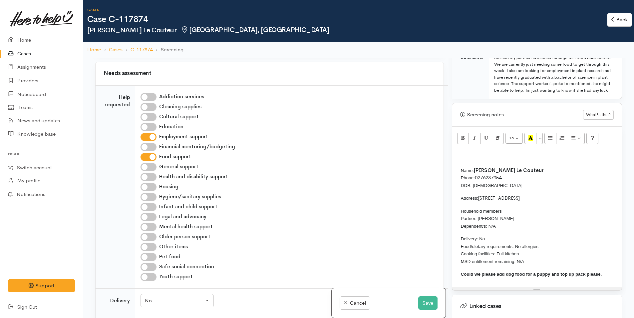
scroll to position [399, 0]
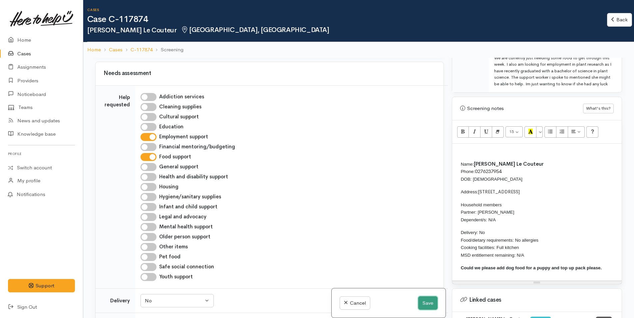
click at [428, 305] on button "Save" at bounding box center [427, 303] width 19 height 14
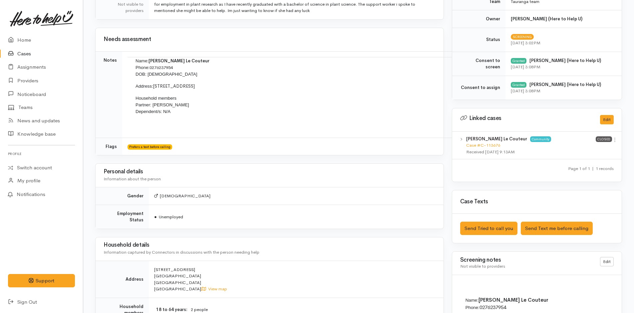
scroll to position [300, 0]
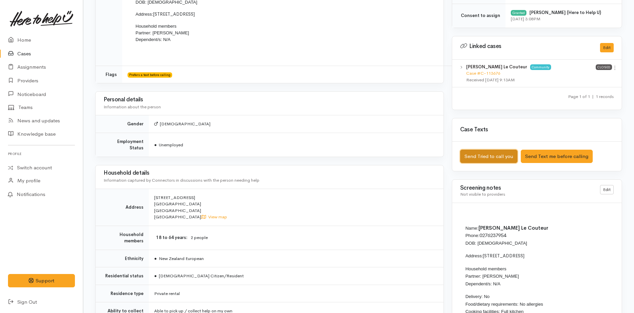
click at [488, 153] on button "Send Tried to call you" at bounding box center [488, 156] width 57 height 14
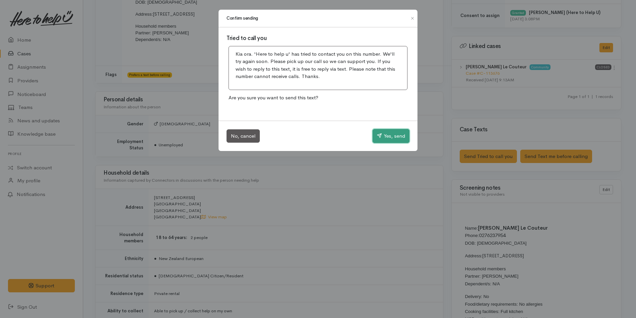
click at [389, 136] on button "Yes, send" at bounding box center [391, 136] width 37 height 14
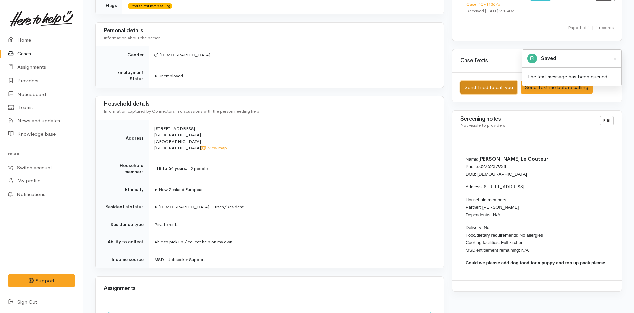
scroll to position [433, 0]
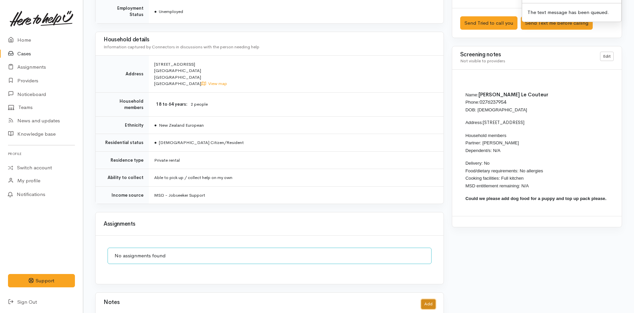
click at [433, 299] on button "Add" at bounding box center [428, 304] width 14 height 10
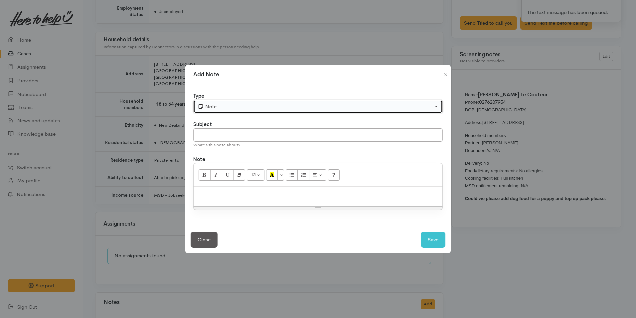
click at [250, 109] on div "Note" at bounding box center [315, 107] width 235 height 8
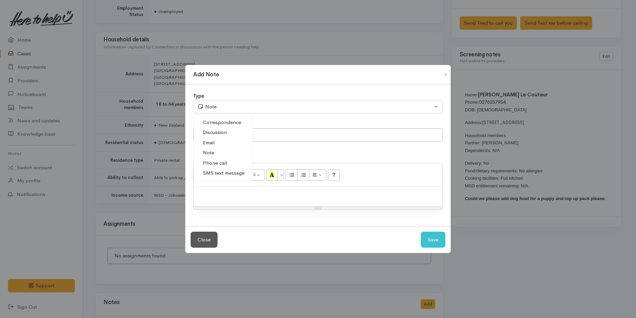
click at [223, 162] on span "Phone call" at bounding box center [215, 163] width 24 height 8
select select "3"
click at [232, 191] on p at bounding box center [318, 194] width 242 height 8
click at [235, 199] on div at bounding box center [318, 196] width 249 height 20
paste div
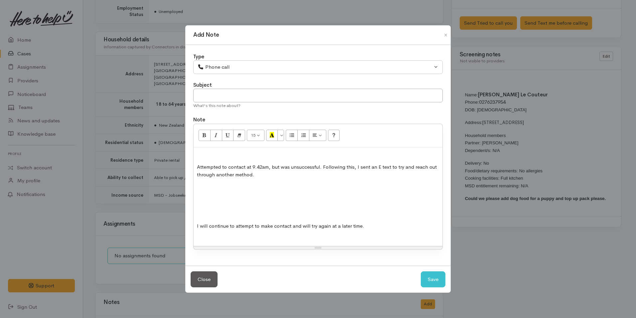
click at [234, 215] on p at bounding box center [318, 213] width 242 height 8
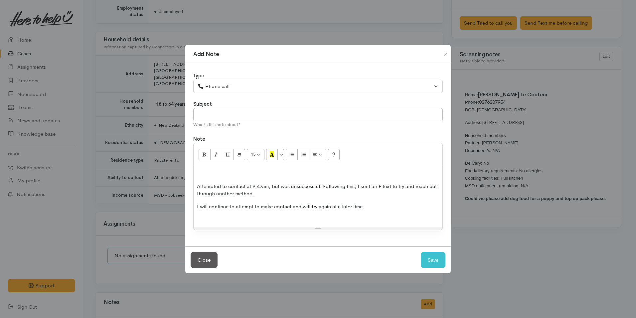
click at [265, 186] on p "Attempted to contact at 9.42am, but was unsuccessful. Following this, I sent an…" at bounding box center [318, 189] width 242 height 15
click at [434, 257] on button "Save" at bounding box center [433, 260] width 25 height 16
select select "1"
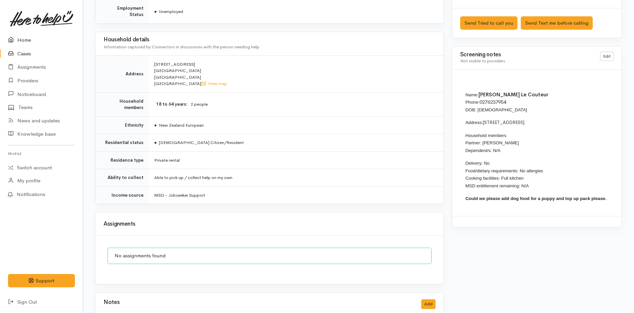
click at [22, 41] on link "Home" at bounding box center [41, 40] width 83 height 14
